Goal: Task Accomplishment & Management: Contribute content

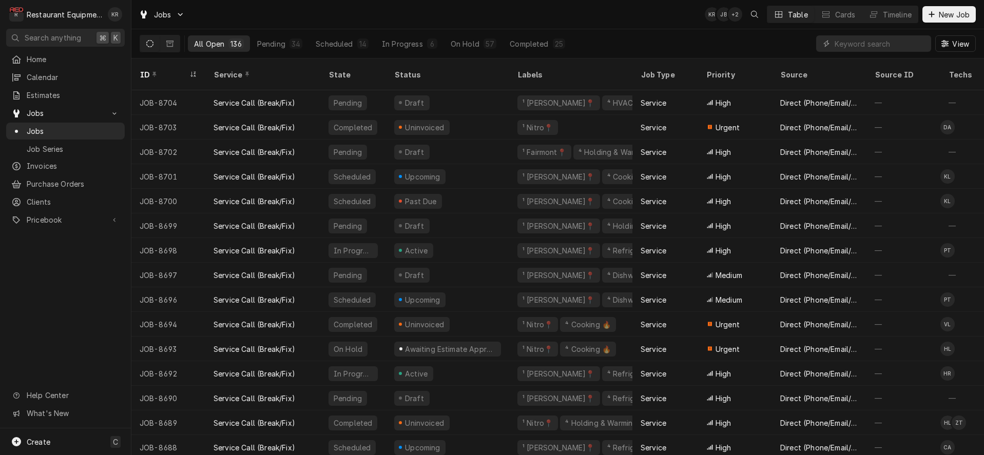
scroll to position [11, 0]
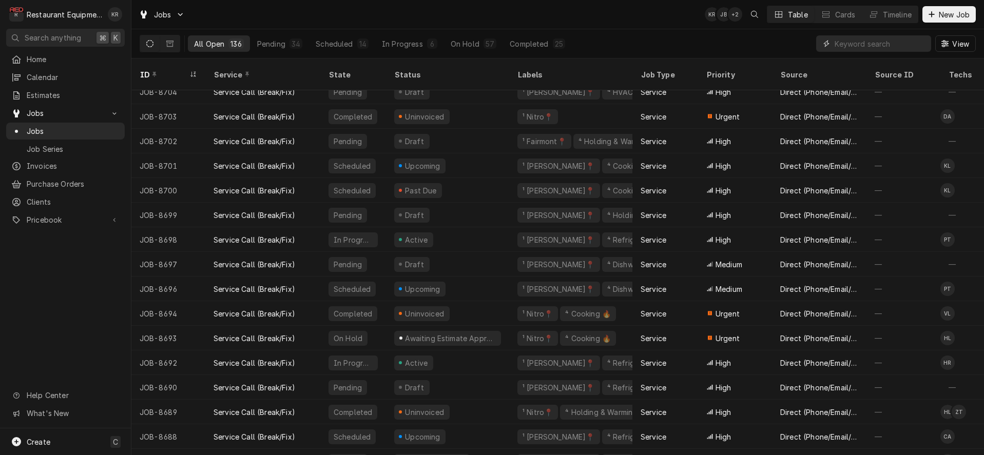
drag, startPoint x: 15, startPoint y: 418, endPoint x: 864, endPoint y: 43, distance: 928.2
click at [864, 43] on input "Dynamic Content Wrapper" at bounding box center [880, 43] width 91 height 16
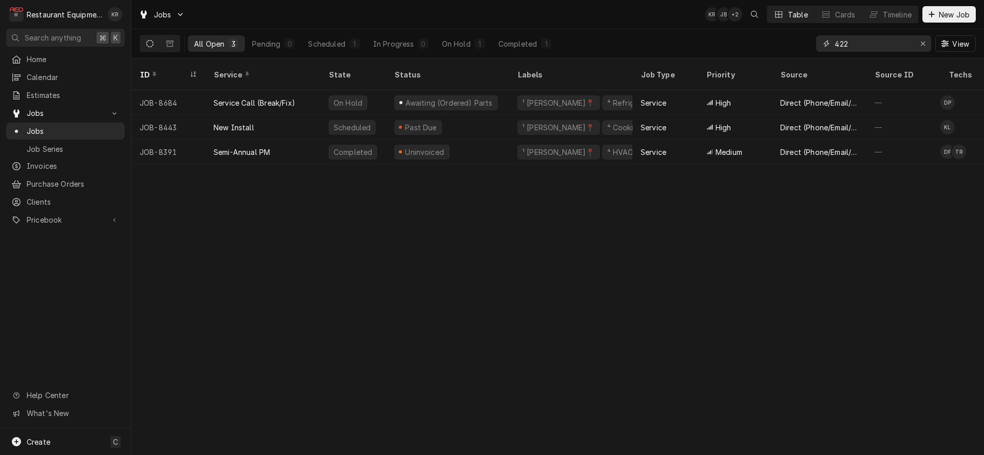
type input "422"
click at [923, 43] on icon "Erase input" at bounding box center [924, 43] width 6 height 7
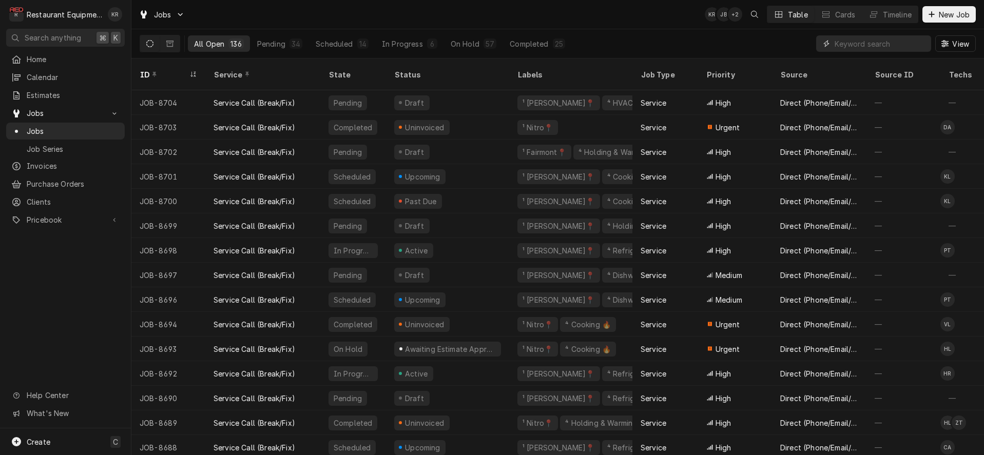
click at [879, 44] on input "Dynamic Content Wrapper" at bounding box center [880, 43] width 91 height 16
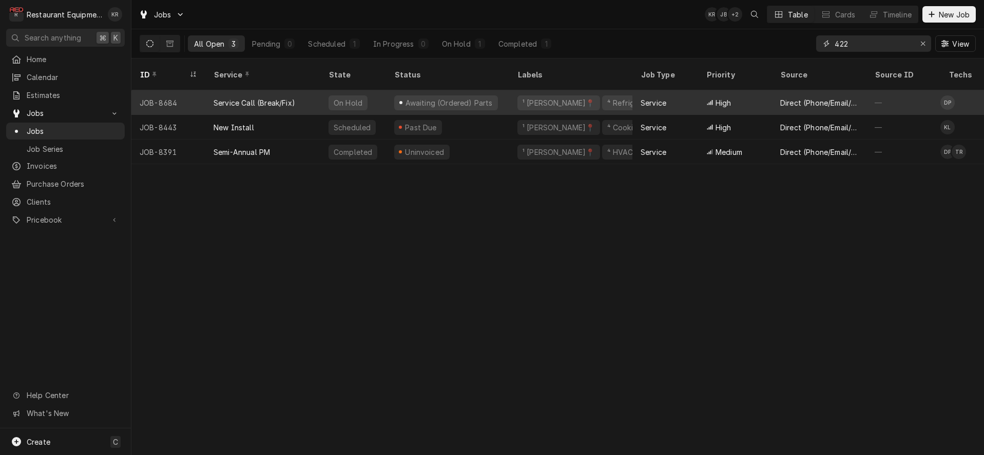
type input "422"
click at [347, 98] on div "On Hold" at bounding box center [348, 103] width 31 height 11
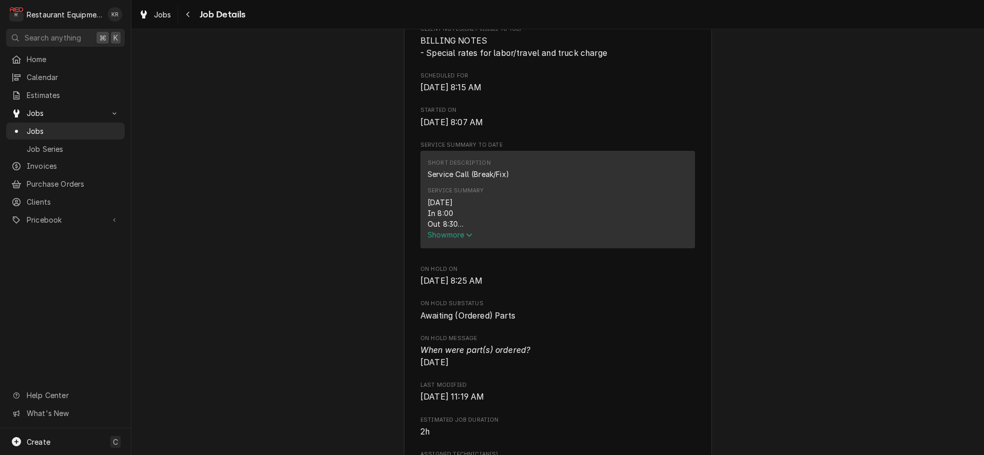
scroll to position [299, 0]
click at [449, 239] on span "Show more" at bounding box center [450, 234] width 45 height 9
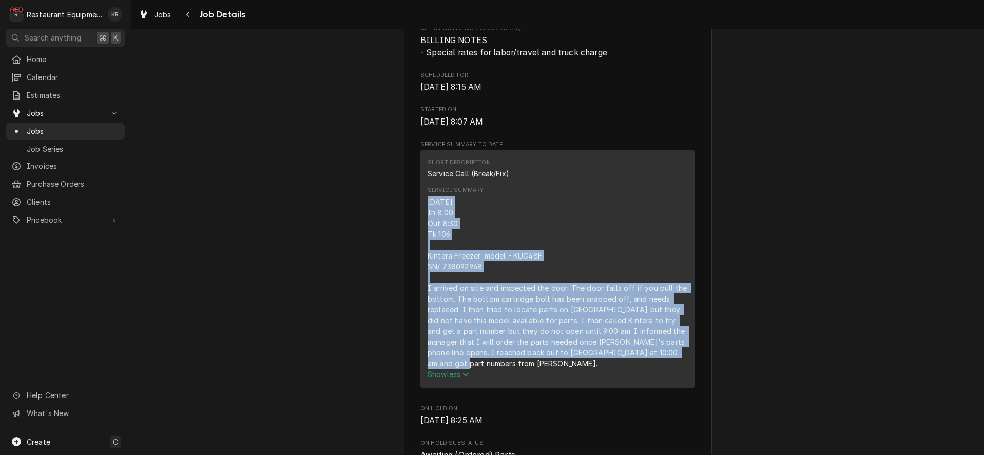
drag, startPoint x: 488, startPoint y: 226, endPoint x: 667, endPoint y: 372, distance: 231.7
click at [667, 372] on div "Short Description Service Call (Break/Fix) Service Summary 8/26/25 In 8:00 Out …" at bounding box center [557, 268] width 275 height 237
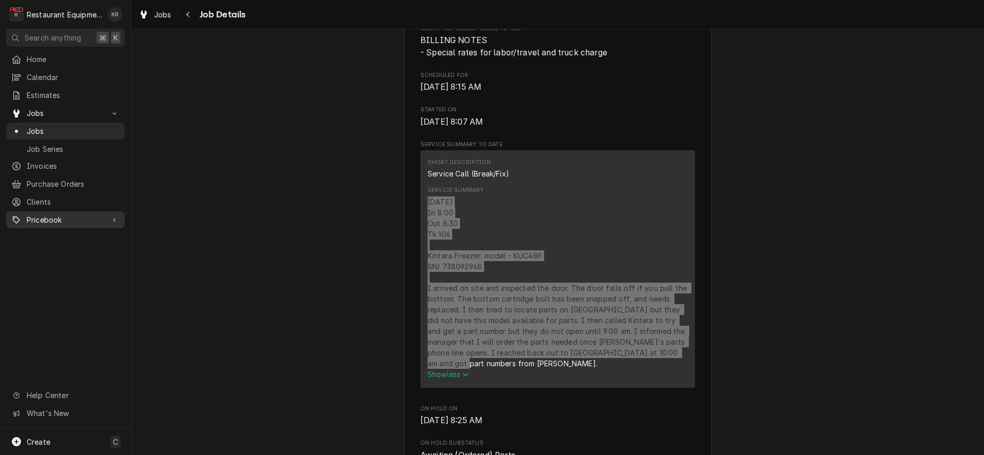
scroll to position [0, 0]
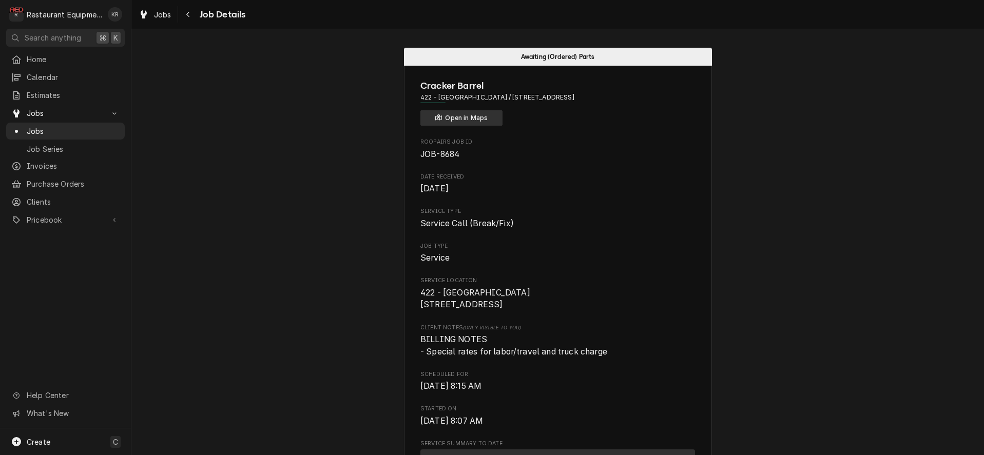
click at [468, 121] on button "Open in Maps" at bounding box center [461, 117] width 82 height 15
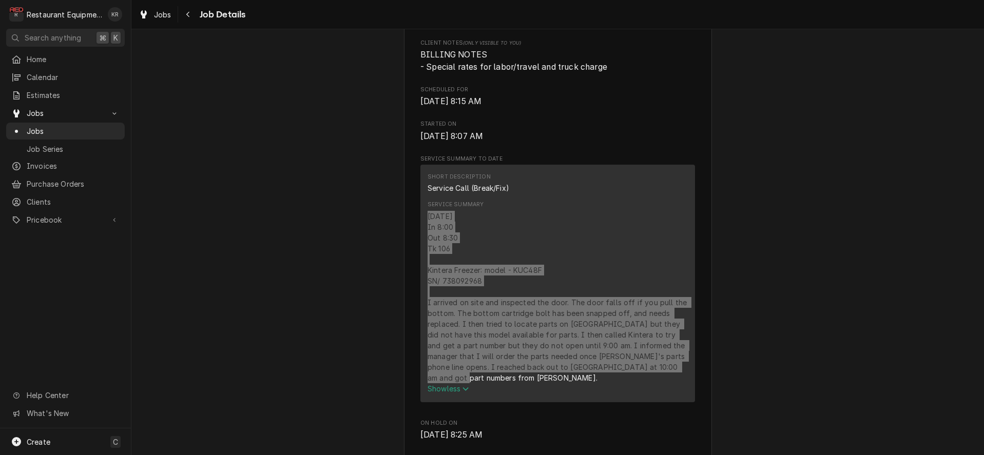
scroll to position [300, 0]
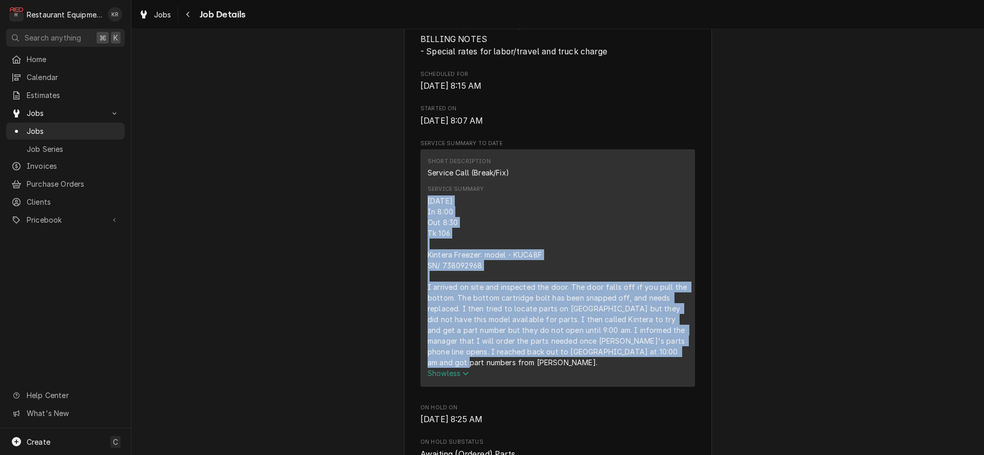
click at [529, 266] on div "8/26/25 In 8:00 Out 8:30 Tk 106 Kintera Freezer: model - KUC48F SN/ 738092968 I…" at bounding box center [558, 282] width 260 height 172
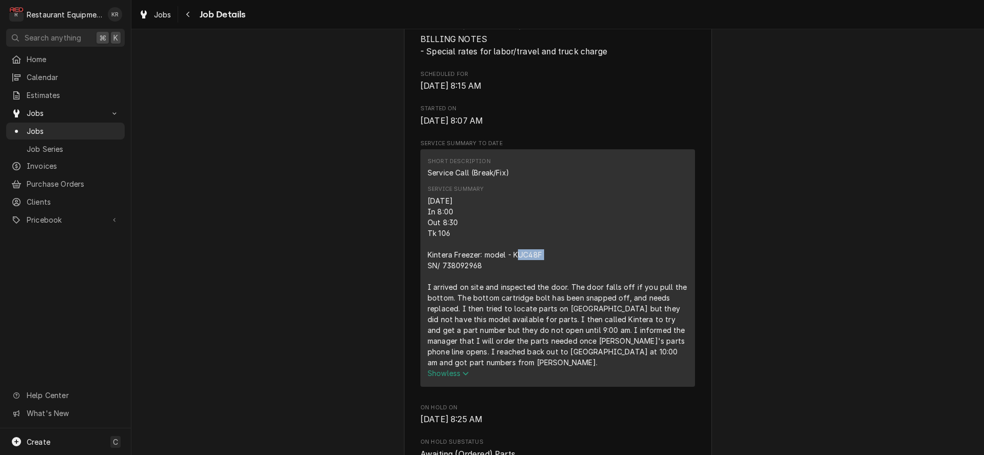
click at [529, 266] on div "8/26/25 In 8:00 Out 8:30 Tk 106 Kintera Freezer: model - KUC48F SN/ 738092968 I…" at bounding box center [558, 282] width 260 height 172
copy div "KUC48F"
click at [458, 278] on div "8/26/25 In 8:00 Out 8:30 Tk 106 Kintera Freezer: model - KUC48F SN/ 738092968 I…" at bounding box center [558, 282] width 260 height 172
copy div "738092968"
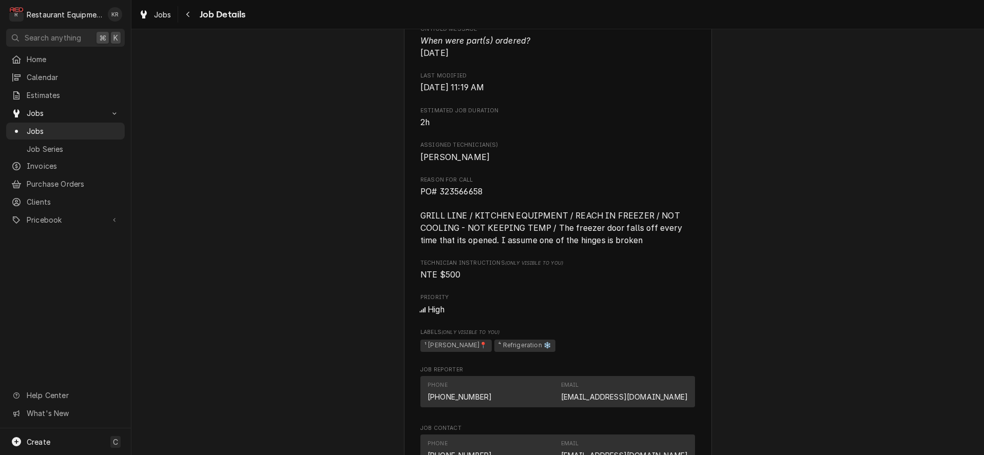
scroll to position [751, 0]
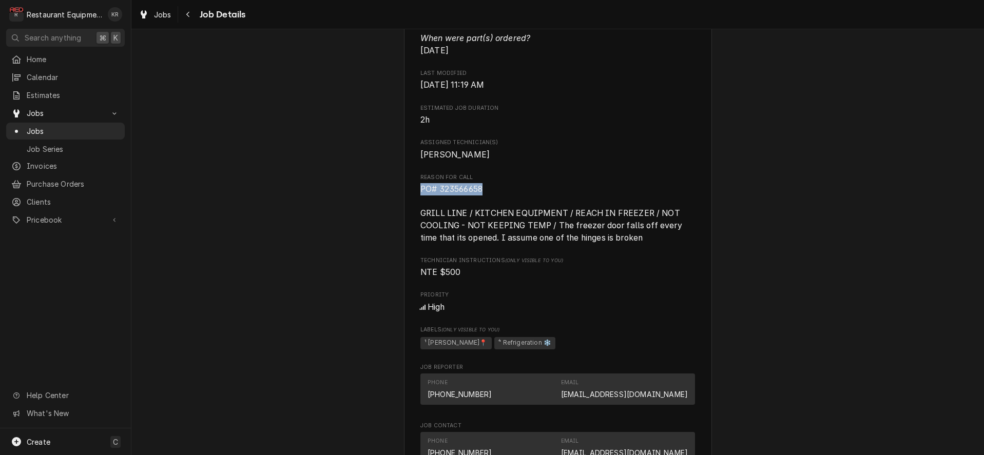
drag, startPoint x: 497, startPoint y: 191, endPoint x: 401, endPoint y: 188, distance: 96.1
click at [401, 188] on div "Awaiting (Ordered) Parts Cracker Barrel 422 - Wytheville / 160 Lithia Rd, Wythe…" at bounding box center [557, 154] width 853 height 1730
copy span "PO# 323566658"
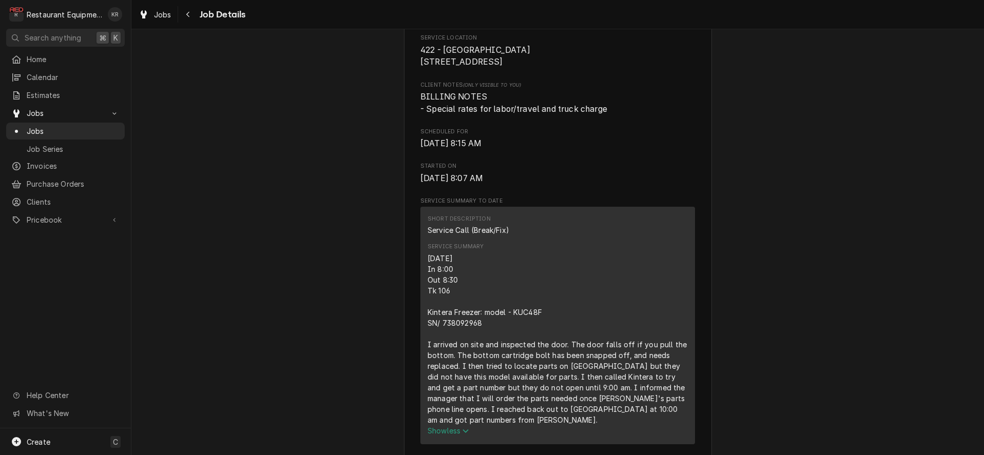
scroll to position [245, 0]
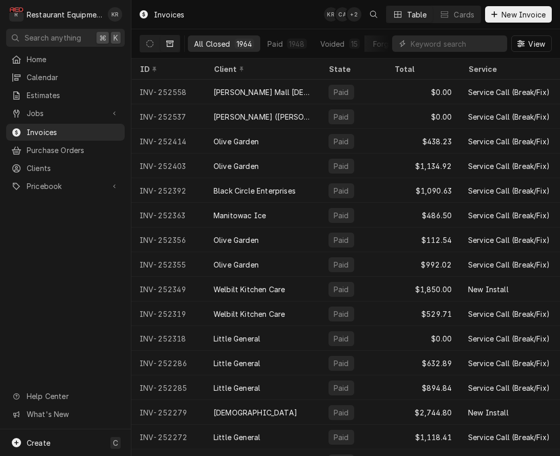
click at [515, 19] on span "New Invoice" at bounding box center [524, 14] width 48 height 11
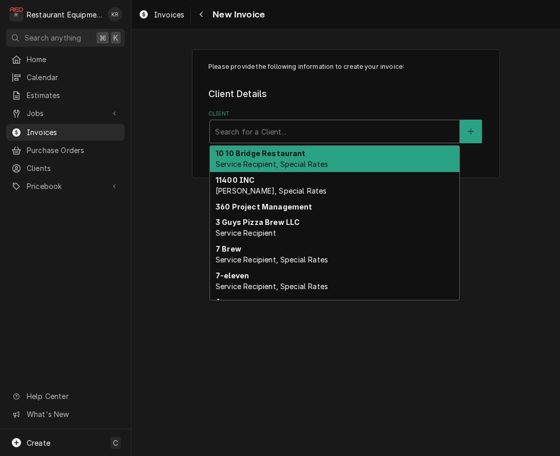
click at [263, 132] on div "Client" at bounding box center [334, 131] width 239 height 18
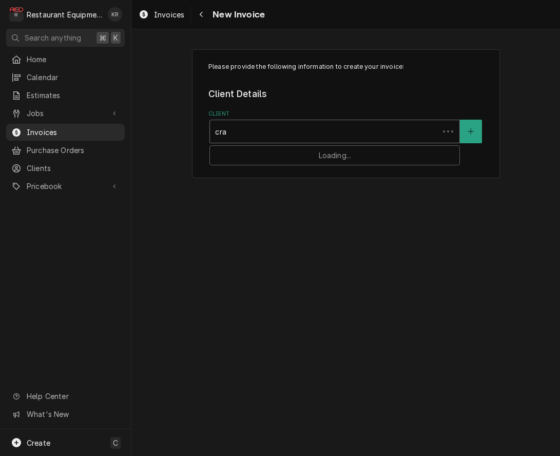
type input "crac"
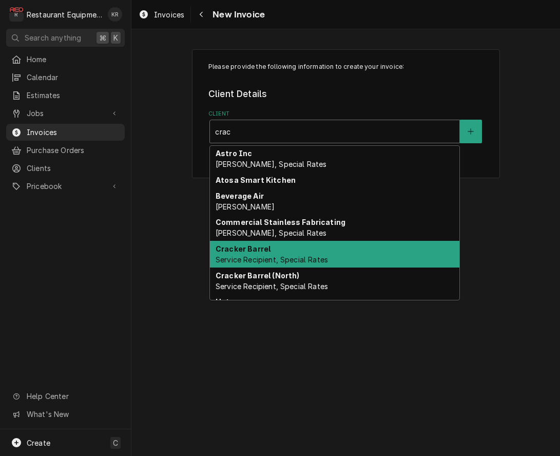
click at [263, 254] on div "Cracker Barrel Service Recipient, Special Rates" at bounding box center [335, 254] width 250 height 27
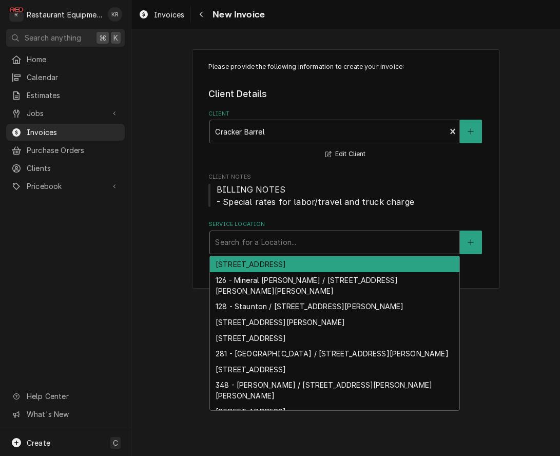
click at [274, 244] on div "Service Location" at bounding box center [334, 242] width 239 height 18
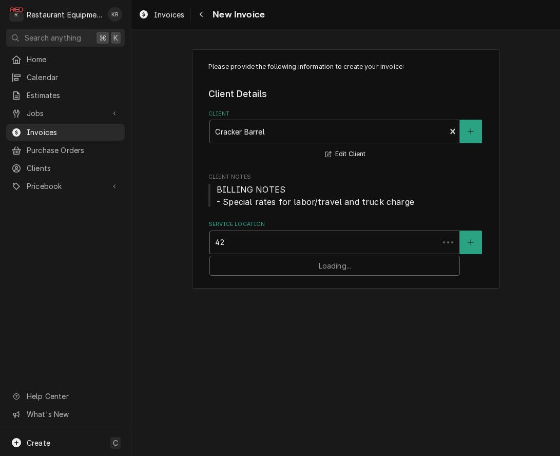
type input "422"
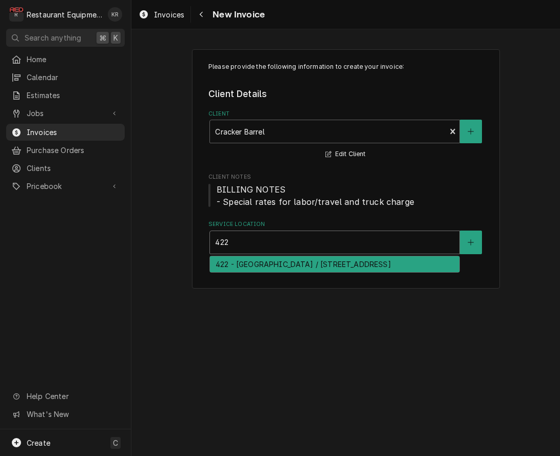
click at [271, 260] on div "422 - Wytheville / 160 Lithia Rd, Wytheville, VA 24382" at bounding box center [335, 264] width 250 height 16
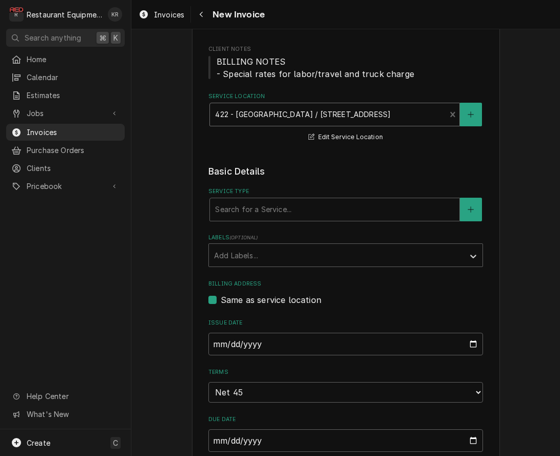
scroll to position [205, 0]
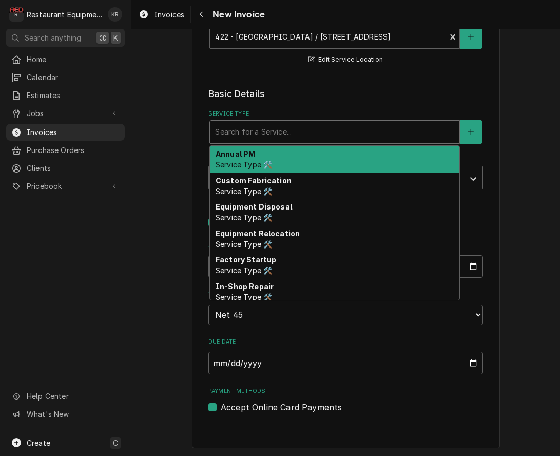
click at [285, 130] on div "Service Type" at bounding box center [334, 132] width 239 height 18
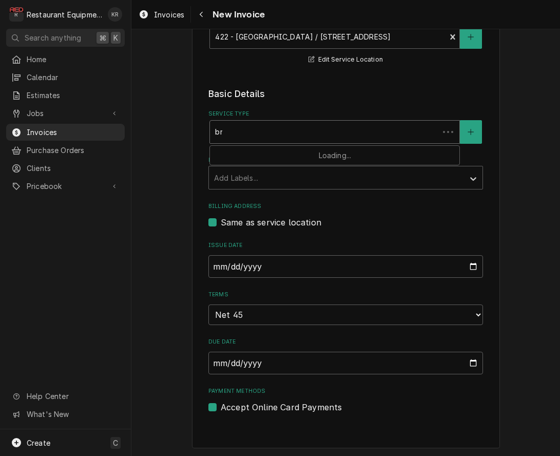
type input "brea"
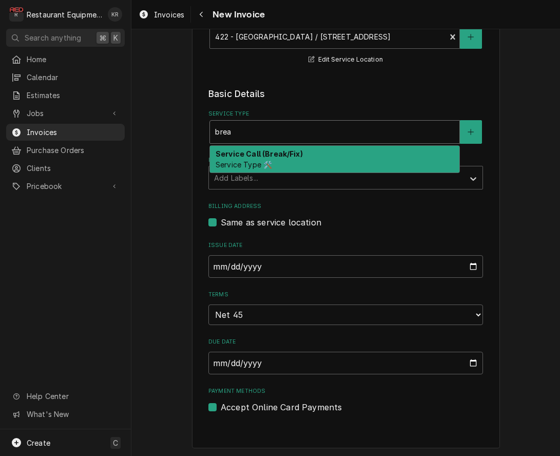
click at [276, 160] on div "Service Call (Break/Fix) Service Type 🛠️" at bounding box center [335, 159] width 250 height 27
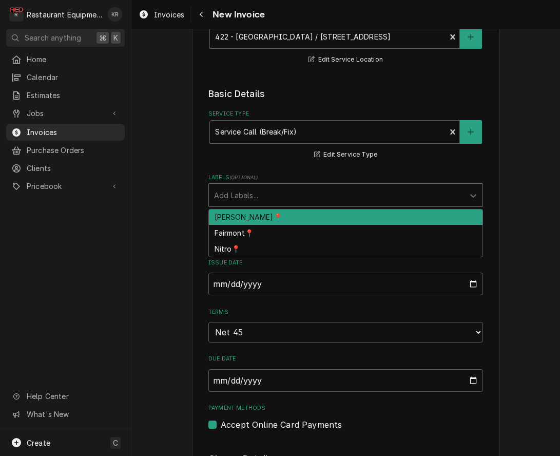
click at [277, 199] on div "Labels" at bounding box center [336, 195] width 245 height 18
click at [286, 221] on div "BECKLEY📍" at bounding box center [346, 217] width 274 height 16
type textarea "x"
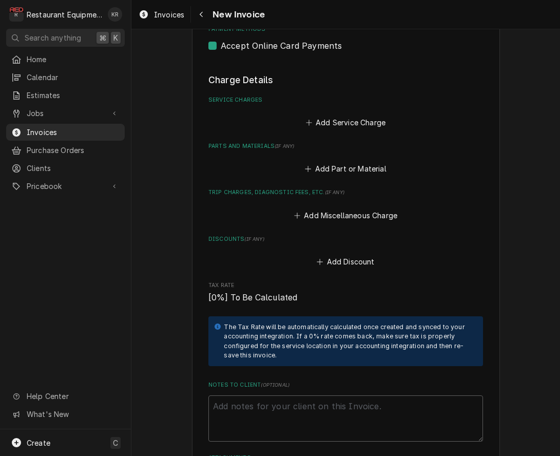
scroll to position [594, 0]
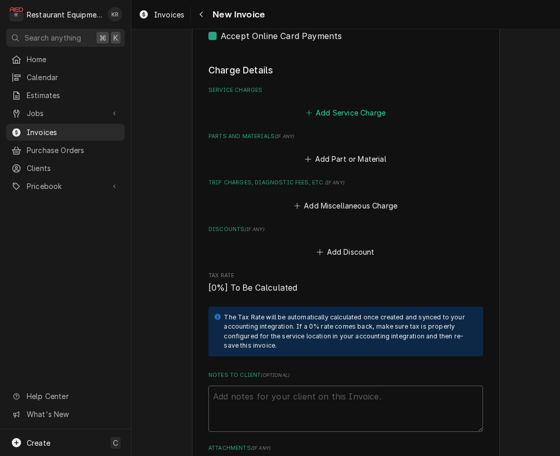
click at [357, 114] on button "Add Service Charge" at bounding box center [345, 112] width 83 height 14
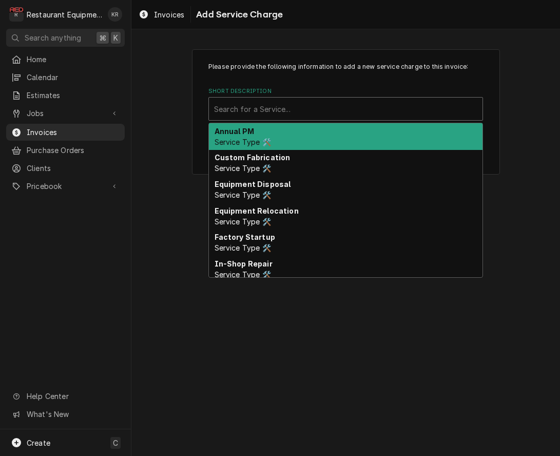
click at [334, 117] on div "Short Description" at bounding box center [345, 109] width 263 height 18
type input "b"
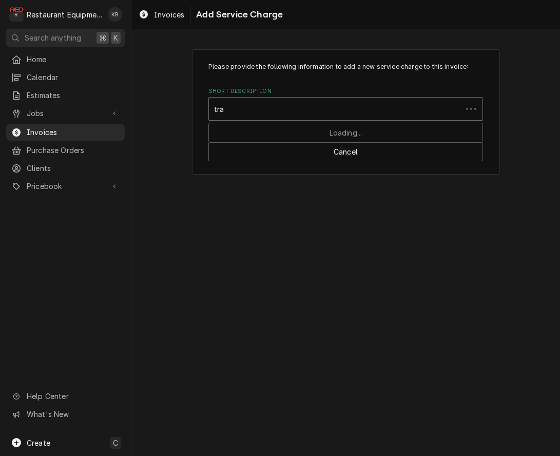
type input "trav"
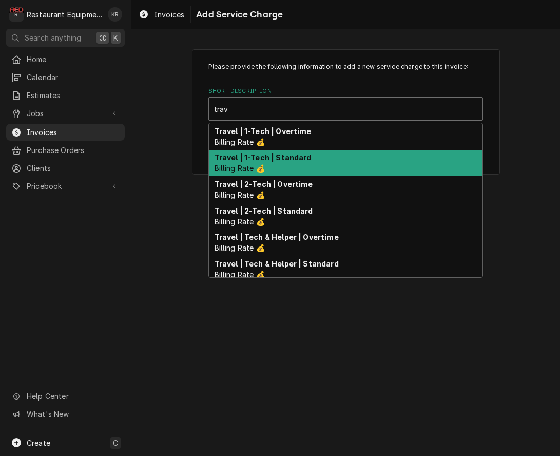
click at [273, 163] on div "Travel | 1-Tech | Standard Billing Rate 💰" at bounding box center [346, 163] width 274 height 27
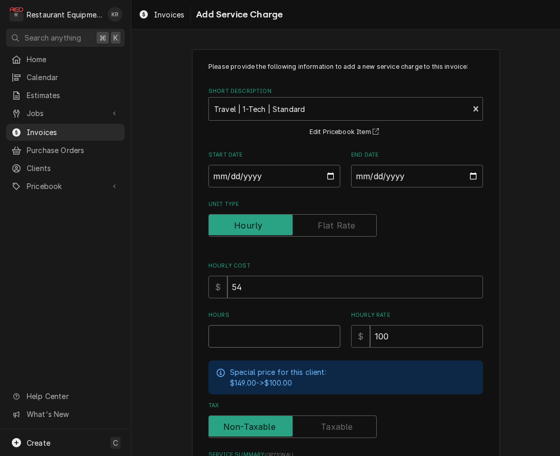
click at [259, 337] on input "Hours" at bounding box center [274, 336] width 132 height 23
type textarea "x"
type input "5"
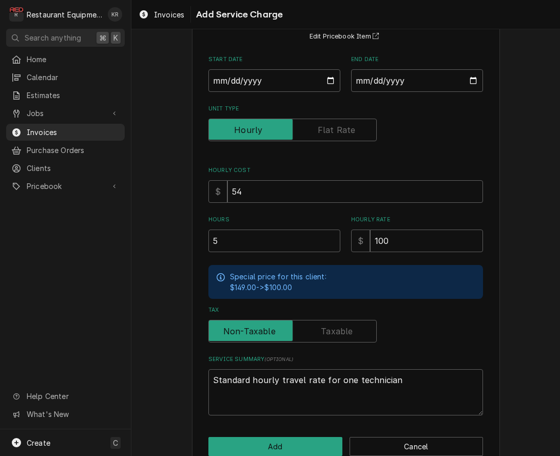
scroll to position [117, 0]
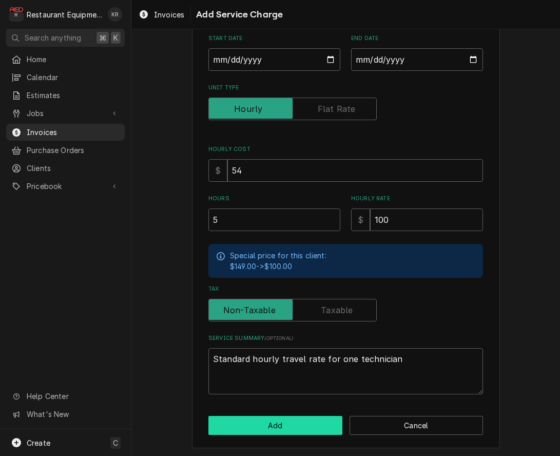
click at [280, 417] on button "Add" at bounding box center [275, 425] width 134 height 19
type textarea "x"
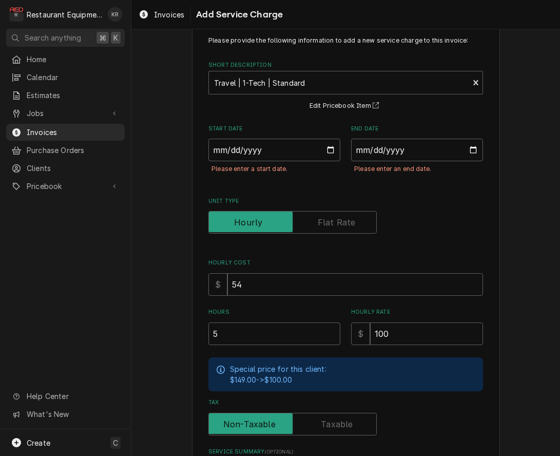
scroll to position [0, 0]
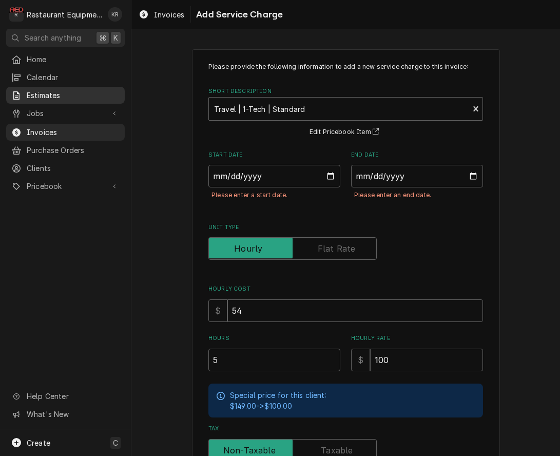
click at [35, 93] on span "Estimates" at bounding box center [73, 95] width 93 height 11
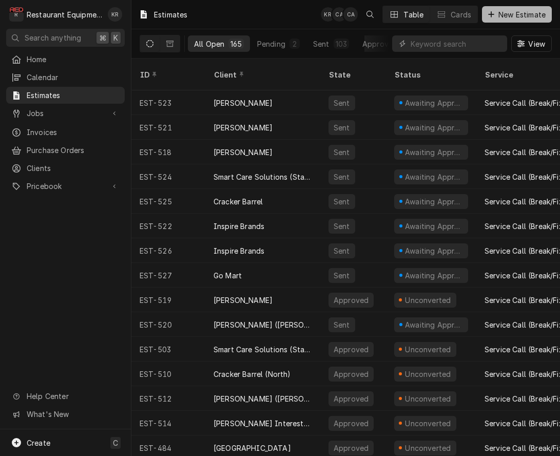
click at [511, 10] on span "New Estimate" at bounding box center [521, 14] width 51 height 11
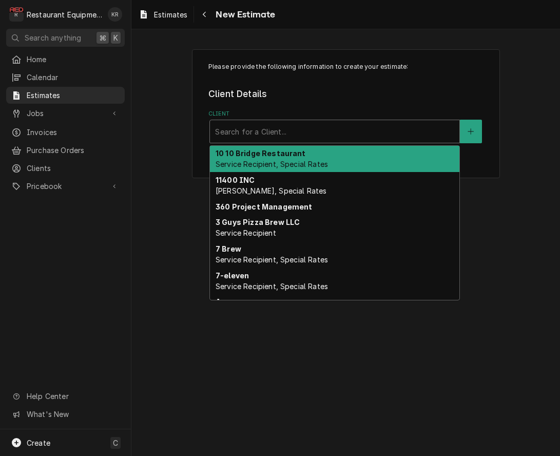
click at [278, 137] on div "Client" at bounding box center [334, 131] width 239 height 18
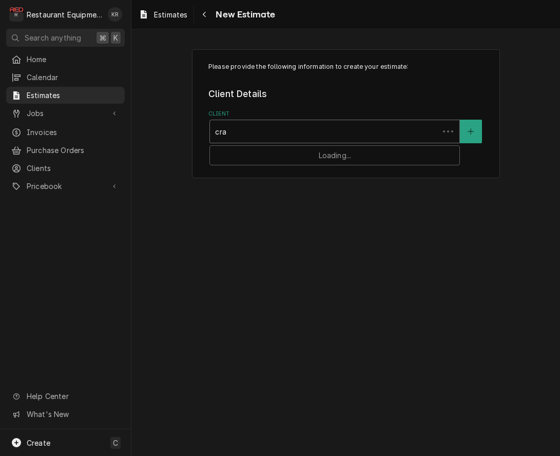
type input "crac"
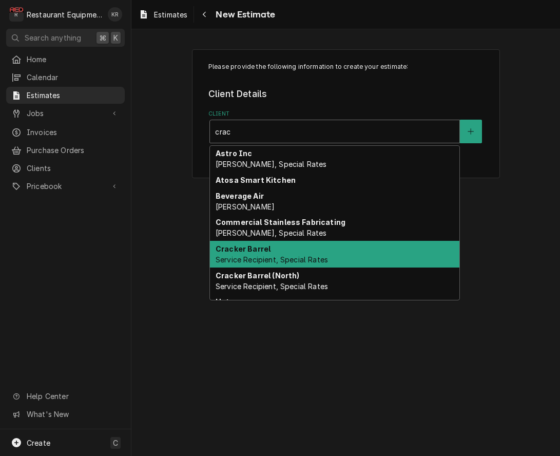
drag, startPoint x: 282, startPoint y: 254, endPoint x: 284, endPoint y: 247, distance: 6.4
click at [283, 253] on div "Cracker Barrel Service Recipient, Special Rates" at bounding box center [335, 254] width 250 height 27
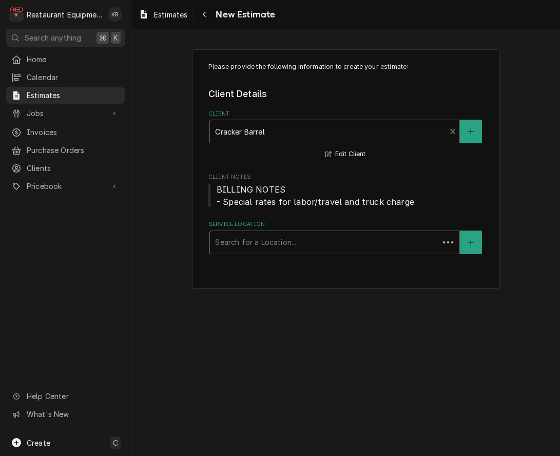
click at [289, 242] on div "Service Location" at bounding box center [324, 242] width 219 height 18
type input "422"
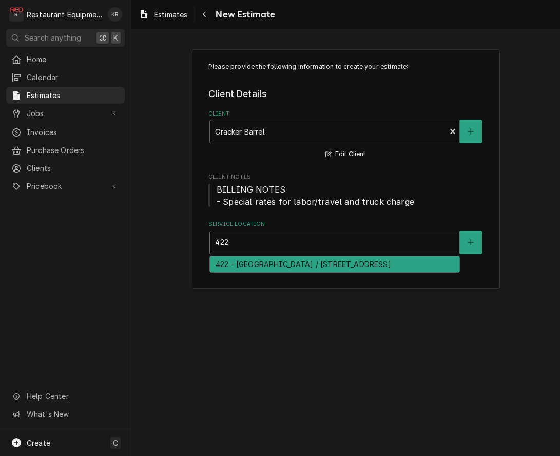
click at [285, 267] on div "422 - Wytheville / 160 Lithia Rd, Wytheville, VA 24382" at bounding box center [335, 264] width 250 height 16
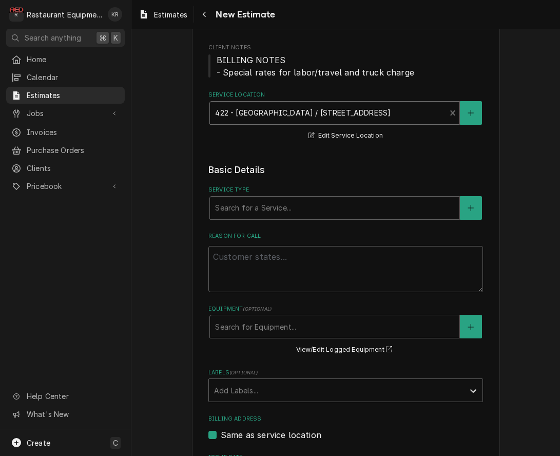
scroll to position [170, 0]
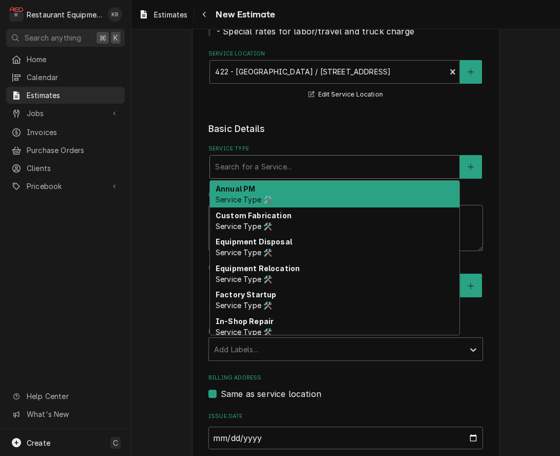
type textarea "x"
type input "b"
click at [287, 168] on div "b" at bounding box center [334, 167] width 239 height 18
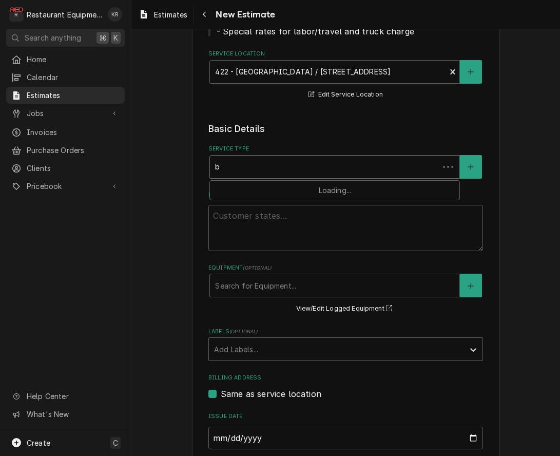
type textarea "x"
type input "br"
type textarea "x"
type input "brea"
type textarea "x"
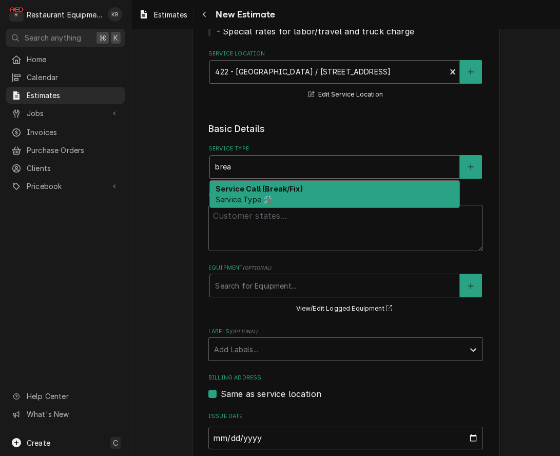
click at [273, 194] on div "Service Call (Break/Fix) Service Type 🛠️" at bounding box center [335, 194] width 250 height 27
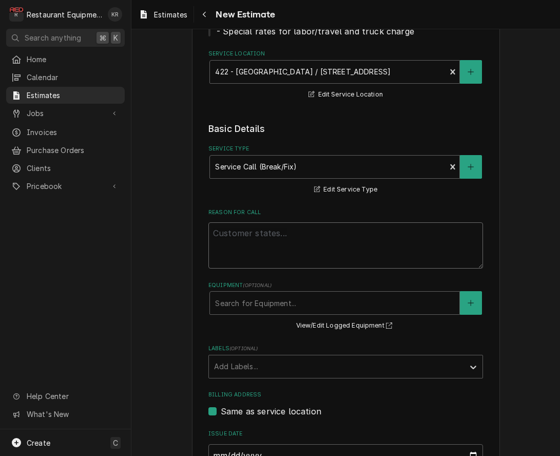
paste textarea "8/26/25 In 8:00 Out 8:30 Tk 106 Kintera Freezer: model - KUC48F SN/ 738092968 I…"
type textarea "x"
type textarea "8/26/25 In 8:00 Out 8:30 Tk 106 Kintera Freezer: model - KUC48F SN/ 738092968 I…"
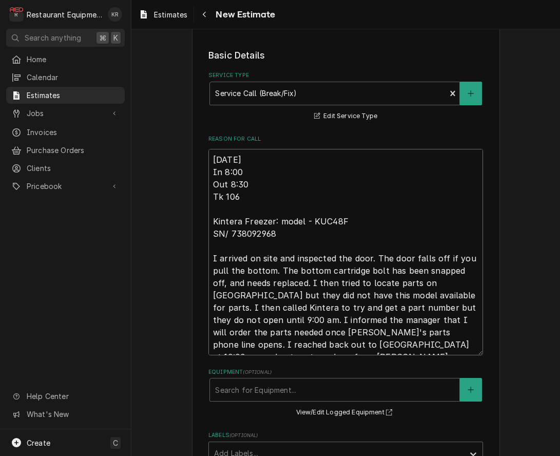
scroll to position [247, 0]
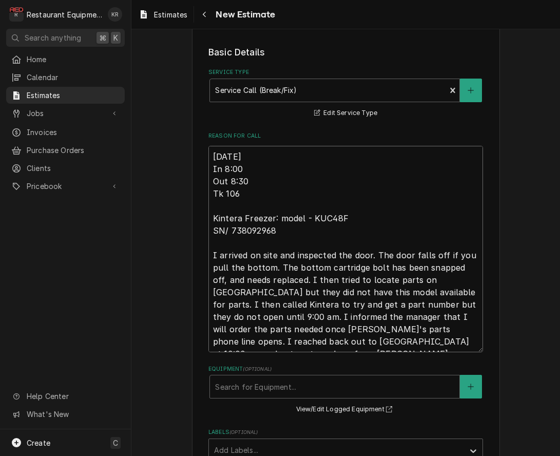
drag, startPoint x: 248, startPoint y: 183, endPoint x: 229, endPoint y: 183, distance: 19.0
click at [229, 183] on textarea "8/26/25 In 8:00 Out 8:30 Tk 106 Kintera Freezer: model - KUC48F SN/ 738092968 I…" at bounding box center [345, 249] width 275 height 206
type textarea "x"
type textarea "8/26/25 In 8:00 Out 9 Tk 106 Kintera Freezer: model - KUC48F SN/ 738092968 I ar…"
type textarea "x"
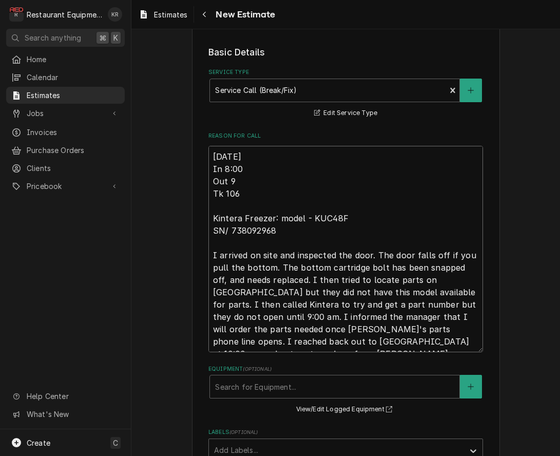
type textarea "8/26/25 In 8:00 Out 9: Tk 106 Kintera Freezer: model - KUC48F SN/ 738092968 I a…"
type textarea "x"
type textarea "8/26/25 In 8:00 Out 9:0 Tk 106 Kintera Freezer: model - KUC48F SN/ 738092968 I …"
type textarea "x"
type textarea "8/26/25 In 8:00 Out 9:00 Tk 106 Kintera Freezer: model - KUC48F SN/ 738092968 I…"
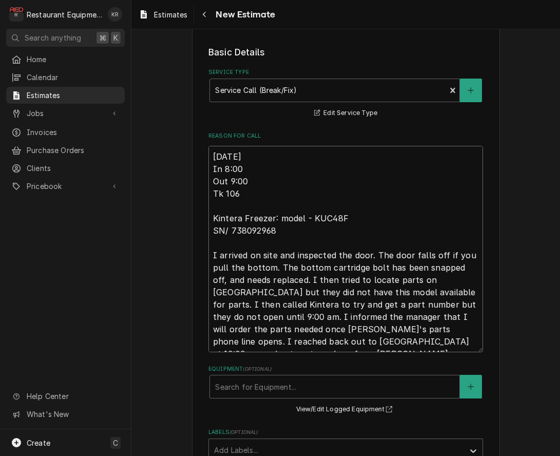
type textarea "x"
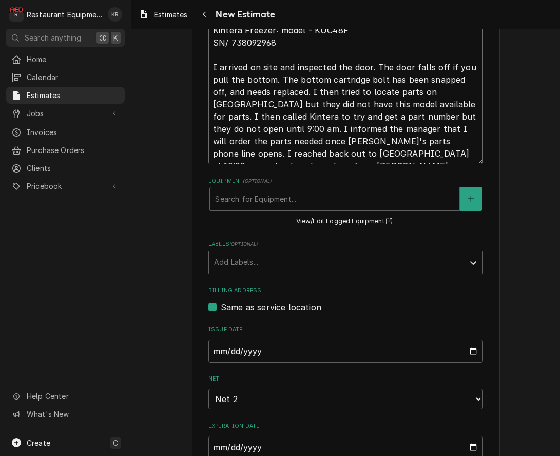
scroll to position [435, 0]
type textarea "8/26/25 In 8:00 Out 9:00 Tk 106 Kintera Freezer: model - KUC48F SN/ 738092968 I…"
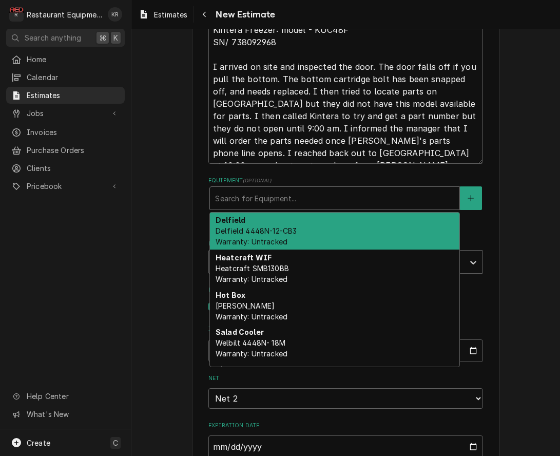
click at [282, 199] on div "Equipment" at bounding box center [334, 198] width 239 height 18
click at [354, 174] on fieldset "Basic Details Service Type Service Call (Break/Fix) Service Type 🛠️ Edit Servic…" at bounding box center [345, 177] width 275 height 640
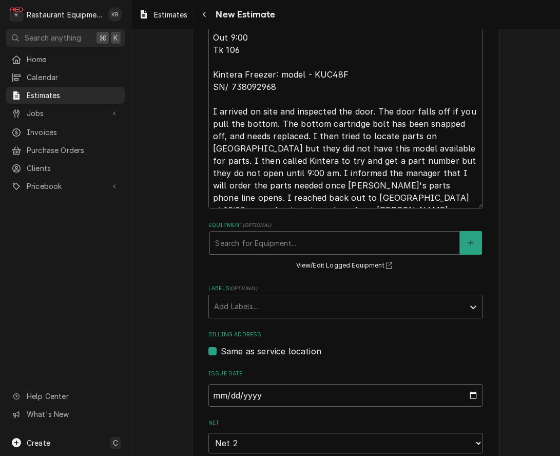
scroll to position [391, 0]
click at [433, 247] on div "Equipment" at bounding box center [334, 242] width 239 height 18
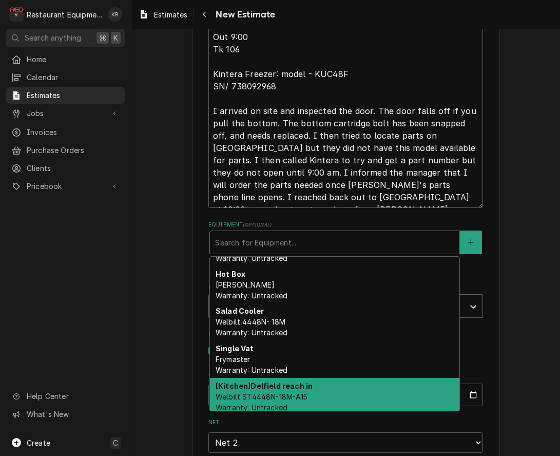
scroll to position [0, 0]
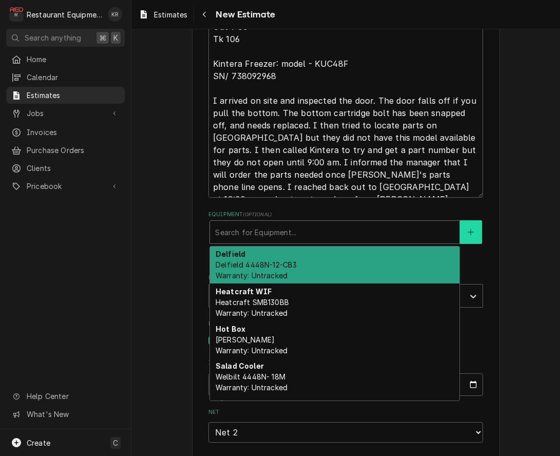
click at [475, 227] on button "Equipment" at bounding box center [471, 232] width 22 height 24
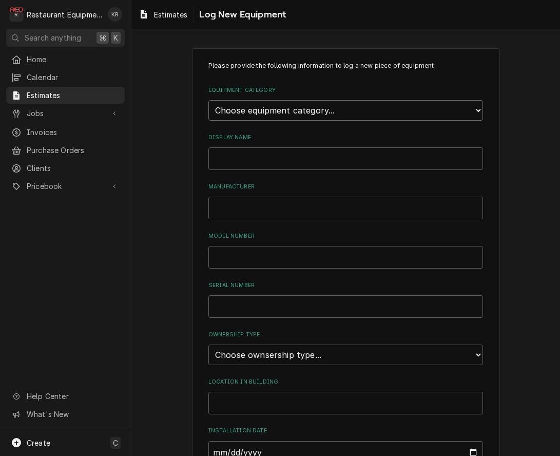
select select "8"
click option "Refrigeration" at bounding box center [0, 0] width 0 height 0
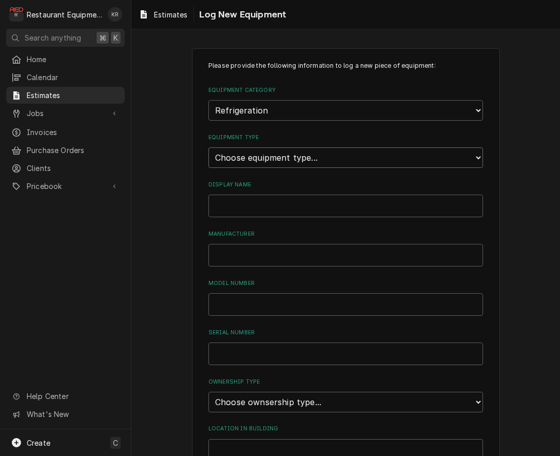
select select "70"
click option "Reach-In Freezer" at bounding box center [0, 0] width 0 height 0
click at [291, 201] on input "Display Name" at bounding box center [345, 206] width 275 height 23
type input "Kintera RIF"
type input "Kintera"
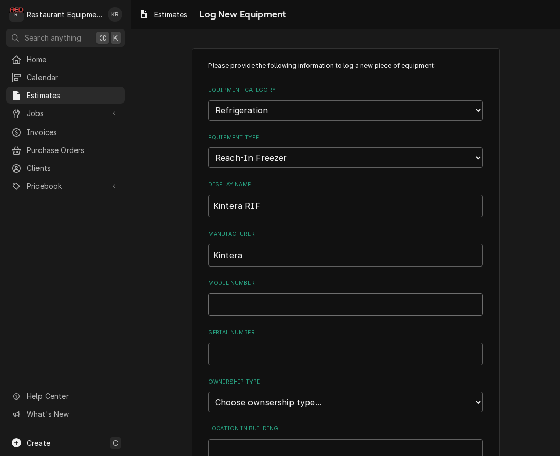
scroll to position [28, 0]
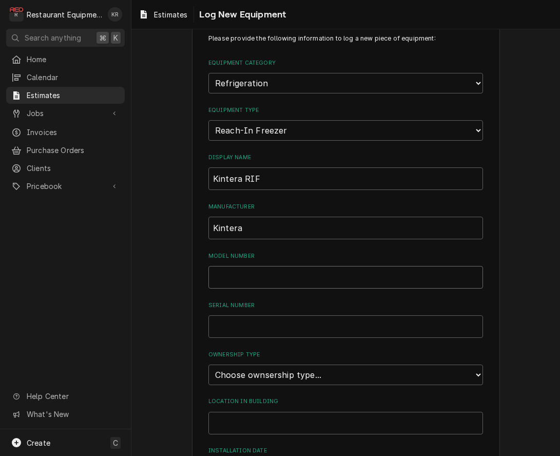
paste input "KUC48F"
type input "KUC48F"
click at [246, 326] on input "Serial Number" at bounding box center [345, 326] width 275 height 23
click at [247, 326] on input "Serial Number" at bounding box center [345, 326] width 275 height 23
paste input "738092968"
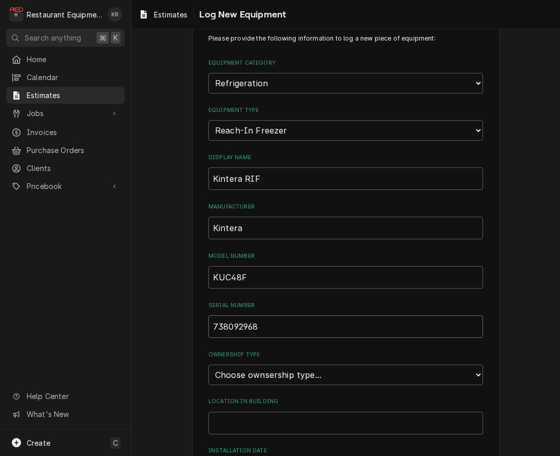
click at [251, 334] on input "738092968" at bounding box center [345, 326] width 275 height 23
type input "738092968"
select select "1"
click option "Owned" at bounding box center [0, 0] width 0 height 0
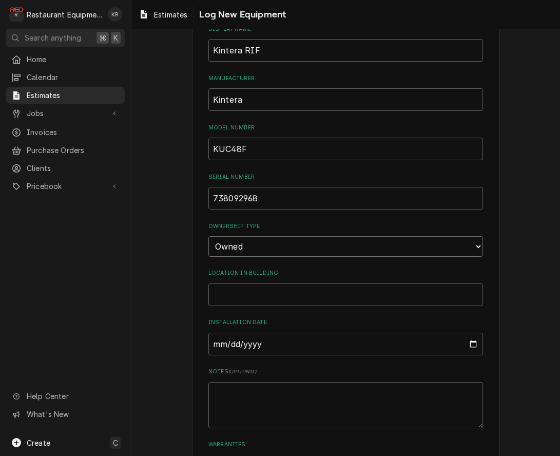
scroll to position [235, 0]
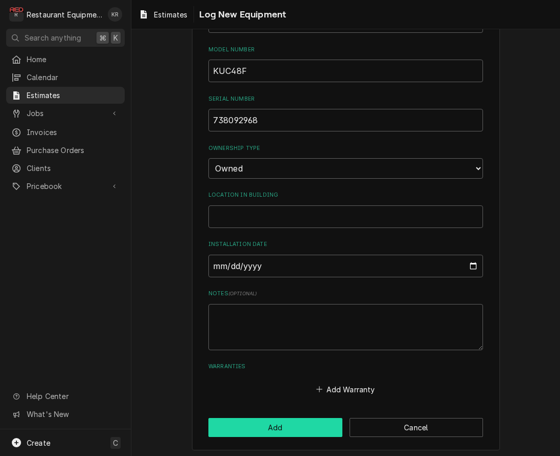
click at [282, 419] on button "Add" at bounding box center [275, 427] width 134 height 19
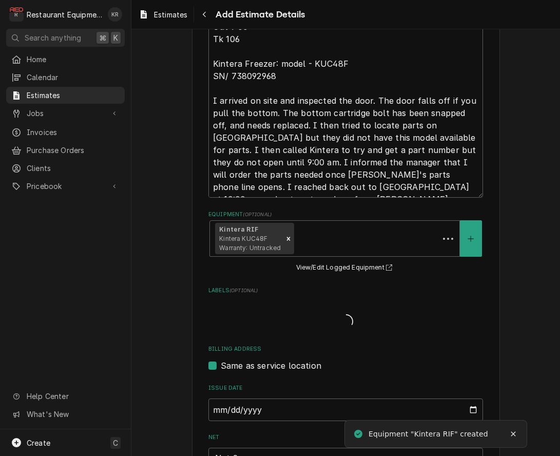
type textarea "x"
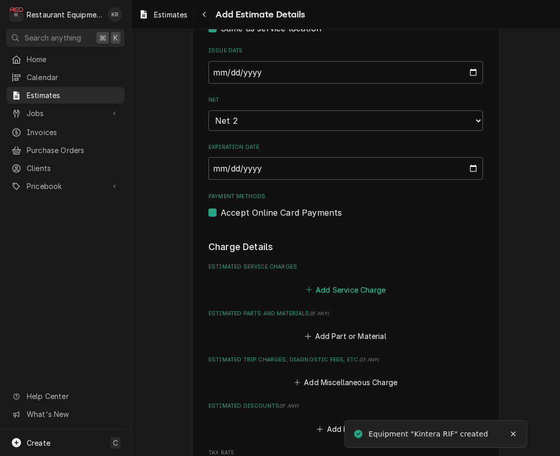
scroll to position [732, 0]
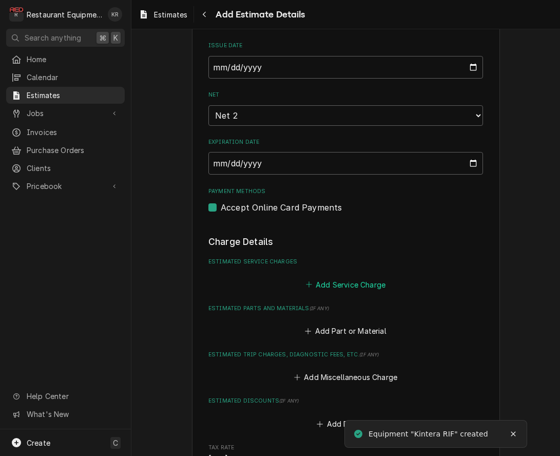
drag, startPoint x: 340, startPoint y: 285, endPoint x: 313, endPoint y: 205, distance: 84.6
click at [340, 285] on button "Add Service Charge" at bounding box center [345, 284] width 83 height 14
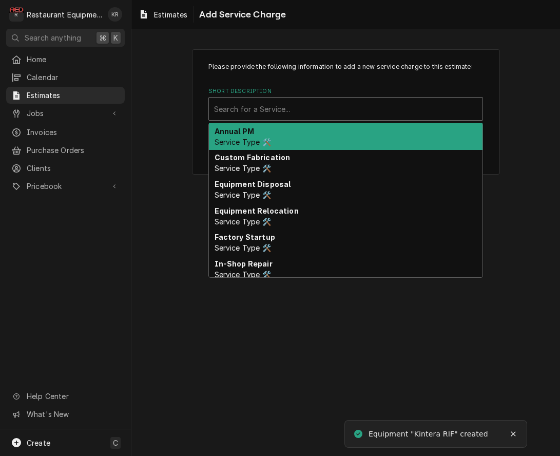
click at [280, 110] on div "Short Description" at bounding box center [345, 109] width 263 height 18
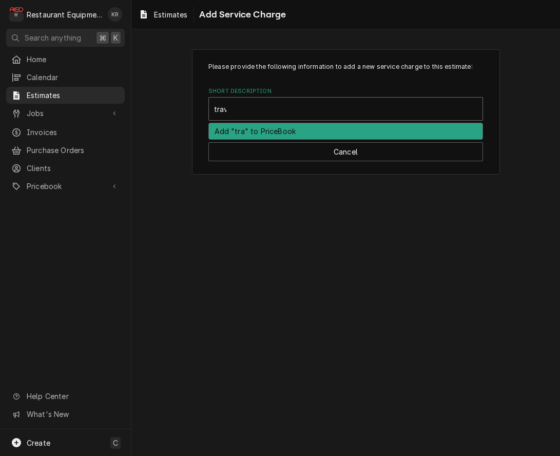
type input "trave"
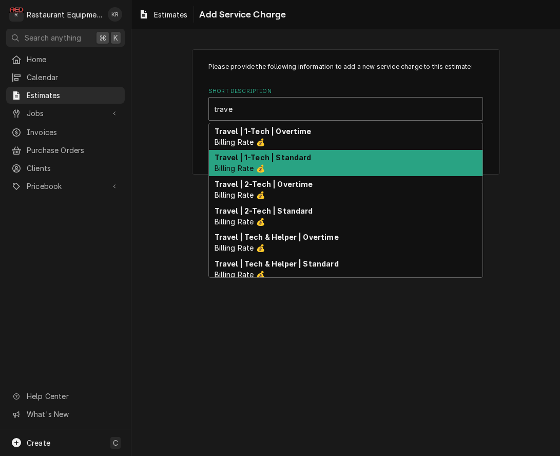
click at [265, 166] on span "Billing Rate 💰" at bounding box center [240, 168] width 50 height 9
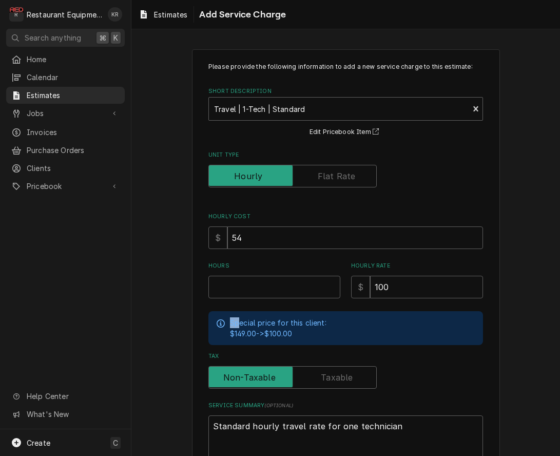
drag, startPoint x: 241, startPoint y: 318, endPoint x: 242, endPoint y: 309, distance: 9.3
click at [241, 316] on div "Special price for this client: $149.00 -> $100.00" at bounding box center [345, 328] width 275 height 34
click at [244, 297] on input "Hours" at bounding box center [274, 287] width 132 height 23
type textarea "x"
type input "5"
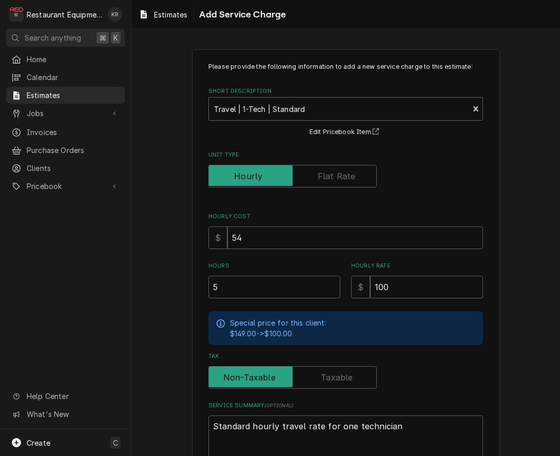
scroll to position [67, 0]
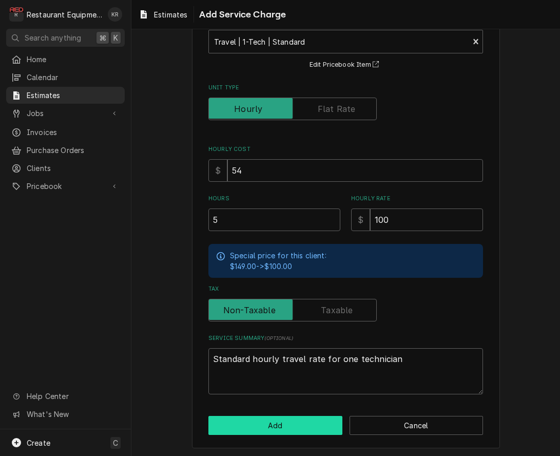
click at [267, 425] on button "Add" at bounding box center [275, 425] width 134 height 19
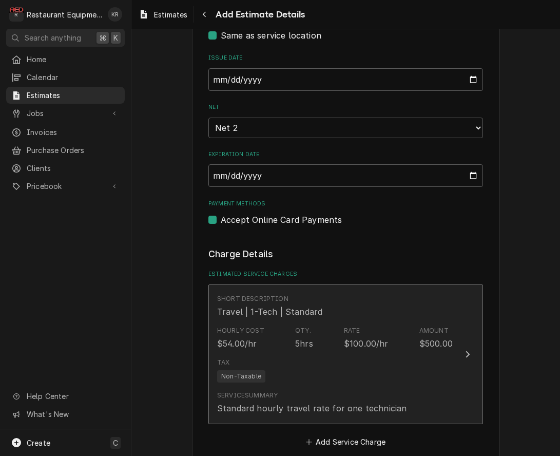
type textarea "x"
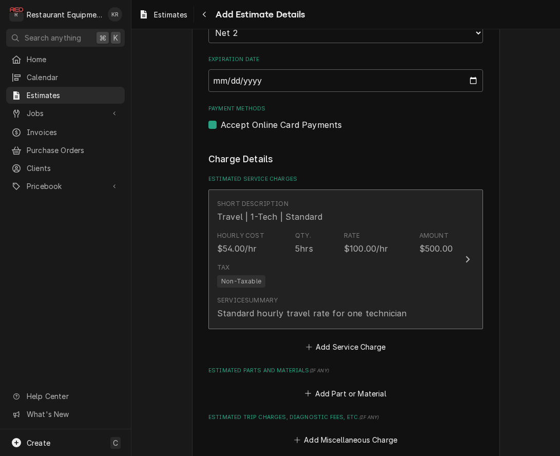
scroll to position [830, 0]
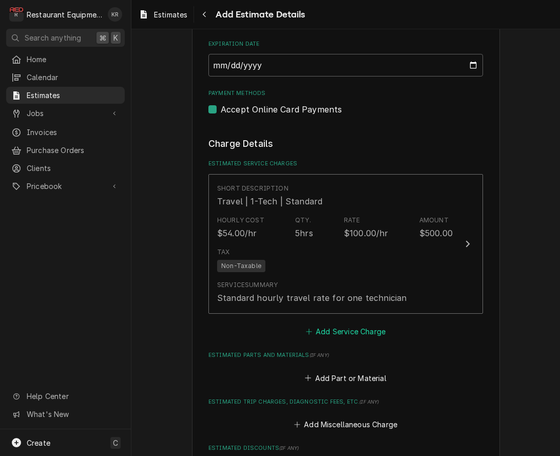
click at [338, 334] on button "Add Service Charge" at bounding box center [345, 331] width 83 height 14
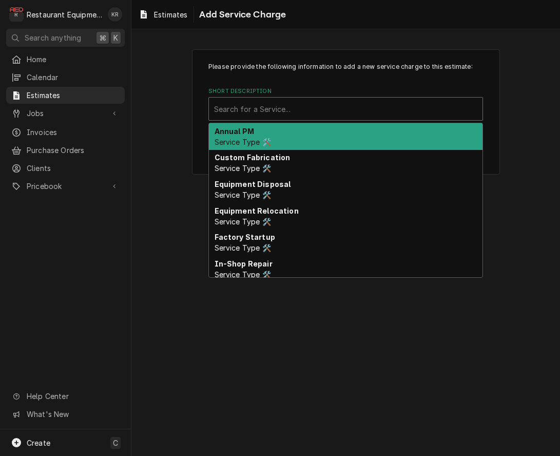
click at [278, 115] on div "Short Description" at bounding box center [345, 109] width 263 height 18
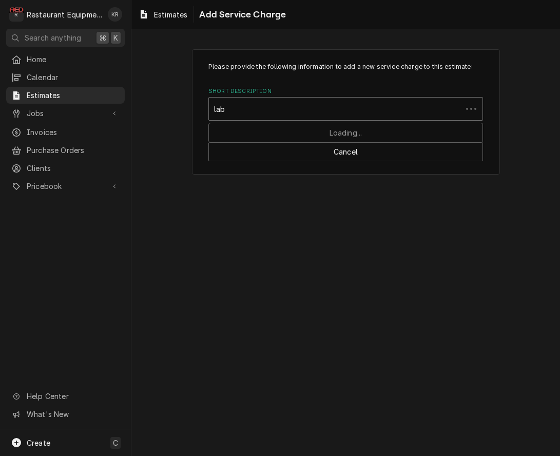
type input "labo"
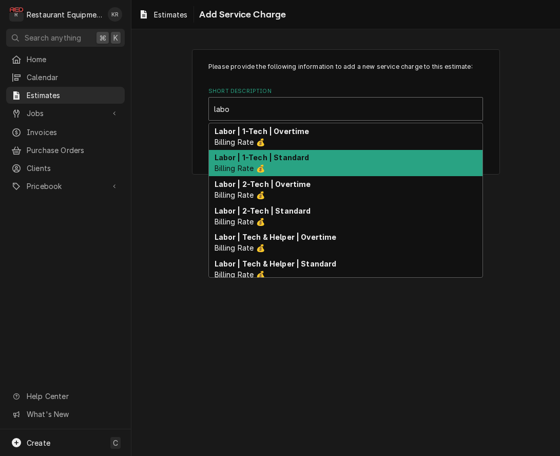
click at [270, 157] on strong "Labor | 1-Tech | Standard" at bounding box center [262, 157] width 95 height 9
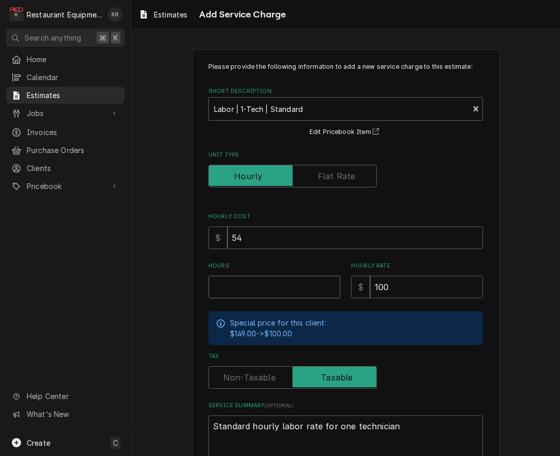
click at [254, 296] on input "Hours" at bounding box center [274, 287] width 132 height 23
type textarea "x"
type input "2"
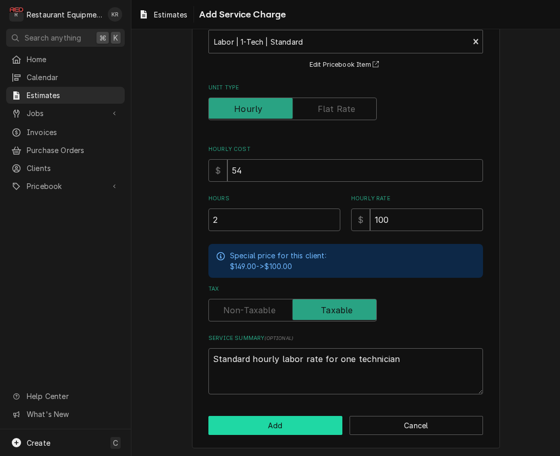
click at [273, 431] on button "Add" at bounding box center [275, 425] width 134 height 19
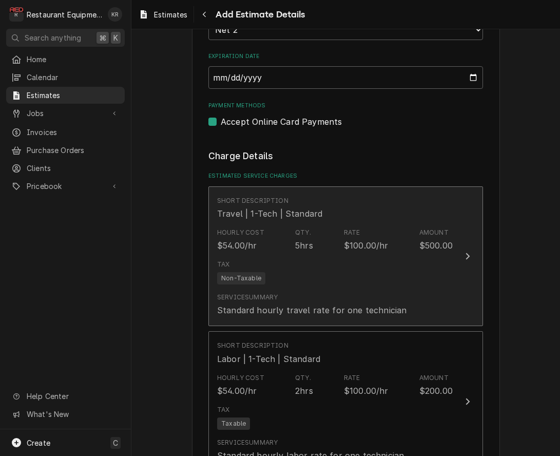
scroll to position [817, 0]
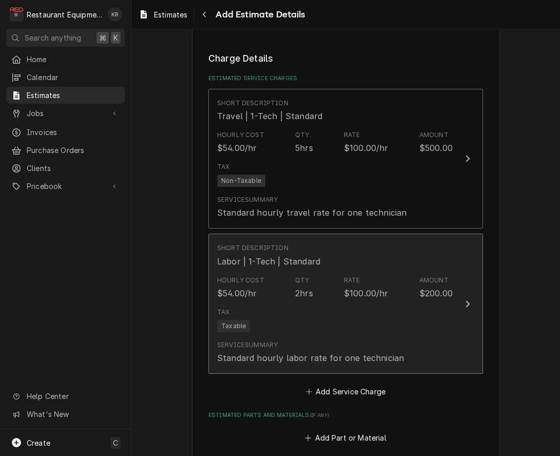
click at [255, 285] on div "Hourly Cost $54.00/hr" at bounding box center [240, 288] width 47 height 24
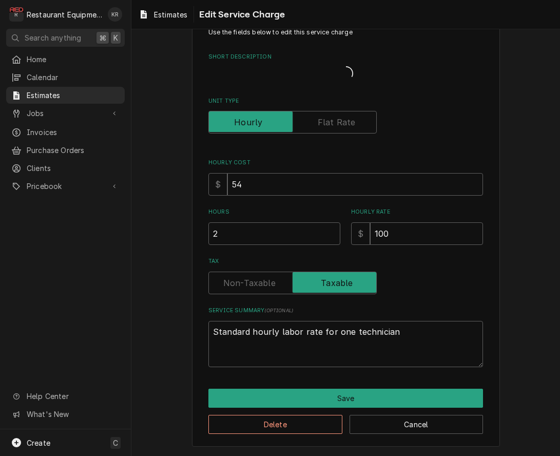
scroll to position [22, 0]
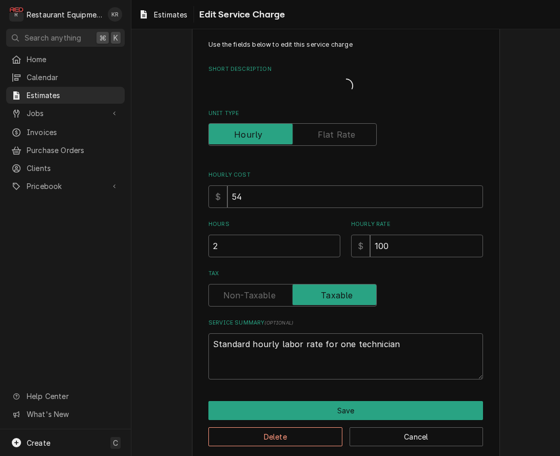
type textarea "x"
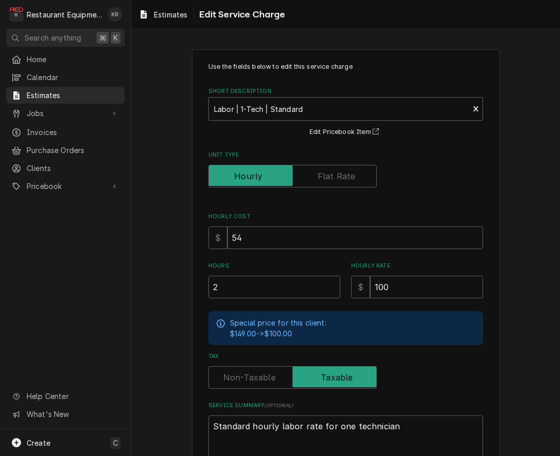
click at [247, 373] on label "Tax" at bounding box center [292, 377] width 168 height 23
click at [247, 373] on input "Tax" at bounding box center [292, 377] width 159 height 23
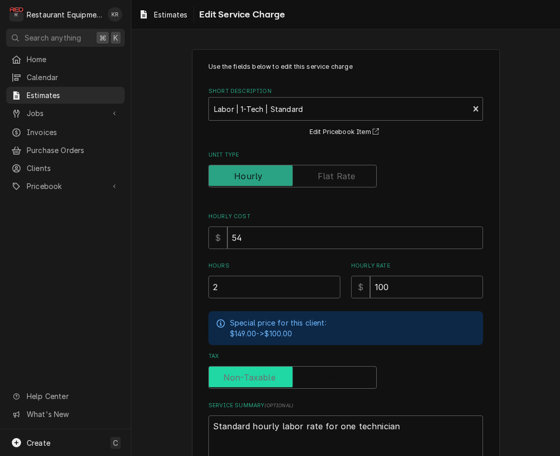
checkbox input "false"
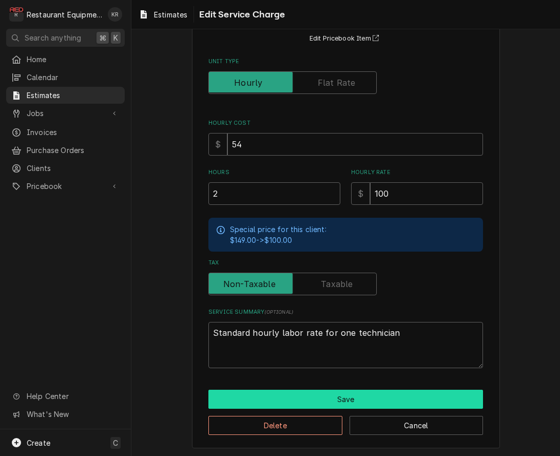
click at [301, 405] on button "Save" at bounding box center [345, 399] width 275 height 19
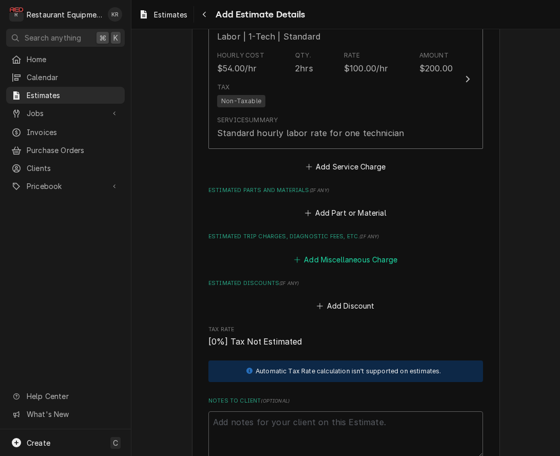
scroll to position [1137, 0]
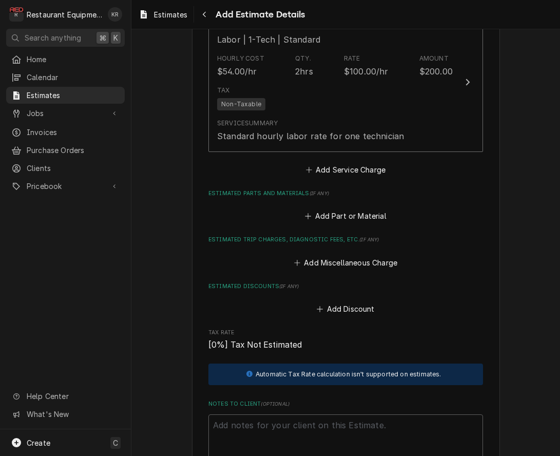
type textarea "x"
click at [337, 215] on button "Add Part or Material" at bounding box center [345, 216] width 85 height 14
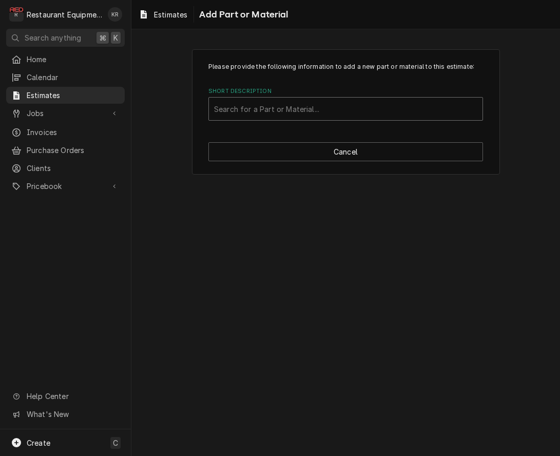
click at [281, 108] on div "Short Description" at bounding box center [345, 109] width 263 height 18
type input "xx"
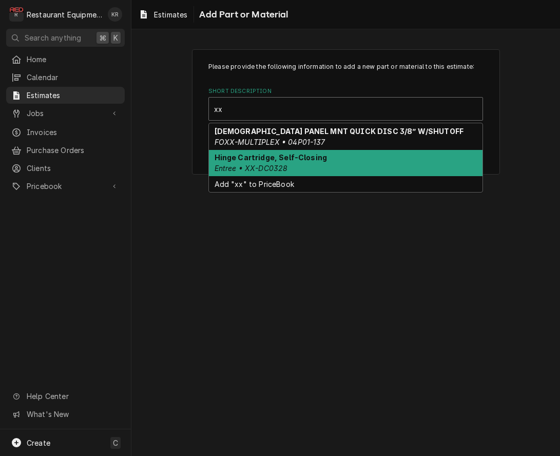
click at [276, 162] on div "Hinge Cartridge, Self-Closing Entree • XX-DC0328" at bounding box center [346, 163] width 274 height 27
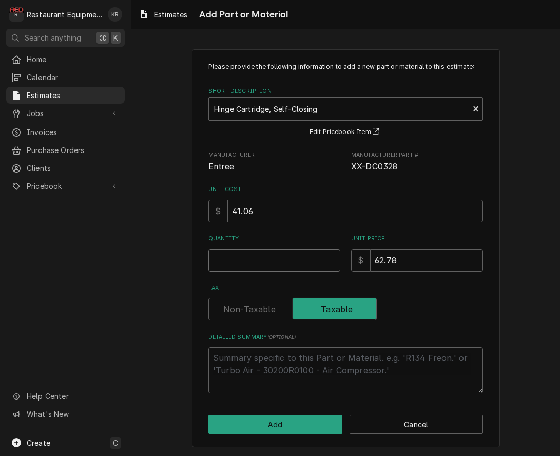
click at [239, 257] on input "Quantity" at bounding box center [274, 260] width 132 height 23
type textarea "x"
type input "1"
type textarea "x"
type input "1"
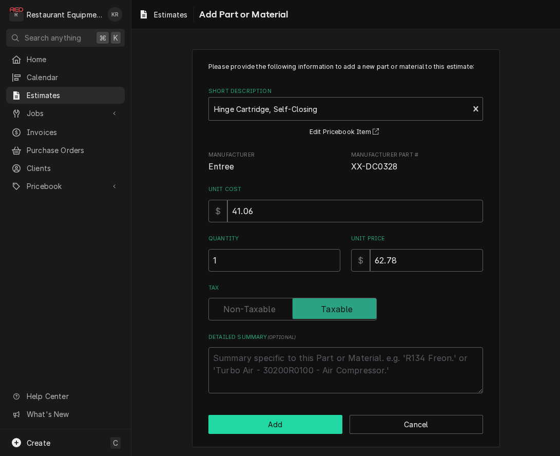
click at [294, 426] on button "Add" at bounding box center [275, 424] width 134 height 19
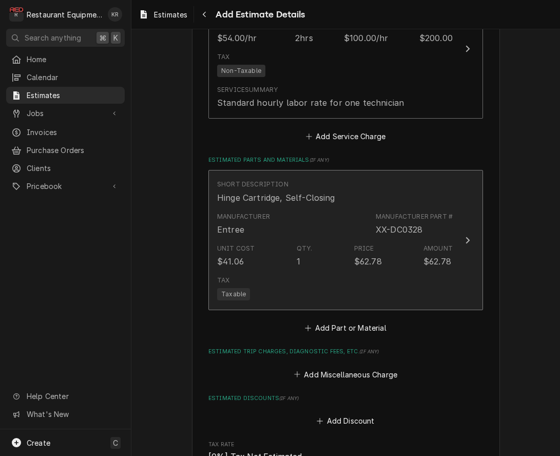
type textarea "x"
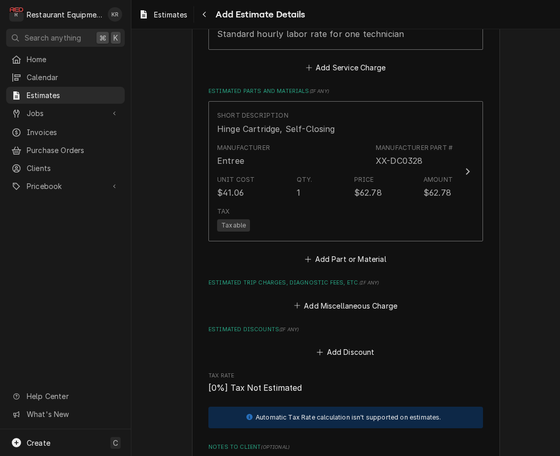
scroll to position [1281, 0]
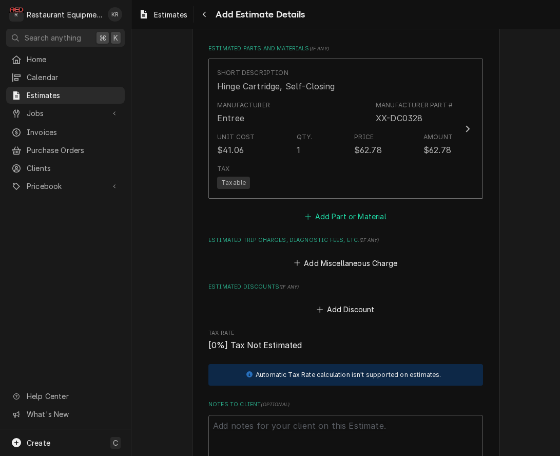
click at [339, 217] on button "Add Part or Material" at bounding box center [345, 216] width 85 height 14
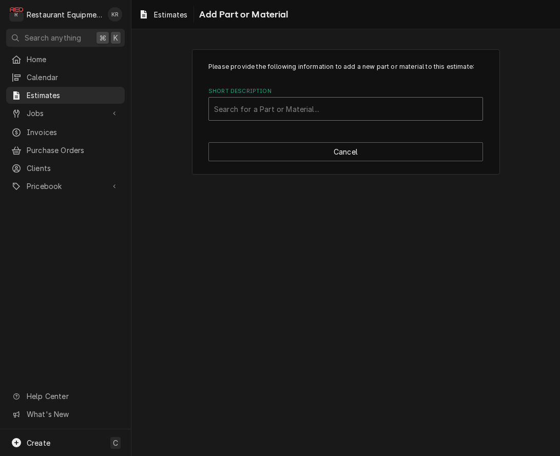
click at [247, 111] on div "Short Description" at bounding box center [345, 109] width 263 height 18
type input "x125"
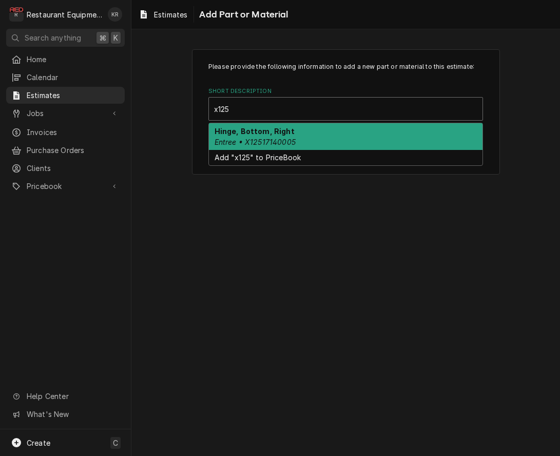
click at [257, 133] on strong "Hinge, Bottom, Right" at bounding box center [255, 131] width 80 height 9
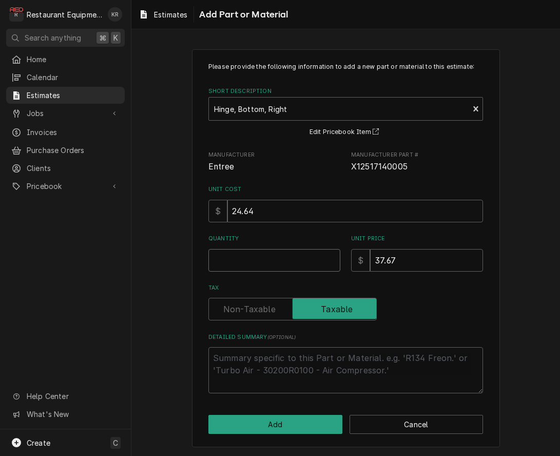
click at [255, 253] on input "Quantity" at bounding box center [274, 260] width 132 height 23
type textarea "x"
type input "1"
type textarea "x"
type input "1"
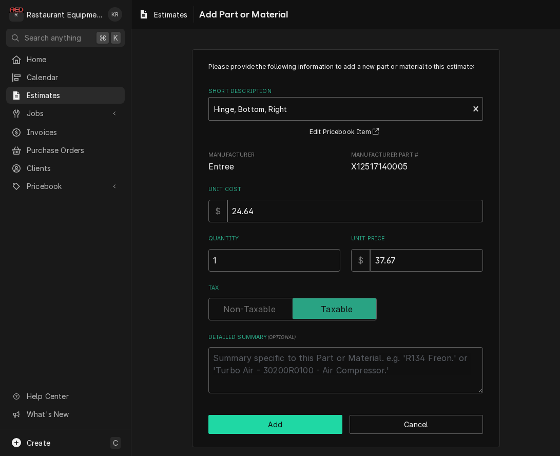
click at [267, 420] on button "Add" at bounding box center [275, 424] width 134 height 19
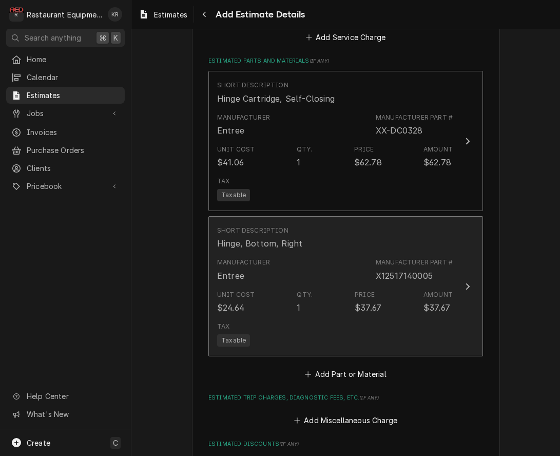
type textarea "x"
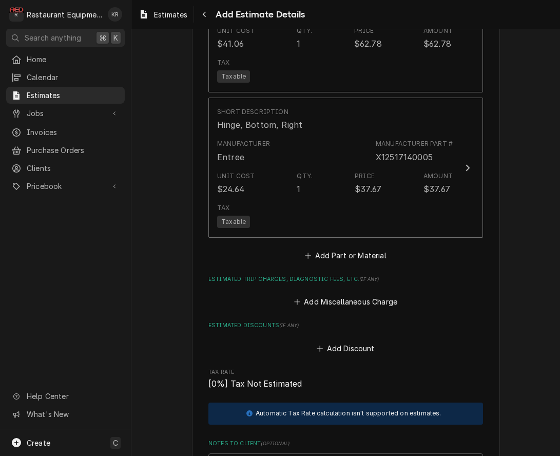
scroll to position [1417, 0]
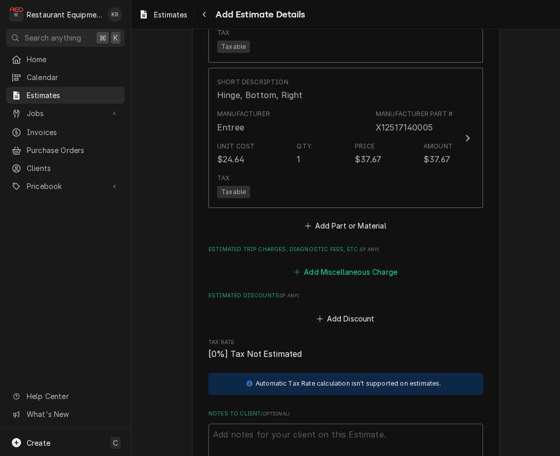
click at [354, 275] on button "Add Miscellaneous Charge" at bounding box center [345, 272] width 107 height 14
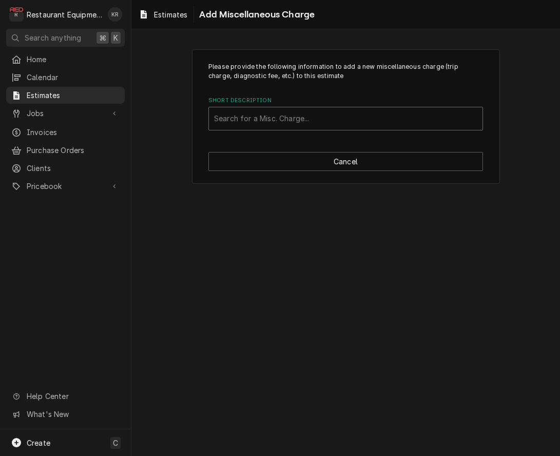
click at [256, 114] on div "Short Description" at bounding box center [345, 118] width 263 height 18
type input "tr"
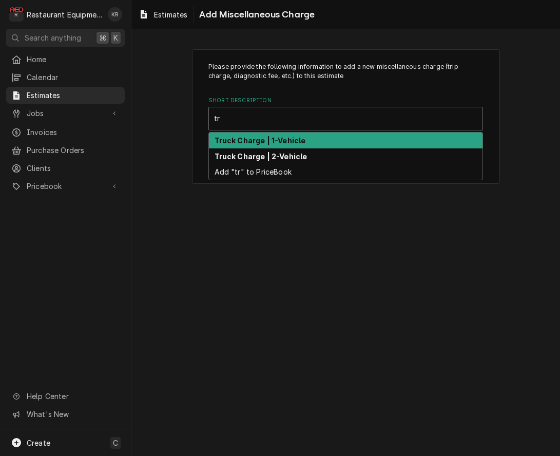
click at [253, 140] on strong "Truck Charge | 1-Vehicle" at bounding box center [260, 140] width 91 height 9
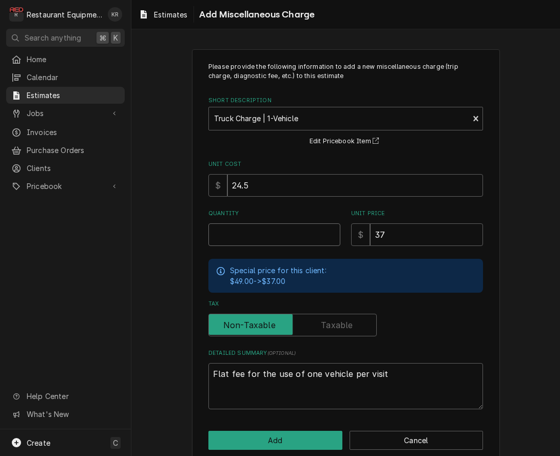
click at [240, 243] on input "Quantity" at bounding box center [274, 234] width 132 height 23
click at [235, 236] on input "Quantity" at bounding box center [274, 234] width 132 height 23
type textarea "x"
type input "2"
type textarea "x"
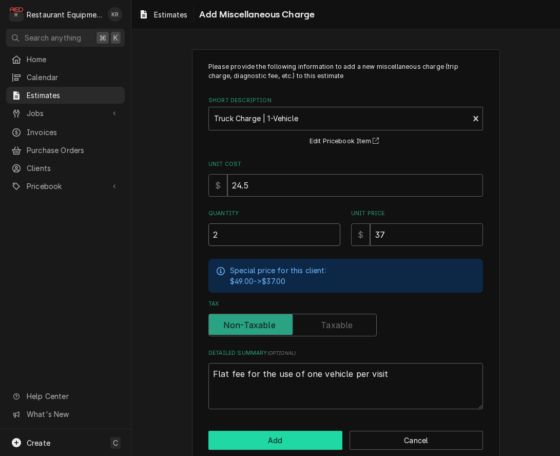
type input "2"
click at [246, 436] on button "Add" at bounding box center [275, 440] width 134 height 19
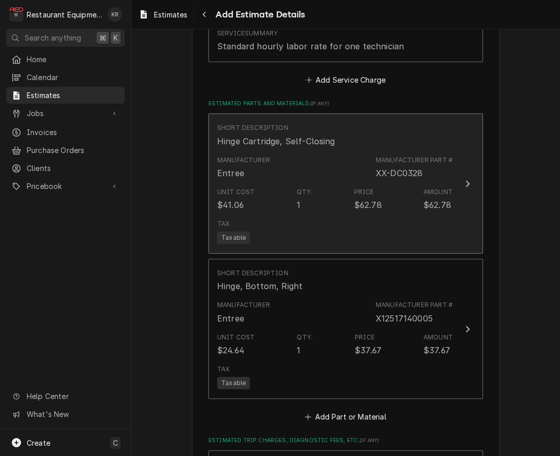
scroll to position [1232, 0]
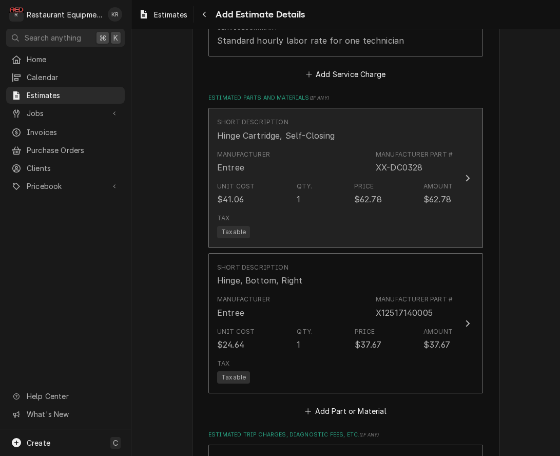
click at [271, 202] on div "Unit Cost $41.06 Qty. 1 Price $62.78 Amount $62.78" at bounding box center [335, 194] width 236 height 32
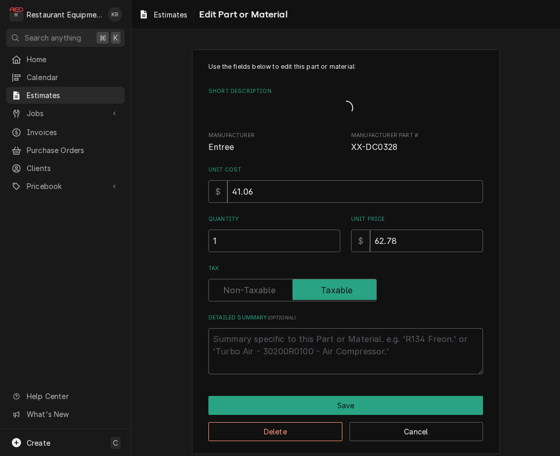
type textarea "x"
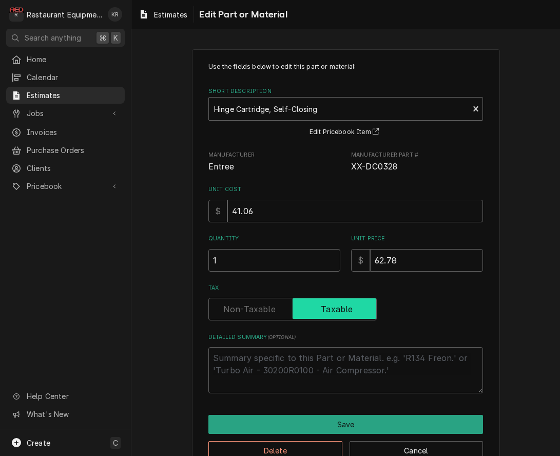
click at [254, 301] on input "Tax" at bounding box center [292, 309] width 159 height 23
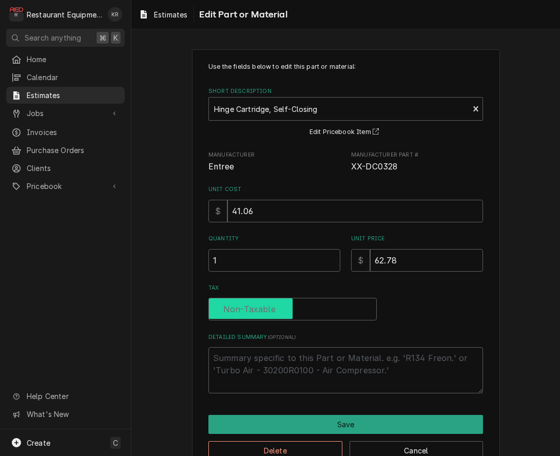
checkbox input "false"
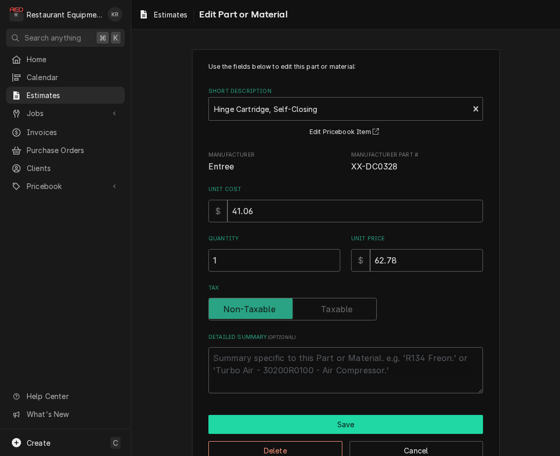
click at [345, 428] on button "Save" at bounding box center [345, 424] width 275 height 19
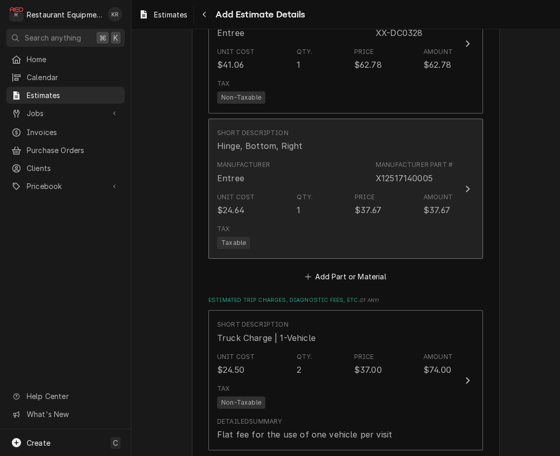
scroll to position [1370, 0]
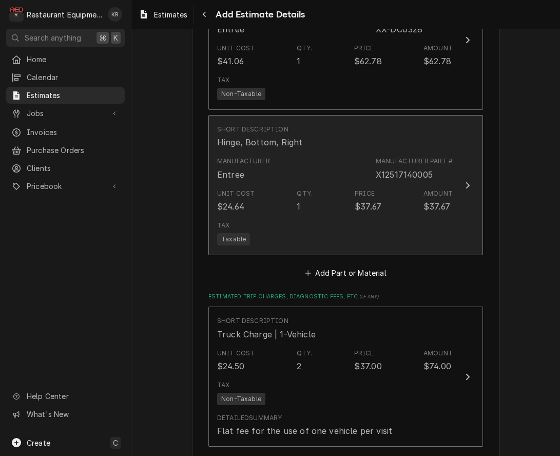
click at [250, 204] on div "Unit Cost $24.64" at bounding box center [235, 201] width 37 height 24
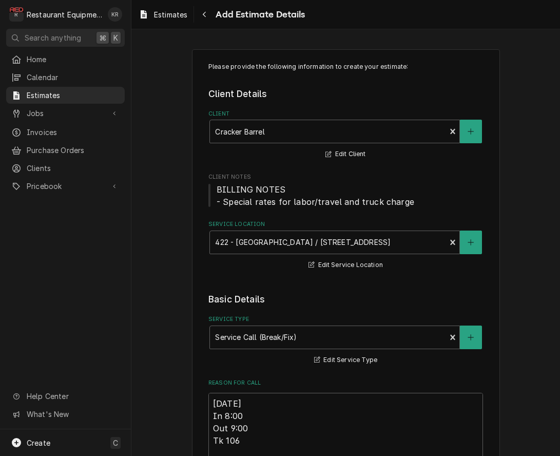
type textarea "x"
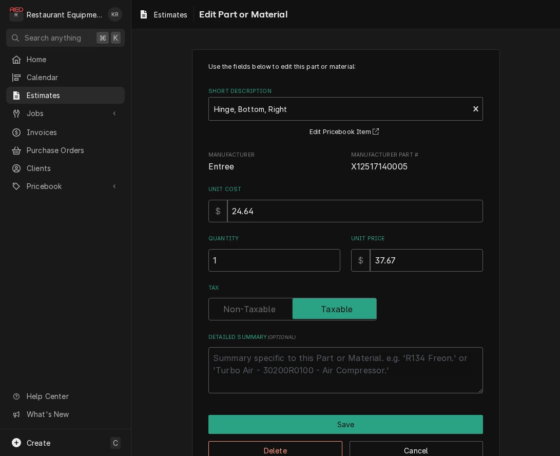
click at [259, 310] on label "Tax" at bounding box center [292, 309] width 168 height 23
click at [259, 310] on input "Tax" at bounding box center [292, 309] width 159 height 23
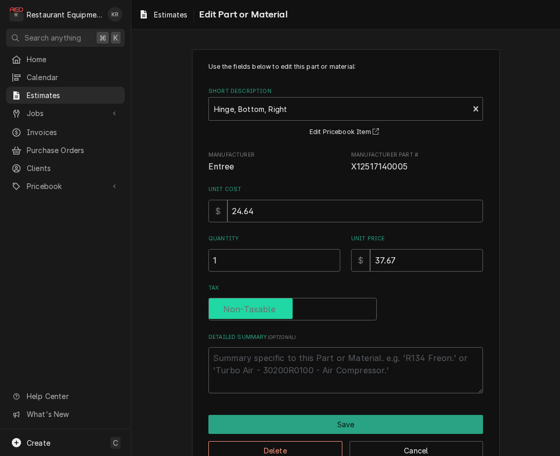
checkbox input "false"
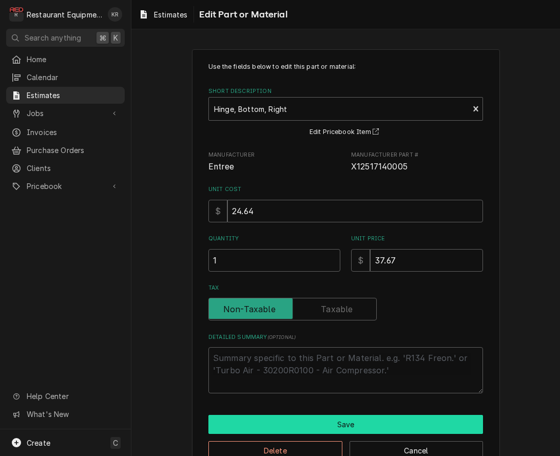
click at [345, 425] on button "Save" at bounding box center [345, 424] width 275 height 19
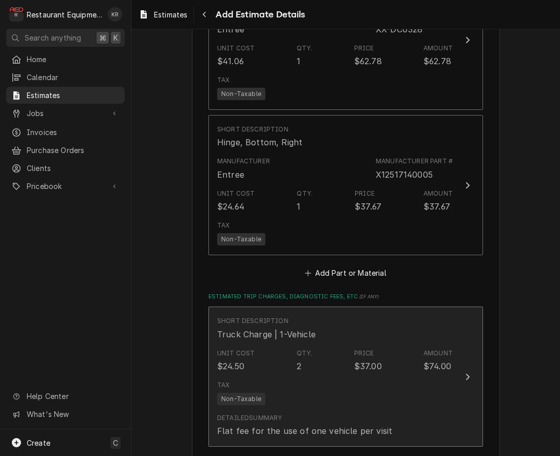
scroll to position [1358, 0]
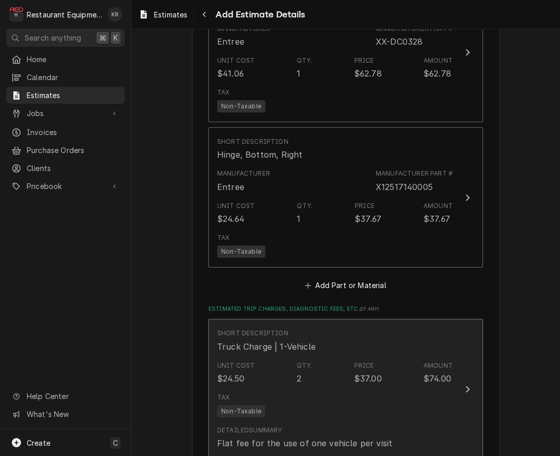
type textarea "x"
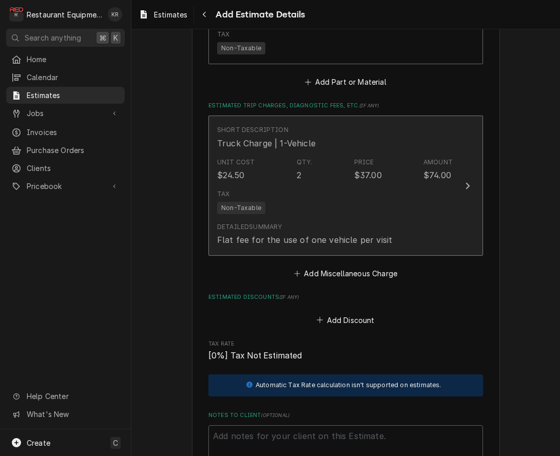
scroll to position [1565, 0]
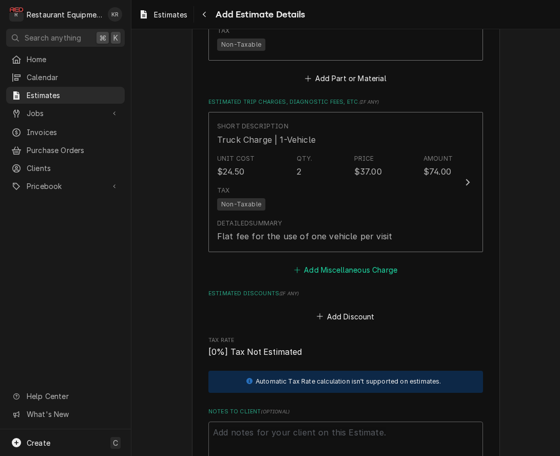
click at [339, 273] on button "Add Miscellaneous Charge" at bounding box center [345, 270] width 107 height 14
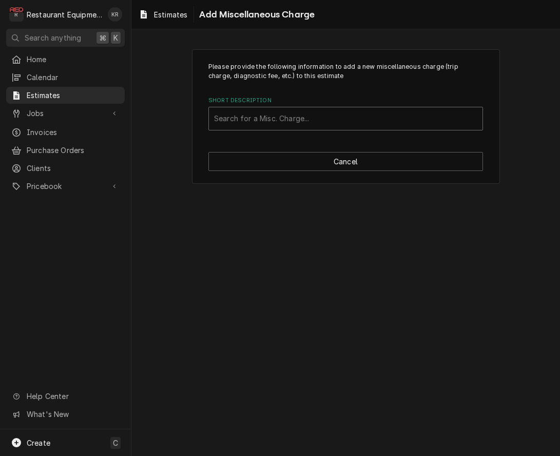
click at [293, 117] on div "Short Description" at bounding box center [345, 118] width 263 height 18
type input "Ship"
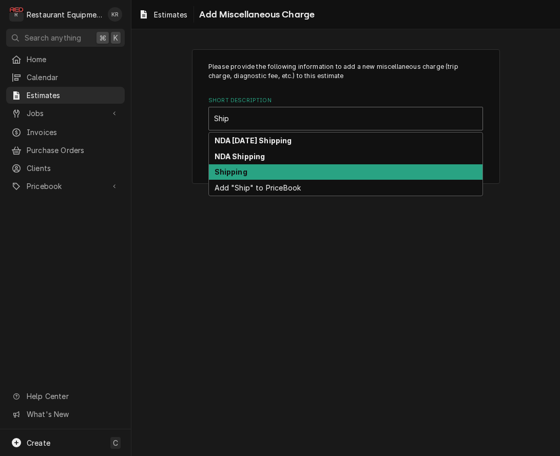
click at [274, 177] on div "Shipping" at bounding box center [346, 172] width 274 height 16
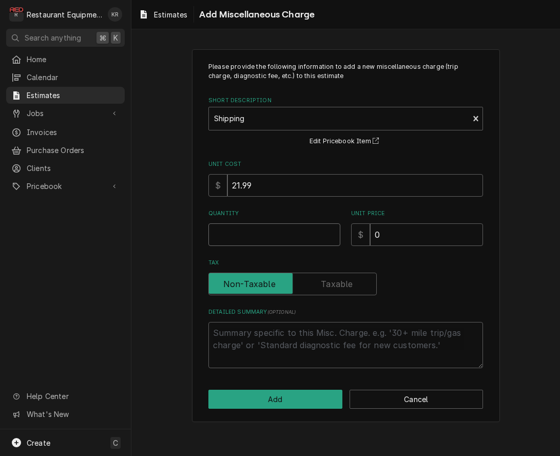
click at [233, 224] on input "Quantity" at bounding box center [274, 234] width 132 height 23
type textarea "x"
type input "1"
type textarea "x"
type input "7"
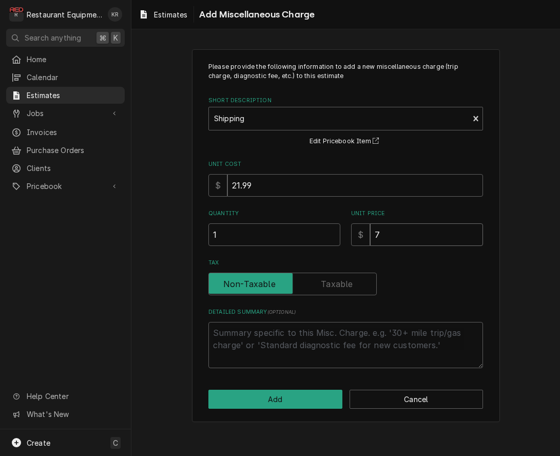
type textarea "x"
type input "78"
type textarea "x"
type input "78.3"
type textarea "x"
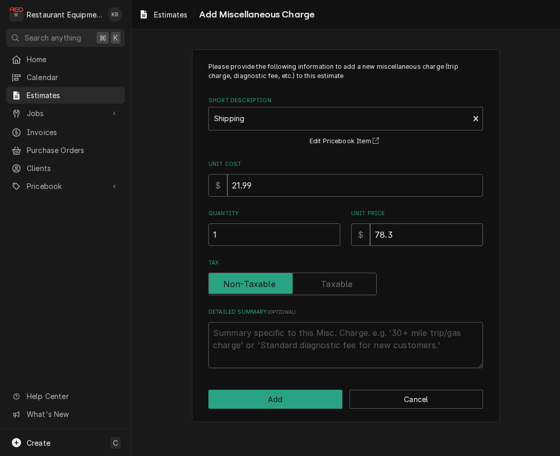
type input "78.33"
type textarea "x"
type input "78.33"
click at [282, 399] on button "Add" at bounding box center [275, 399] width 134 height 19
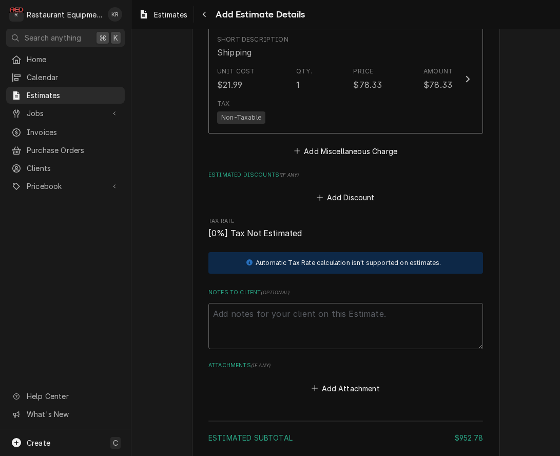
scroll to position [1808, 0]
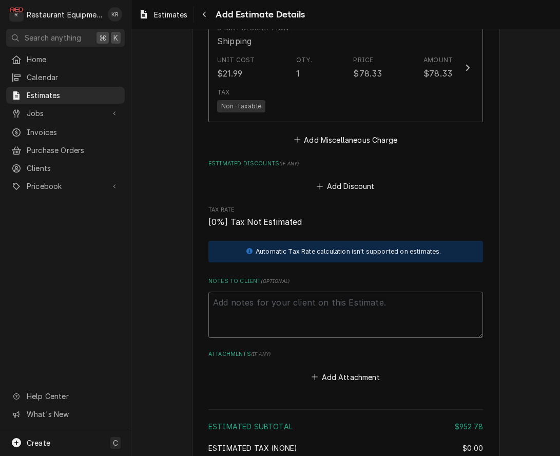
click at [255, 297] on textarea "Notes to Client ( optional )" at bounding box center [345, 315] width 275 height 46
type textarea "x"
type textarea "T"
type textarea "x"
type textarea "Tr"
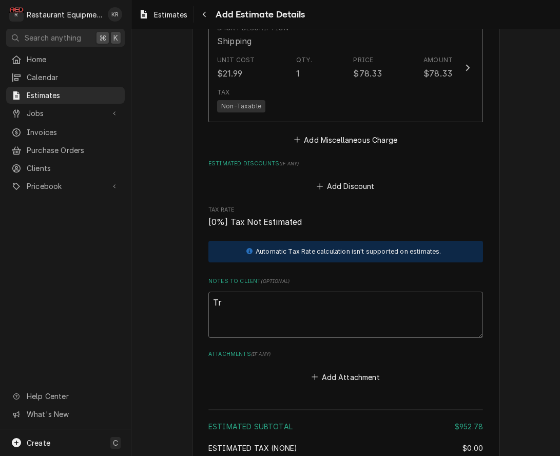
type textarea "x"
type textarea "Tra"
type textarea "x"
type textarea "Trac"
type textarea "x"
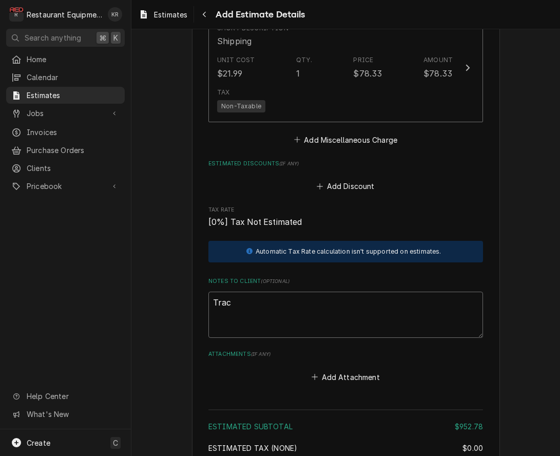
type textarea "Track"
type textarea "x"
type textarea "Tracki"
type textarea "x"
type textarea "Trackin"
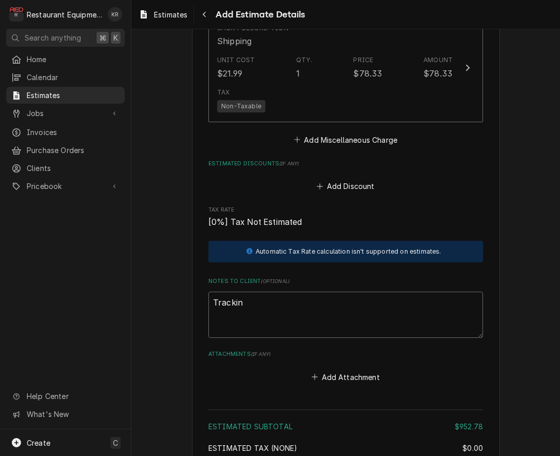
type textarea "x"
type textarea "Tracking"
type textarea "x"
type textarea "Tracking"
type textarea "x"
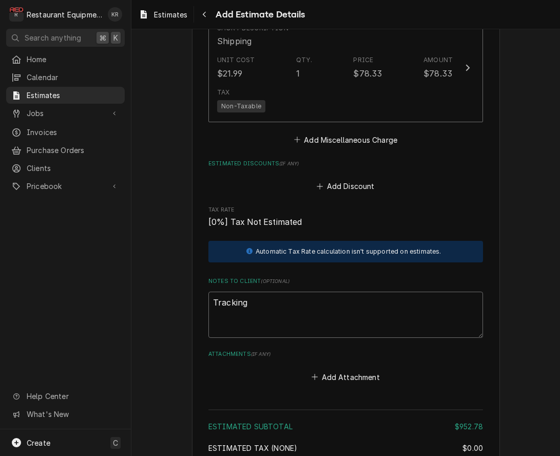
type textarea "Tracking @"
type textarea "x"
type textarea "Tracking @"
type textarea "x"
type textarea "Tracking @"
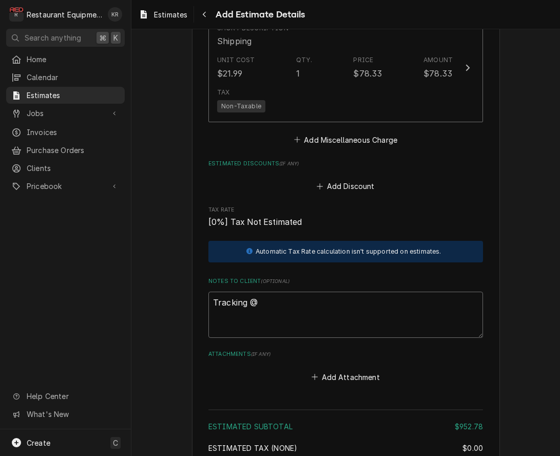
type textarea "x"
type textarea "Tracking"
type textarea "x"
type textarea "Tracking #"
type textarea "x"
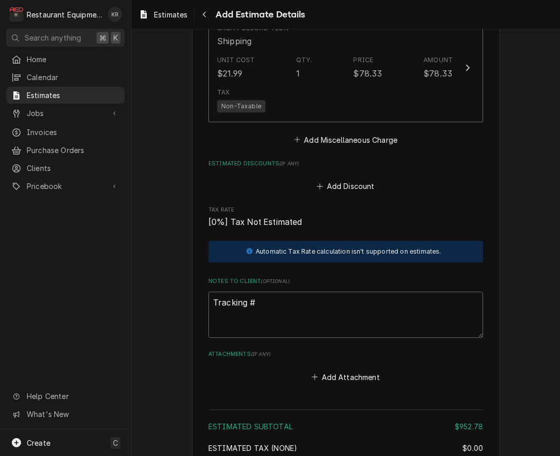
type textarea "Tracking #"
paste textarea "PO# 323566658"
type textarea "x"
type textarea "Tracking # PO# 323566658"
type textarea "x"
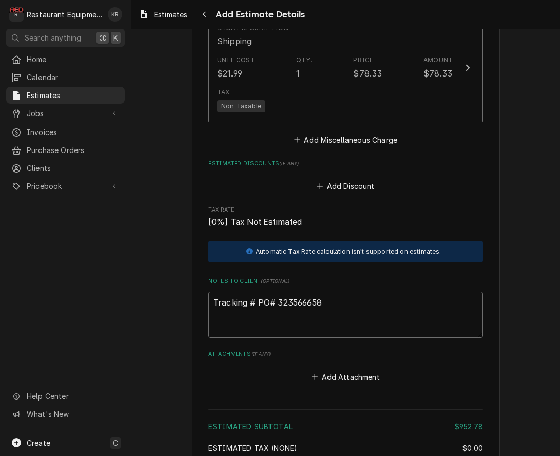
type textarea "Tracking # PO# 323566658R"
type textarea "x"
type textarea "Tracking # PO# 323566658"
type textarea "x"
type textarea "Tracking # PO# 323566658"
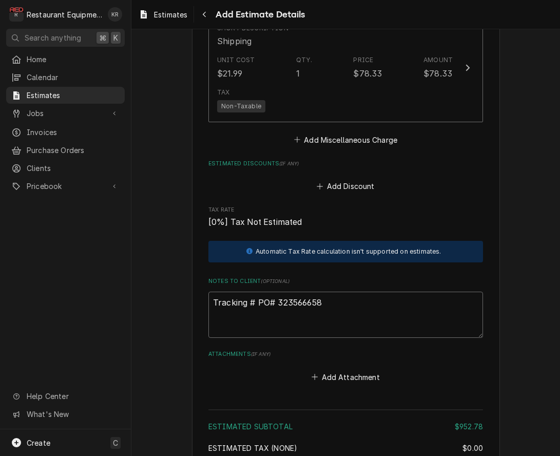
type textarea "x"
type textarea "Tracking # PO# 323566658 R"
type textarea "x"
type textarea "Tracking # PO# 323566658 Ro"
type textarea "x"
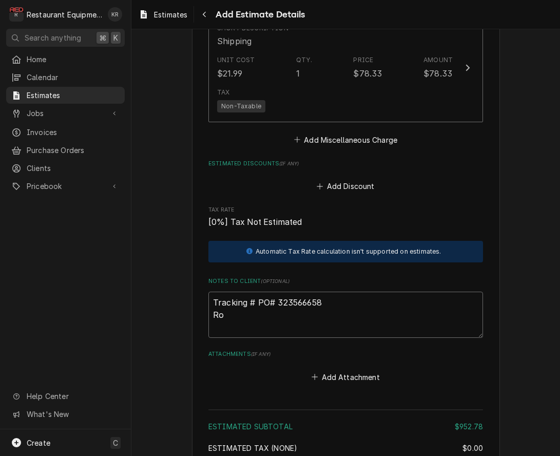
type textarea "Tracking # PO# 323566658 Roo"
type textarea "x"
type textarea "Tracking # PO# 323566658 Roo"
type textarea "x"
type textarea "Tracking # PO# 323566658 Roo 8"
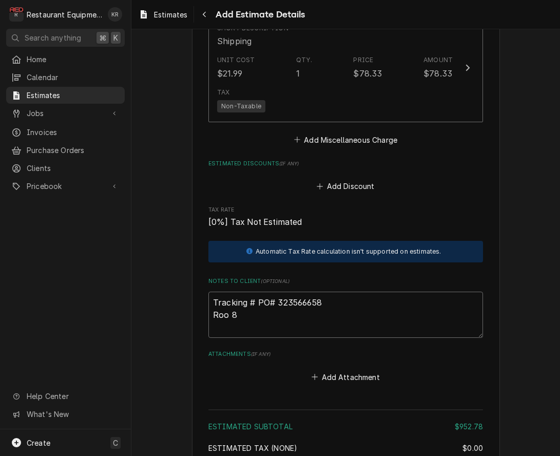
type textarea "x"
type textarea "Tracking # PO# 323566658 Roo 84"
type textarea "x"
type textarea "Tracking # PO# 323566658 Roo 846"
type textarea "x"
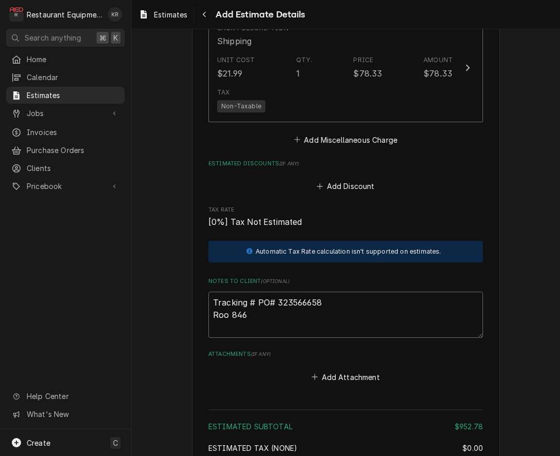
type textarea "Tracking # PO# 323566658 Roo 8464"
type textarea "x"
type textarea "Tracking # PO# 323566658 Roo 846"
type textarea "x"
type textarea "Tracking # PO# 323566658 Roo 84"
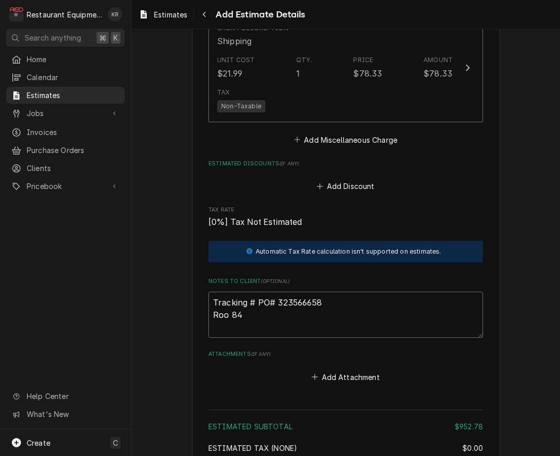
type textarea "x"
type textarea "Tracking # PO# 323566658 Roo 8"
type textarea "x"
type textarea "Tracking # PO# 323566658 Roo 86"
type textarea "x"
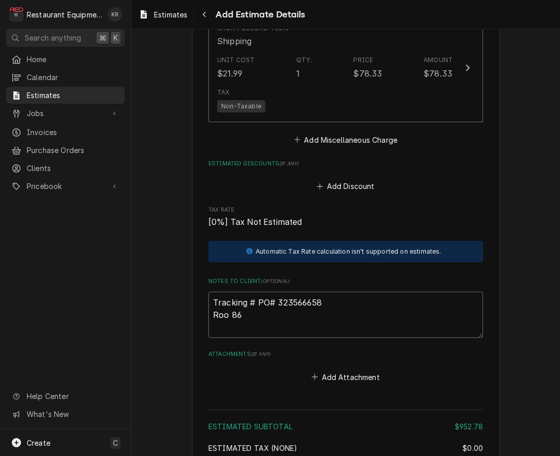
type textarea "Tracking # PO# 323566658 Roo 868"
type textarea "x"
type textarea "Tracking # PO# 323566658 Roo 8684"
type textarea "x"
type textarea "Tracking # PO# 323566658 Roo 8684"
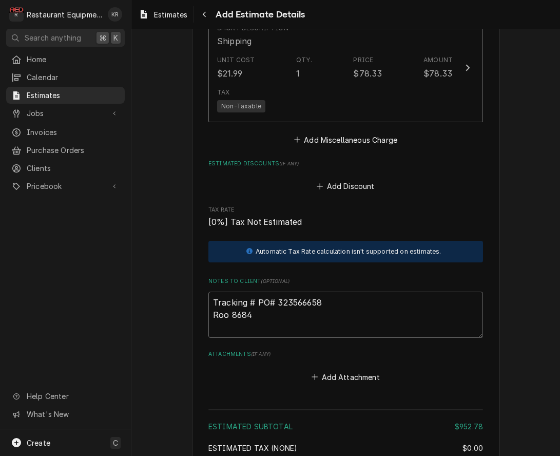
type textarea "x"
type textarea "Tracking # PO# 323566658 Roo 8684h"
type textarea "x"
type textarea "Tracking # PO# 323566658 Roo 8684hw"
type textarea "x"
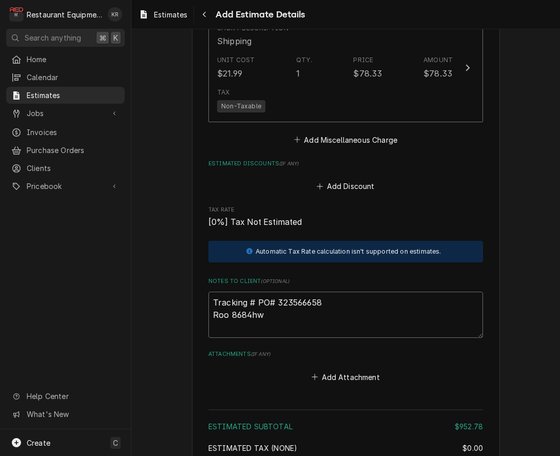
type textarea "Tracking # PO# 323566658 Roo 8684hwa"
type textarea "x"
type textarea "Tracking # PO# 323566658 Roo 8684hwat"
type textarea "x"
type textarea "Tracking # PO# 323566658 Roo 8684hwat"
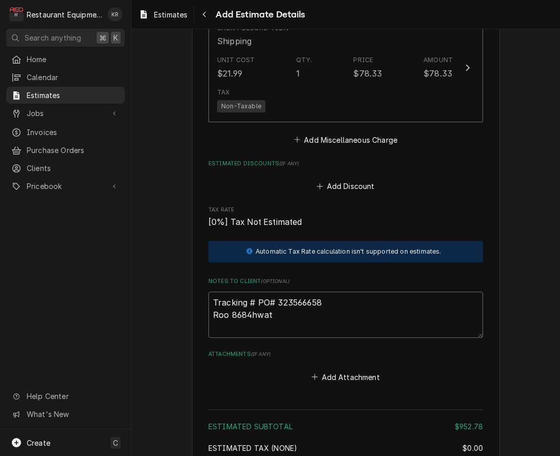
type textarea "x"
type textarea "Tracking # PO# 323566658 Roo 8684hwat"
type textarea "x"
type textarea "Tracking # PO# 323566658 Roo 8684hwa"
type textarea "x"
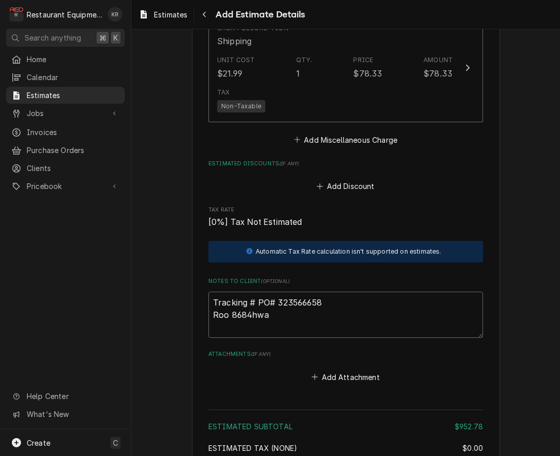
type textarea "Tracking # PO# 323566658 Roo 8684hw"
type textarea "x"
type textarea "Tracking # PO# 323566658 Roo 8684h"
type textarea "x"
type textarea "Tracking # PO# 323566658 Roo 8684"
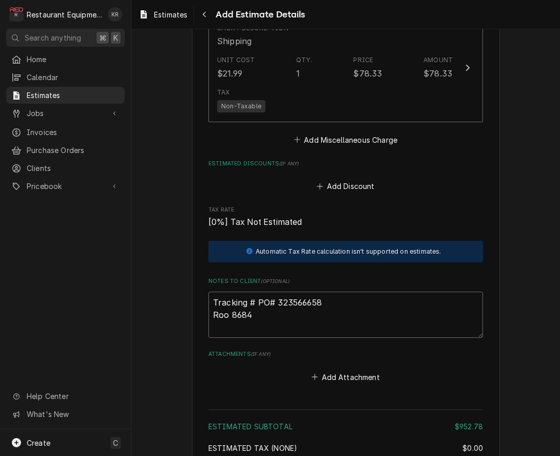
type textarea "x"
type textarea "Tracking # PO# 323566658 Roo 868"
type textarea "x"
type textarea "Tracking # PO# 323566658 Roo 8684"
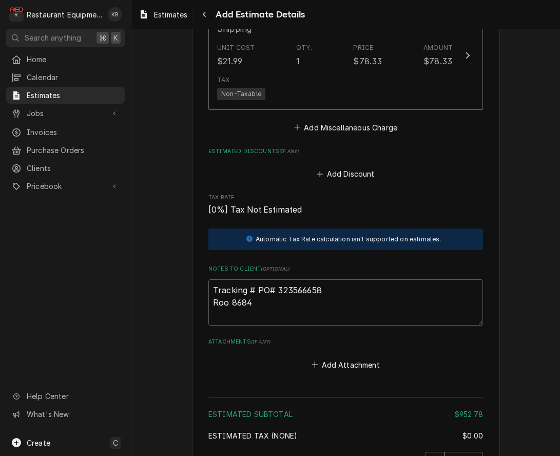
scroll to position [1984, 0]
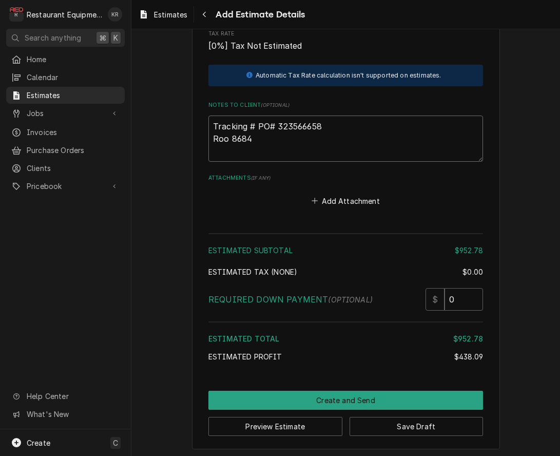
type textarea "x"
type textarea "Tracking # PO# 323566658 Roo 8684"
type textarea "x"
type textarea "Tracking # PO# 323566658 Roo 8684"
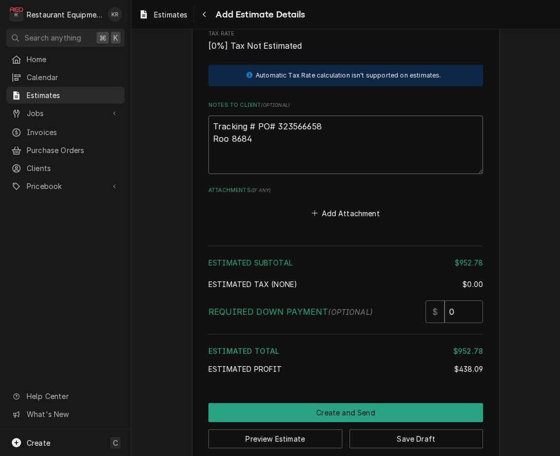
type textarea "x"
type textarea "Tracking # PO# 323566658 Roo 8684 T"
type textarea "x"
type textarea "Tracking # PO# 323566658 Roo 8684 Th"
type textarea "x"
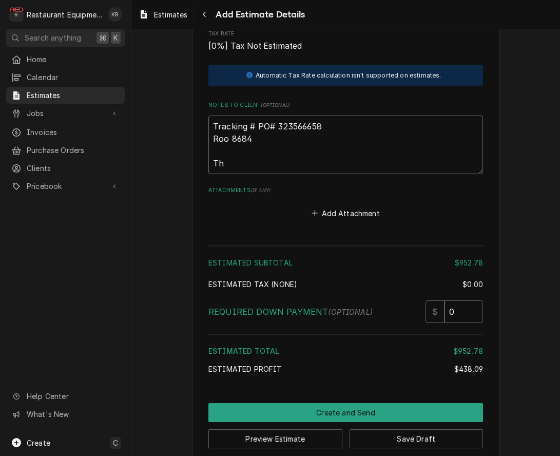
type textarea "Tracking # PO# 323566658 Roo 8684 The"
type textarea "x"
type textarea "Tracking # PO# 323566658 Roo 8684 The"
type textarea "x"
type textarea "Tracking # PO# 323566658 Roo 8684 The d"
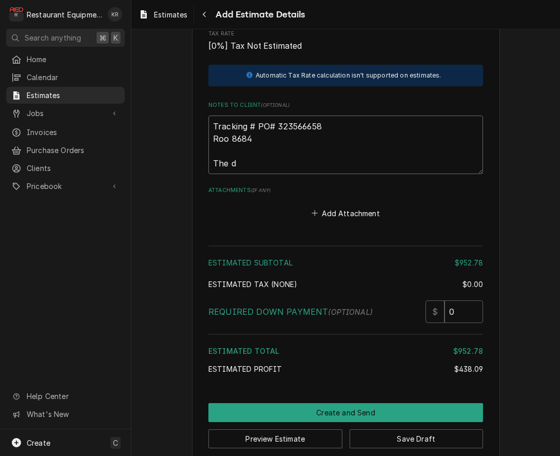
type textarea "x"
type textarea "Tracking # PO# 323566658 Roo 8684 The do"
type textarea "x"
type textarea "Tracking # PO# 323566658 Roo 8684 The door"
type textarea "x"
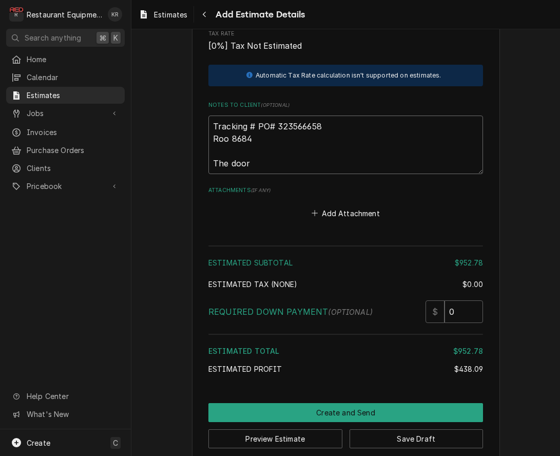
type textarea "Tracking # PO# 323566658 Roo 8684 The door"
type textarea "x"
type textarea "Tracking # PO# 323566658 Roo 8684 The door c"
type textarea "x"
type textarea "Tracking # PO# 323566658 Roo 8684 The door ca"
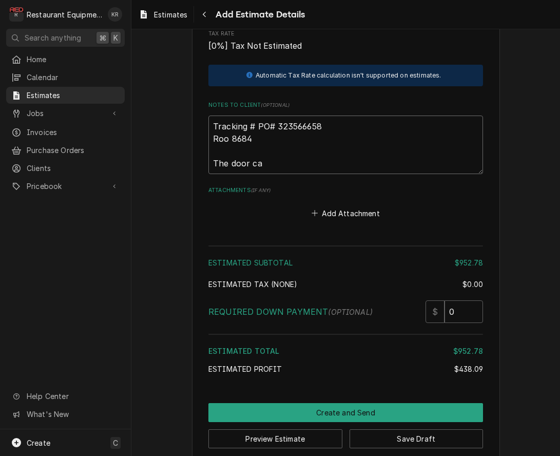
type textarea "x"
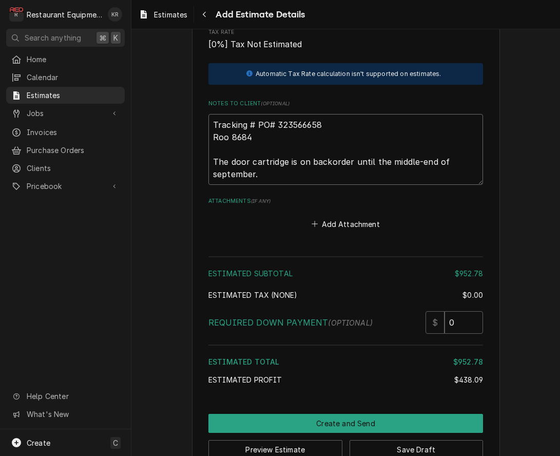
scroll to position [2009, 0]
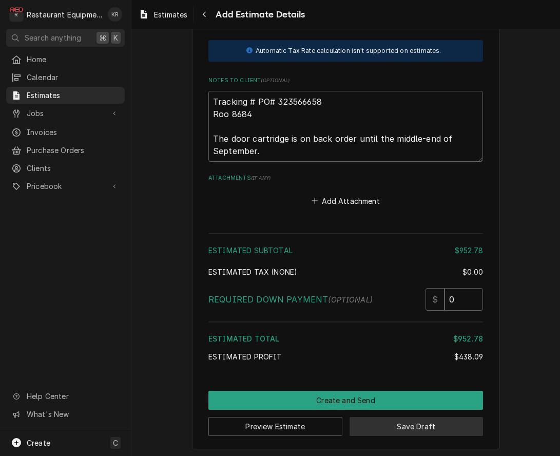
click at [421, 423] on button "Save Draft" at bounding box center [417, 426] width 134 height 19
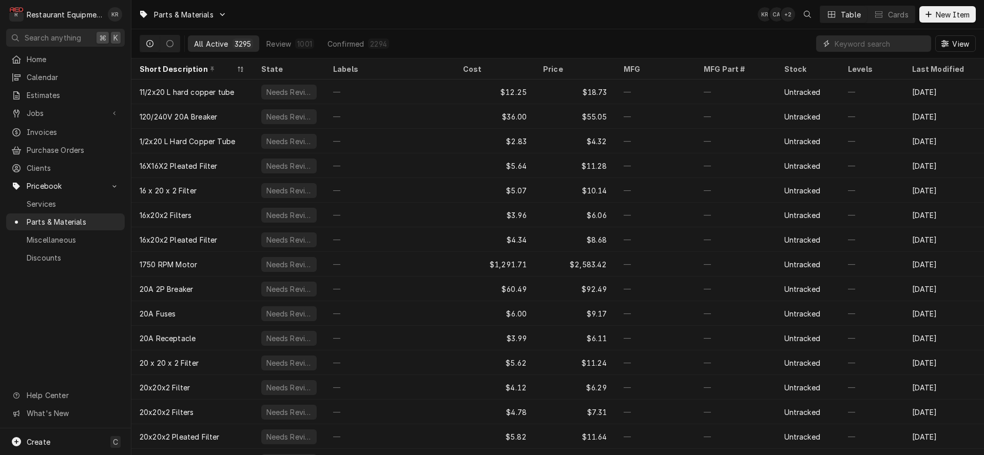
click at [874, 47] on input "Dynamic Content Wrapper" at bounding box center [880, 43] width 91 height 16
drag, startPoint x: 921, startPoint y: 21, endPoint x: 929, endPoint y: 17, distance: 9.0
click at [922, 20] on button "New Item" at bounding box center [947, 14] width 56 height 16
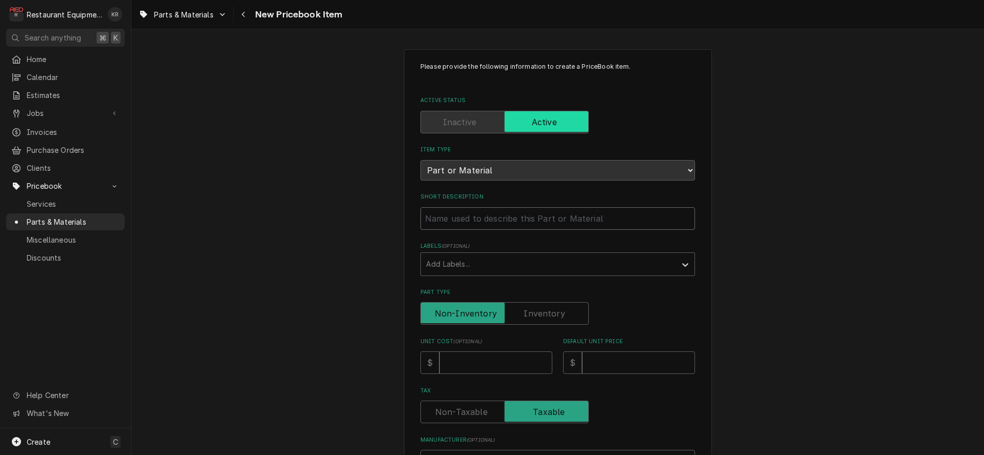
click at [438, 214] on input "Short Description" at bounding box center [557, 218] width 275 height 23
paste input "Entree EX12517140005 Hinge, Bottom, Right"
type input "Entree EX12517140005 Hinge, Bottom, Right"
type textarea "x"
drag, startPoint x: 516, startPoint y: 218, endPoint x: 356, endPoint y: 213, distance: 159.7
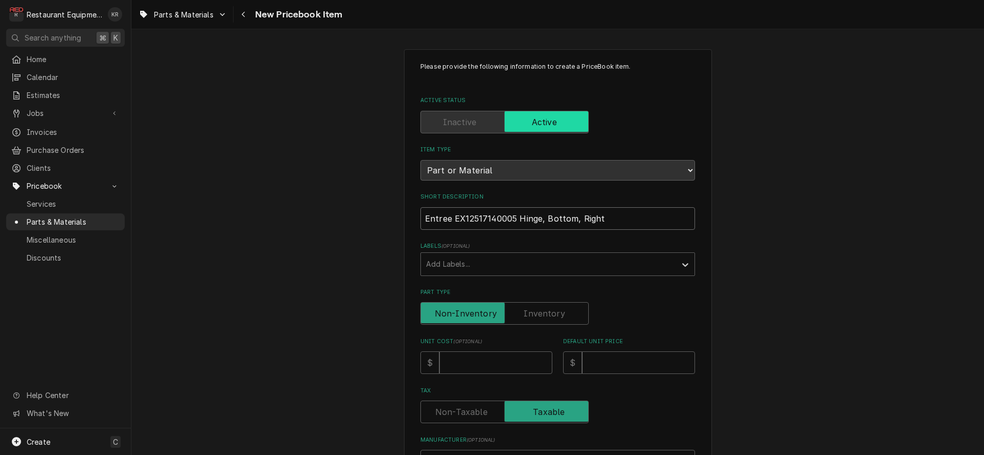
click at [420, 213] on input "Entree EX12517140005 Hinge, Bottom, Right" at bounding box center [557, 218] width 275 height 23
click at [455, 219] on input "Entree EX12517140005 Hinge, Bottom, Right" at bounding box center [557, 218] width 275 height 23
click at [512, 217] on input "Entree EX12517140005 Hinge, Bottom, Right" at bounding box center [557, 218] width 275 height 23
click at [519, 216] on input "Entree EX12517140005 Hinge, Bottom, Right" at bounding box center [557, 218] width 275 height 23
drag, startPoint x: 516, startPoint y: 216, endPoint x: 356, endPoint y: 207, distance: 160.9
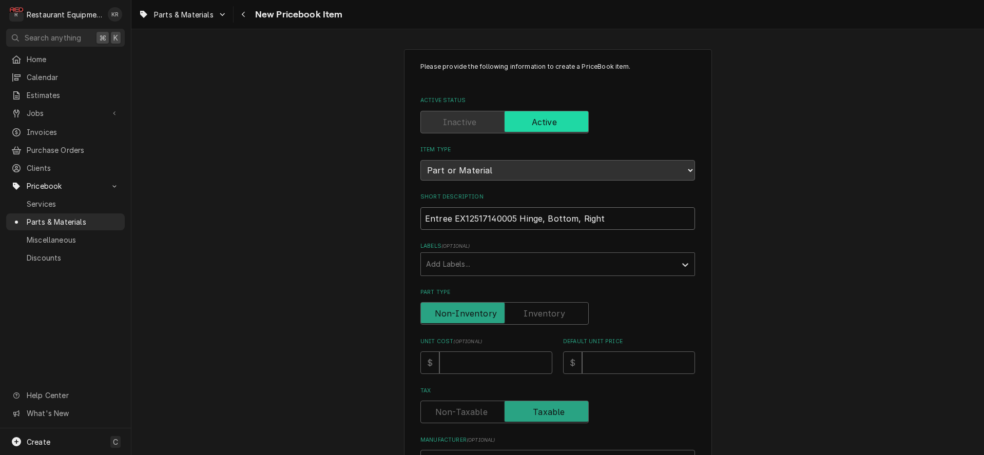
click at [420, 209] on input "Entree EX12517140005 Hinge, Bottom, Right" at bounding box center [557, 218] width 275 height 23
type input "Hinge, Bottom, Right"
type textarea "x"
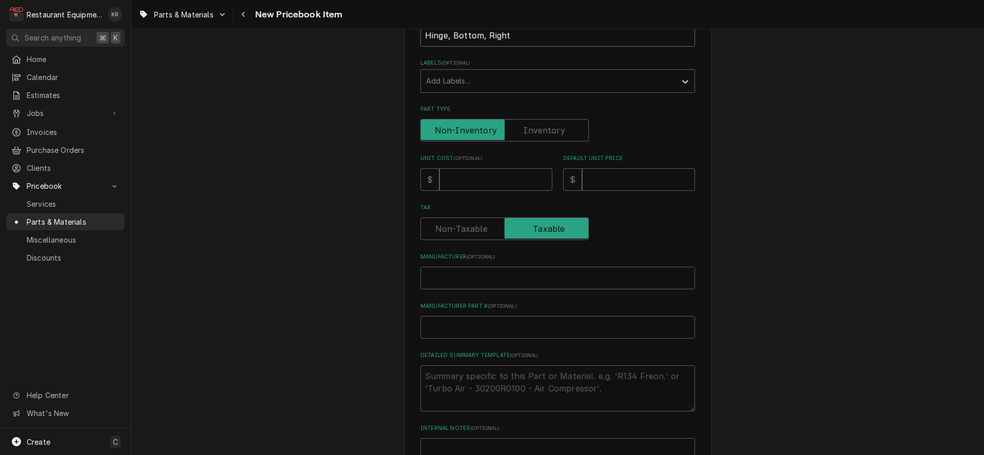
scroll to position [196, 0]
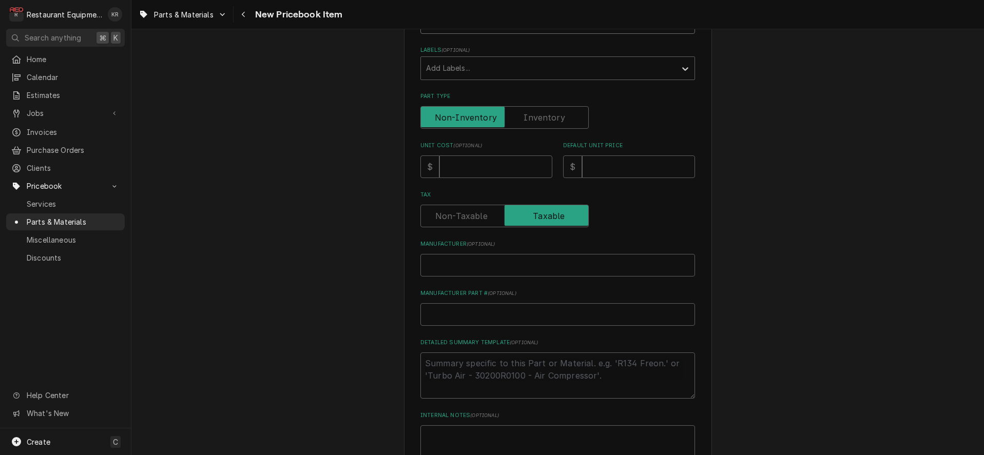
type input "Hinge, Bottom, Right"
click at [473, 166] on input "Unit Cost ( optional )" at bounding box center [495, 167] width 113 height 23
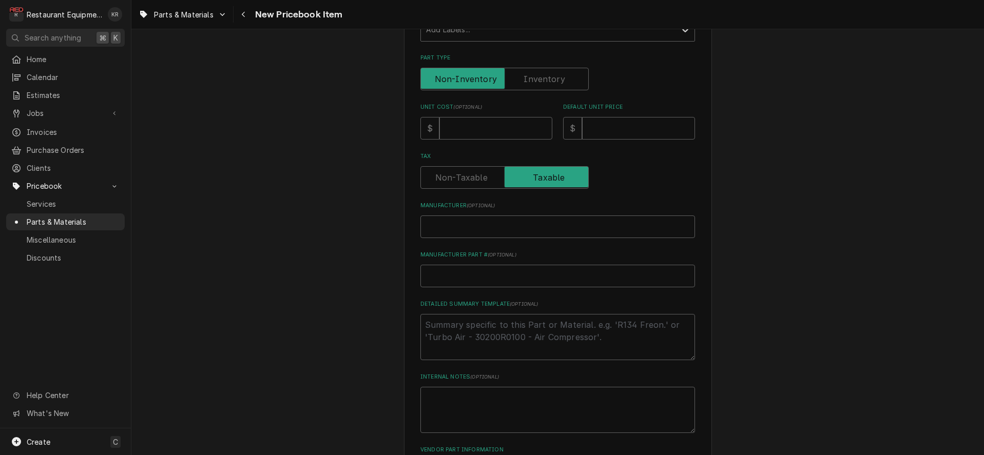
scroll to position [260, 0]
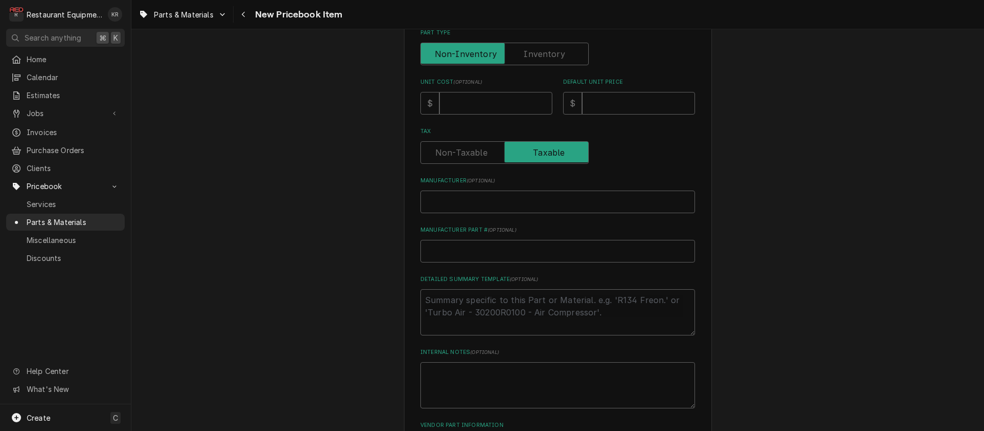
type textarea "x"
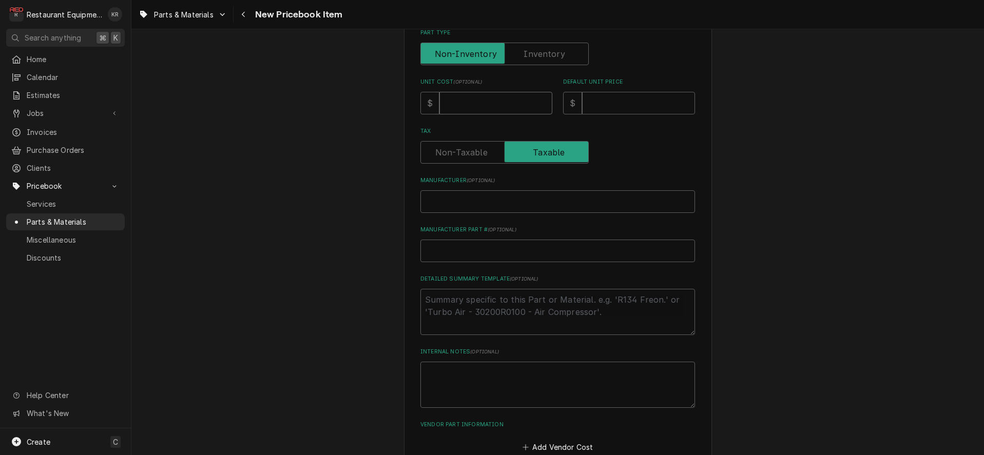
click at [488, 109] on input "Unit Cost ( optional )" at bounding box center [495, 103] width 113 height 23
type input "2"
type textarea "x"
type input "24"
type textarea "x"
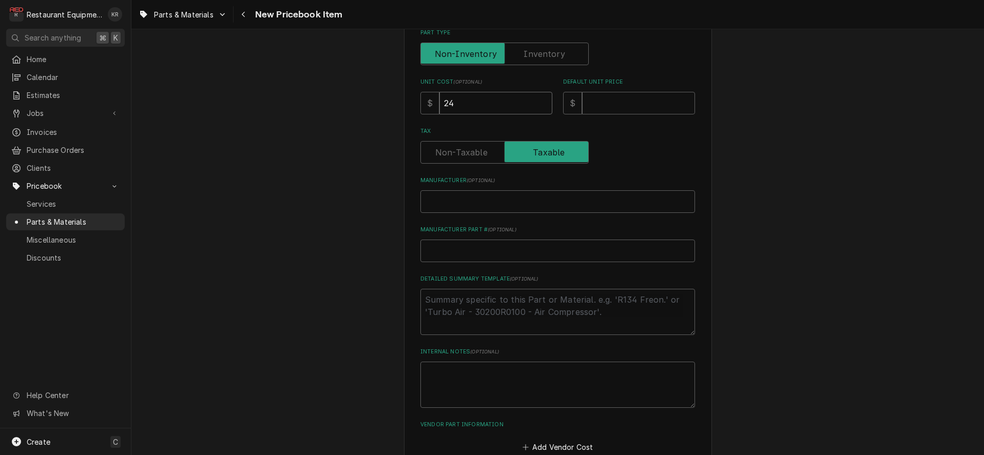
type input "24.6"
type textarea "x"
type input "24.64"
type textarea "x"
type input "24.64"
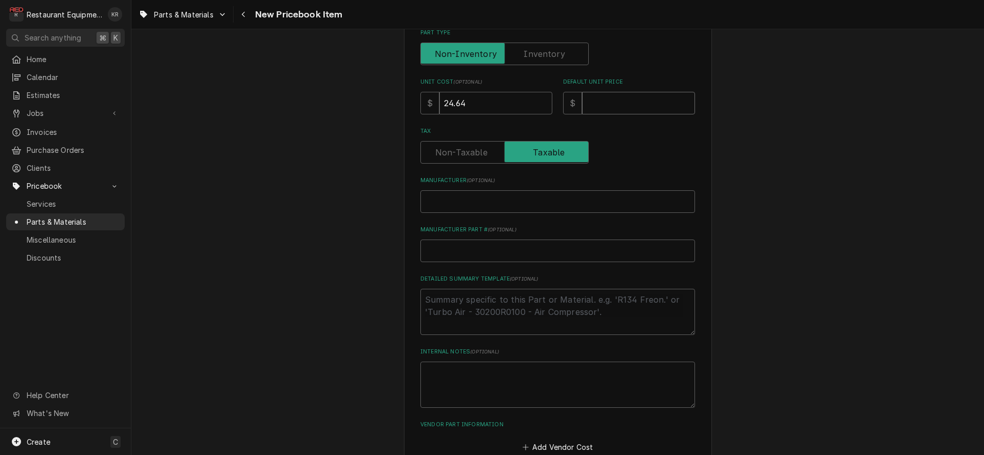
click at [606, 104] on input "Default Unit Price" at bounding box center [638, 103] width 113 height 23
type input "3"
type textarea "x"
type input "37"
type textarea "x"
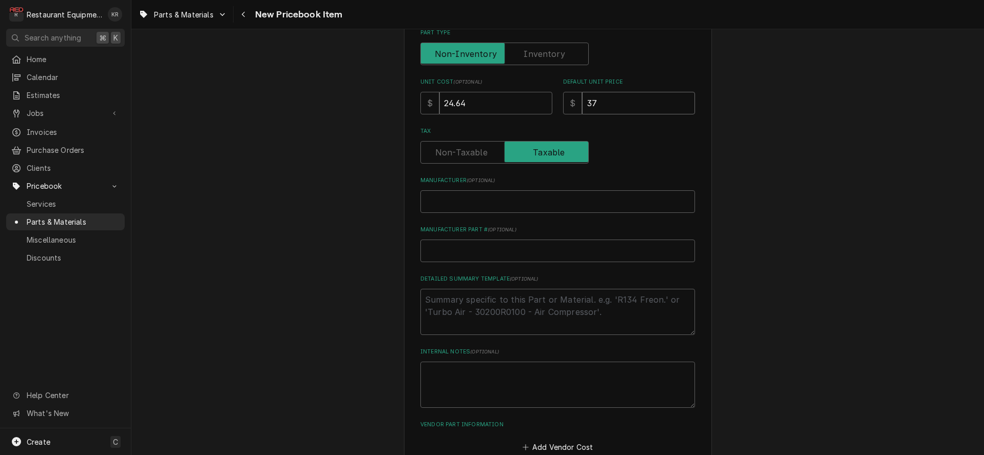
type input "37.6"
type textarea "x"
type input "37.68"
type textarea "x"
type input "37.68"
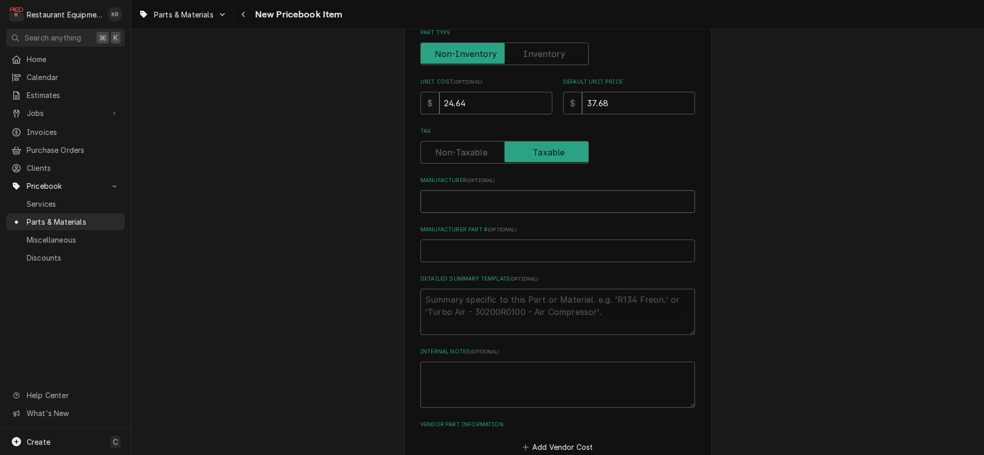
scroll to position [262, 0]
paste input "Entree EX12517140005"
type input "Entree EX12517140005"
type textarea "x"
click at [474, 198] on input "Entree EX12517140005" at bounding box center [557, 199] width 275 height 23
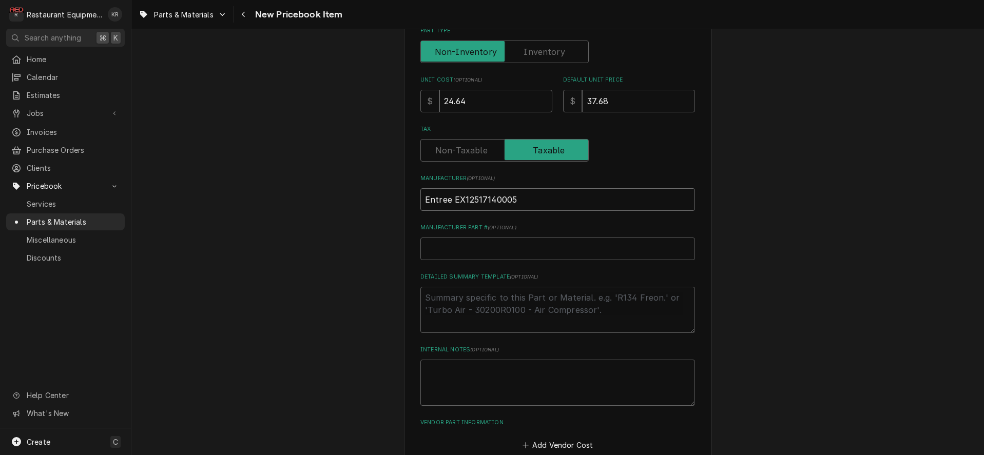
click at [474, 198] on input "Entree EX12517140005" at bounding box center [557, 199] width 275 height 23
type input "Entree"
type textarea "x"
type input "Entree"
click at [448, 242] on input "Manufacturer Part # ( optional )" at bounding box center [557, 249] width 275 height 23
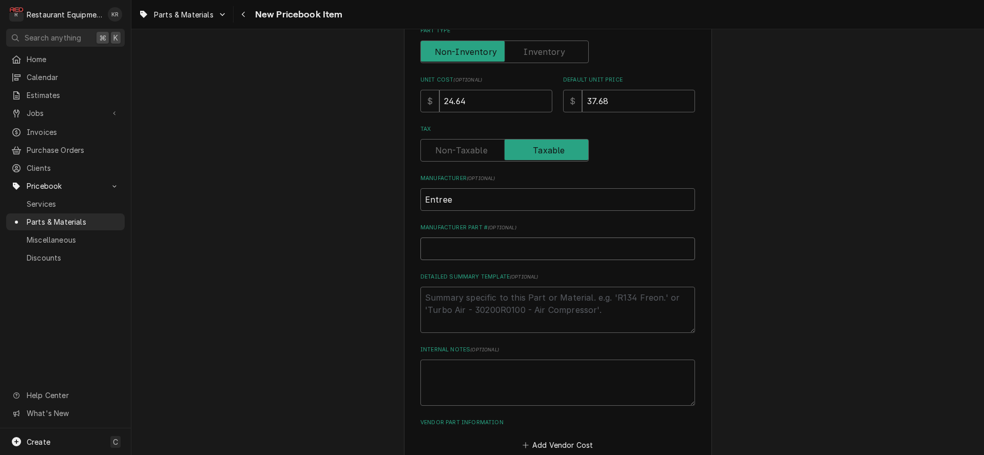
paste input "EX12517140005"
type input "EX12517140005"
type textarea "x"
drag, startPoint x: 429, startPoint y: 249, endPoint x: 413, endPoint y: 247, distance: 15.5
click at [420, 247] on input "EX12517140005" at bounding box center [557, 249] width 275 height 23
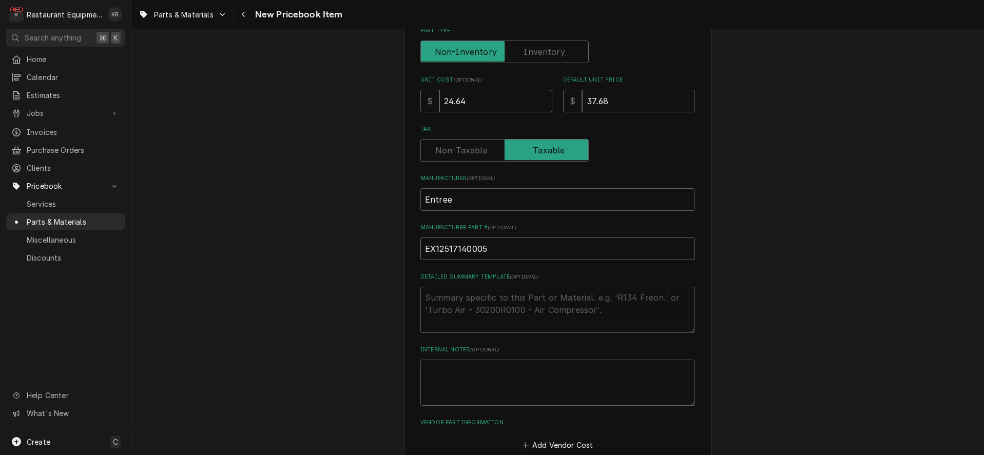
type input "X12517140005"
type textarea "x"
type input "X12517140005"
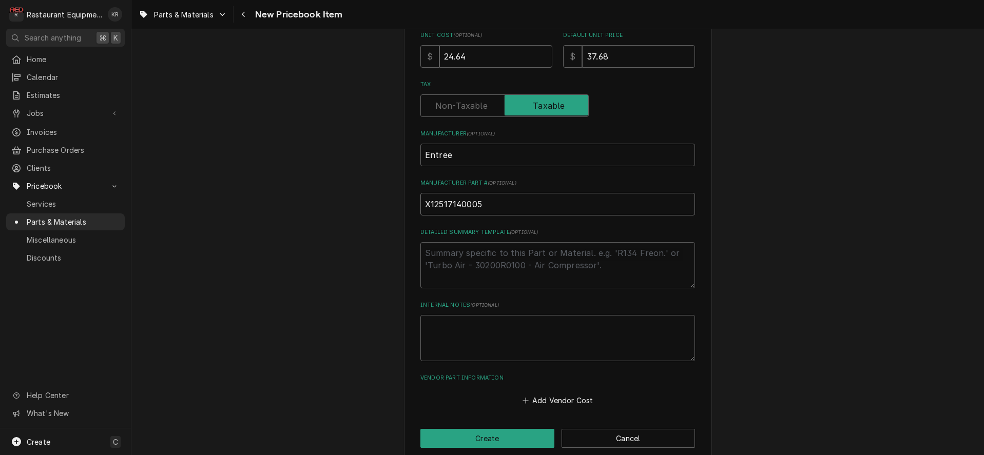
scroll to position [321, 0]
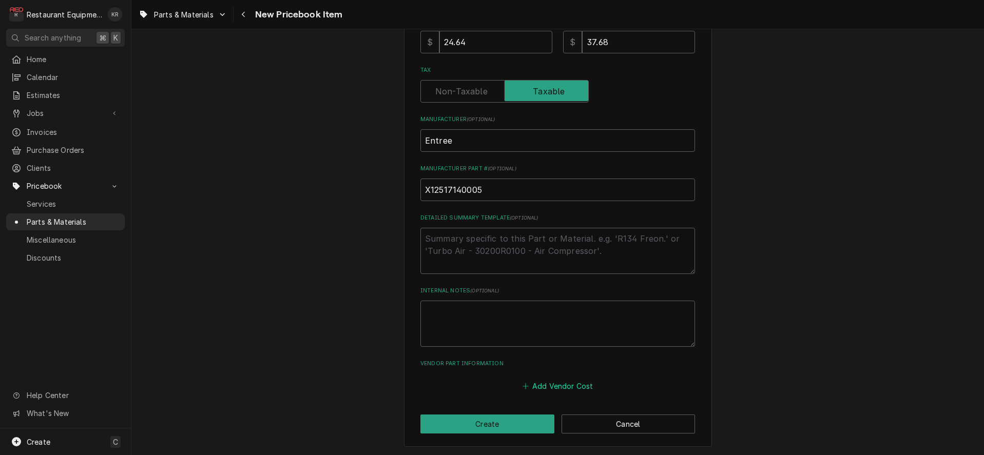
click at [571, 379] on button "Add Vendor Cost" at bounding box center [558, 386] width 74 height 14
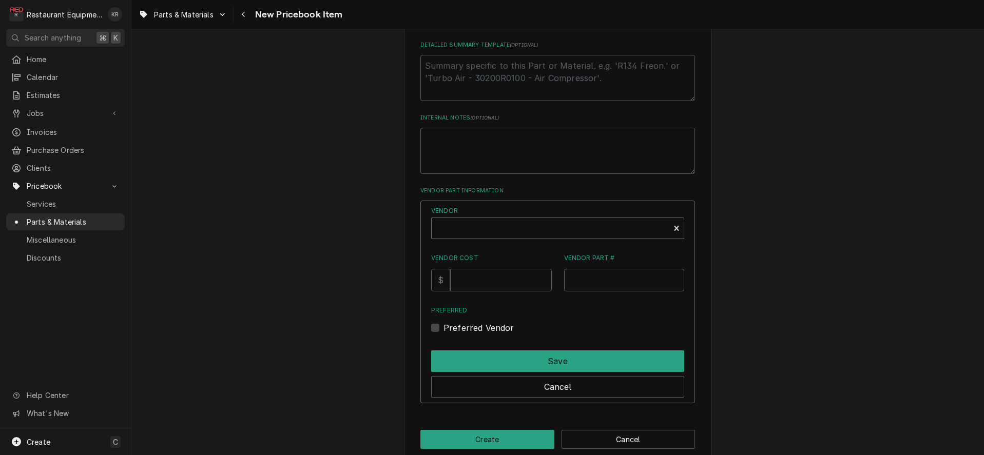
scroll to position [502, 0]
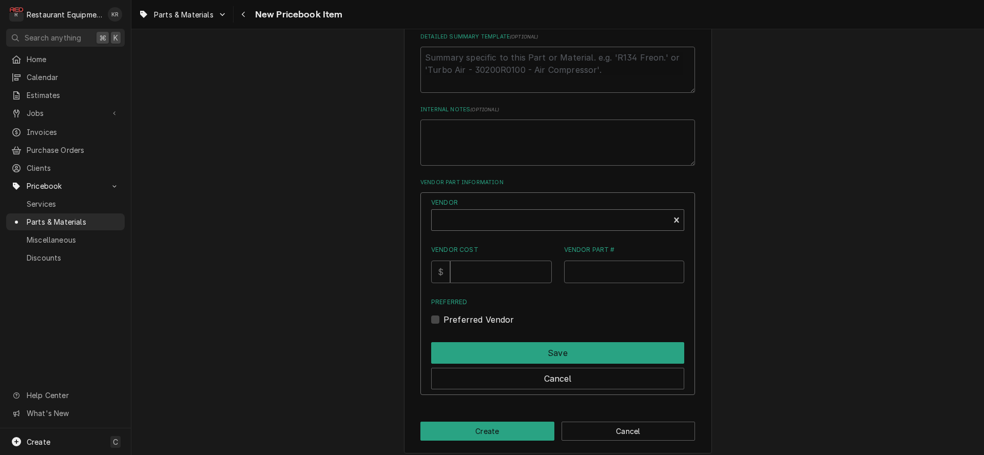
click at [487, 213] on div "Vendor" at bounding box center [550, 224] width 227 height 25
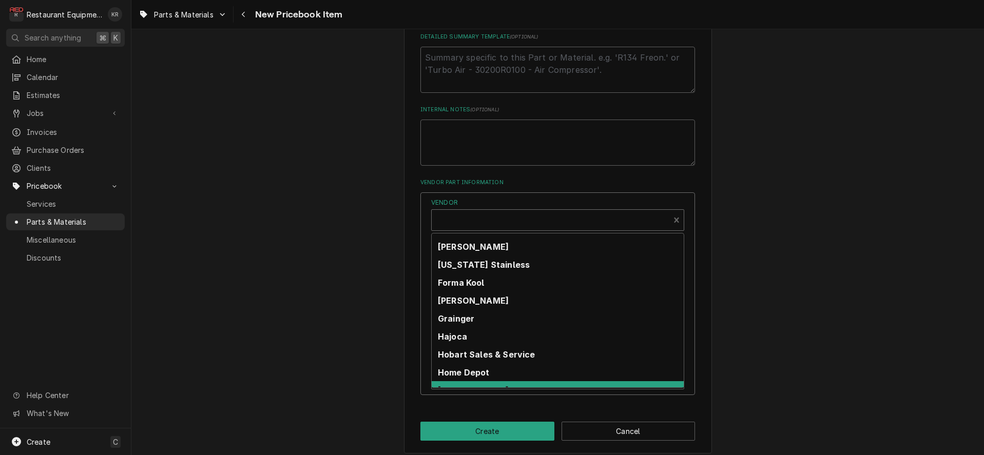
scroll to position [117, 0]
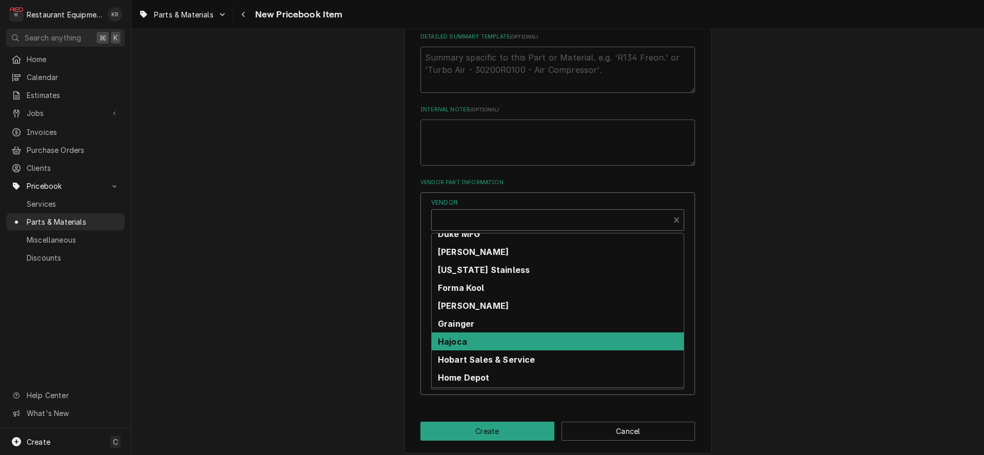
click at [754, 283] on div "Please provide the following information to create a PriceBook item. Active Sta…" at bounding box center [557, 0] width 853 height 925
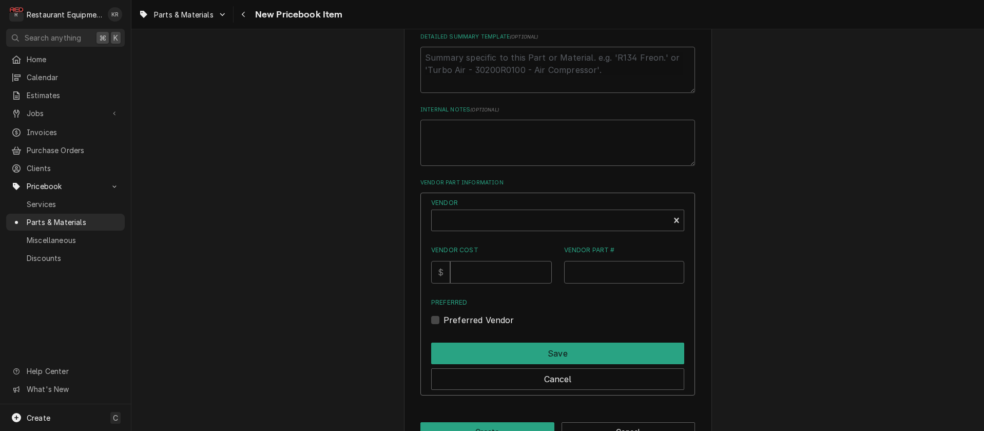
type textarea "x"
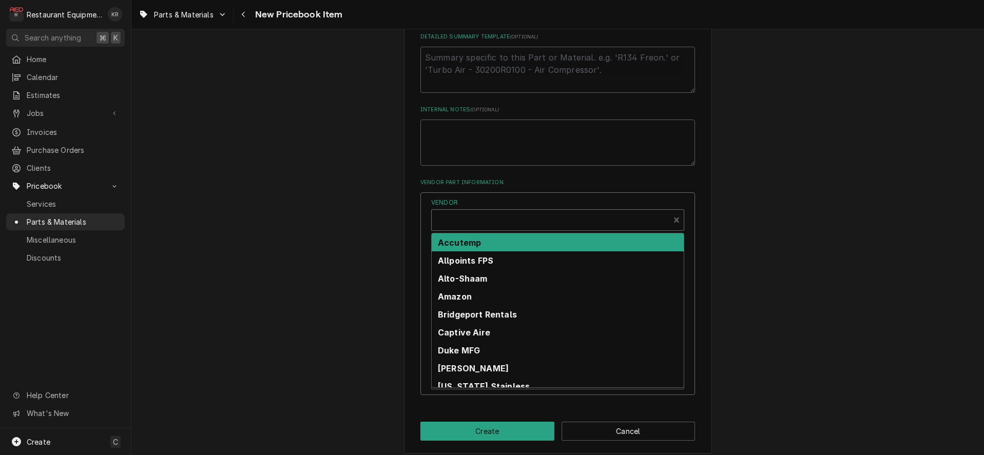
click at [467, 221] on div "Vendor" at bounding box center [550, 224] width 227 height 25
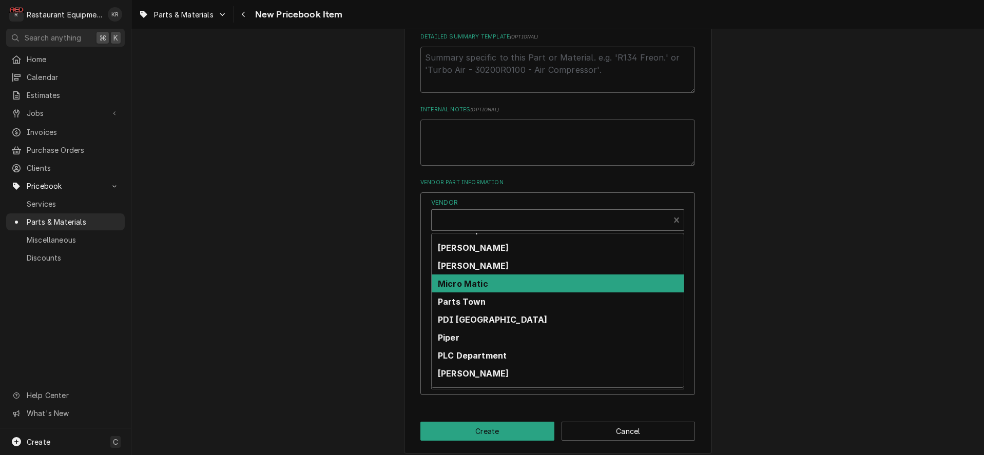
scroll to position [251, 0]
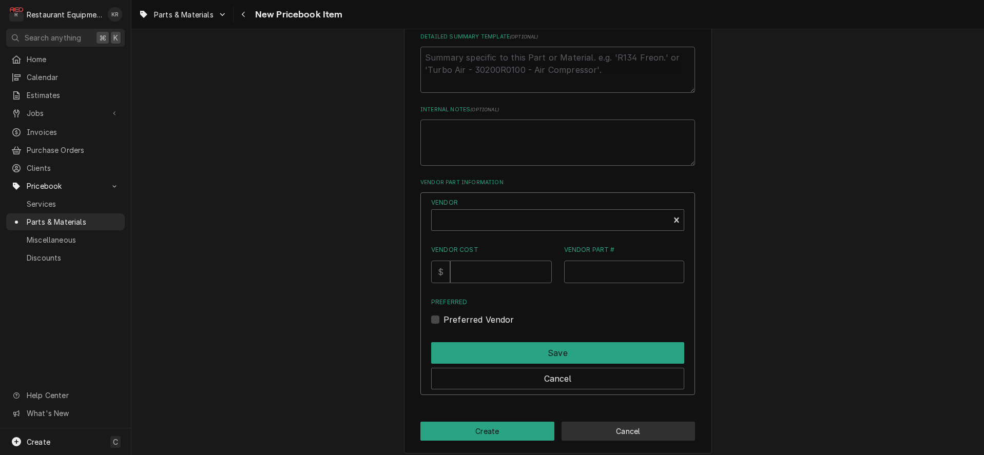
click at [628, 427] on button "Cancel" at bounding box center [629, 431] width 134 height 19
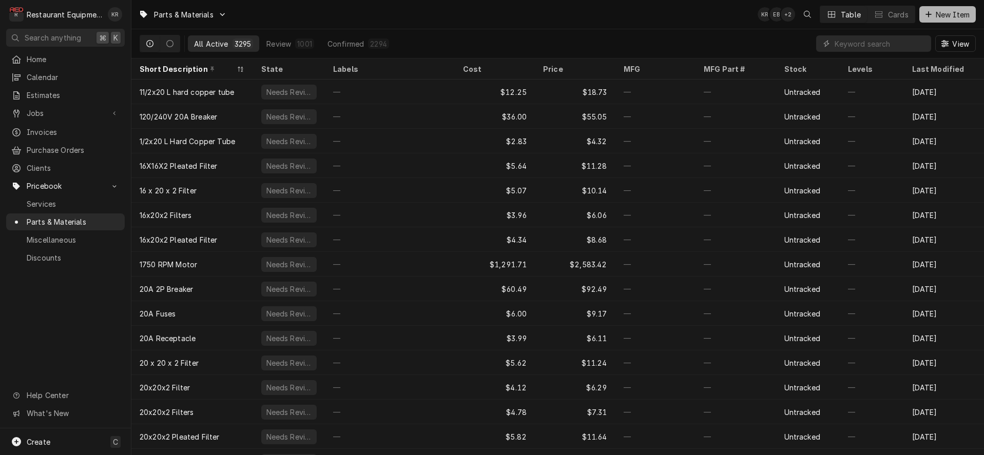
click at [948, 15] on span "New Item" at bounding box center [953, 14] width 38 height 11
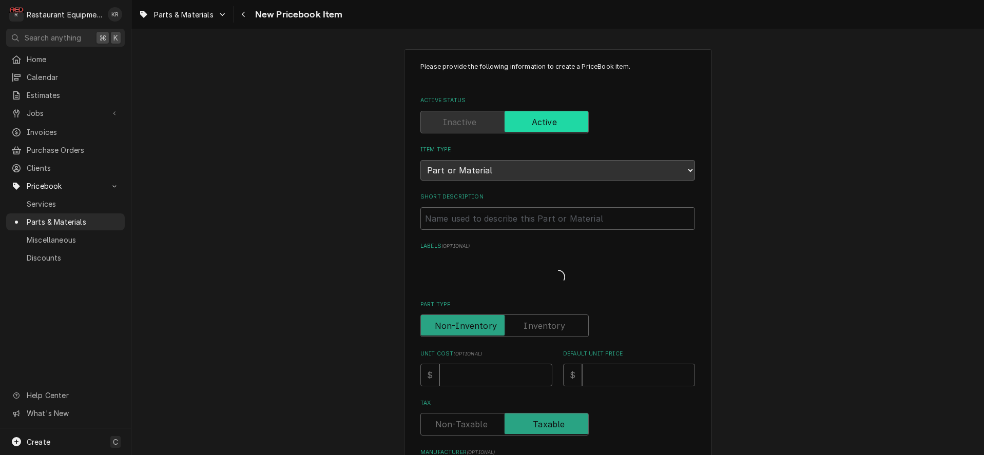
type textarea "x"
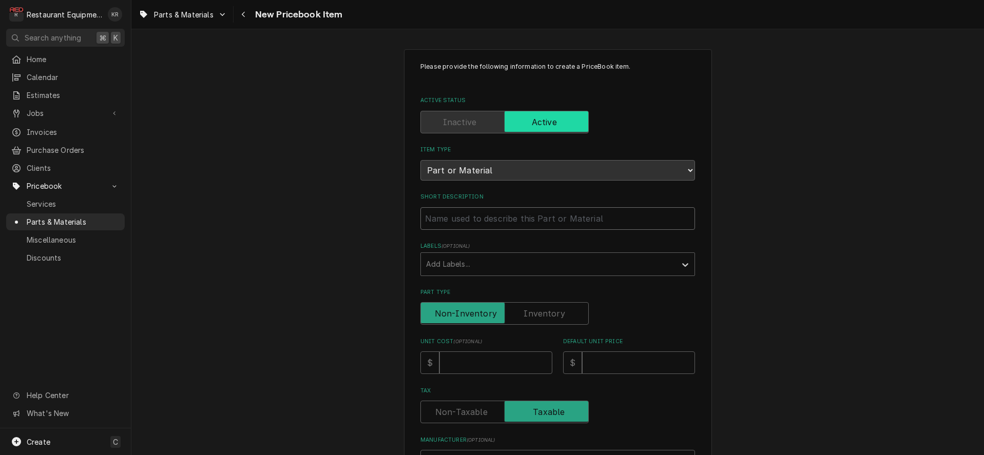
click at [475, 226] on input "Short Description" at bounding box center [557, 218] width 275 height 23
click at [476, 222] on input "Short Description" at bounding box center [557, 218] width 275 height 23
paste input "[EMAIL_ADDRESS][DOMAIN_NAME]"
type input "[EMAIL_ADDRESS][DOMAIN_NAME]"
type textarea "x"
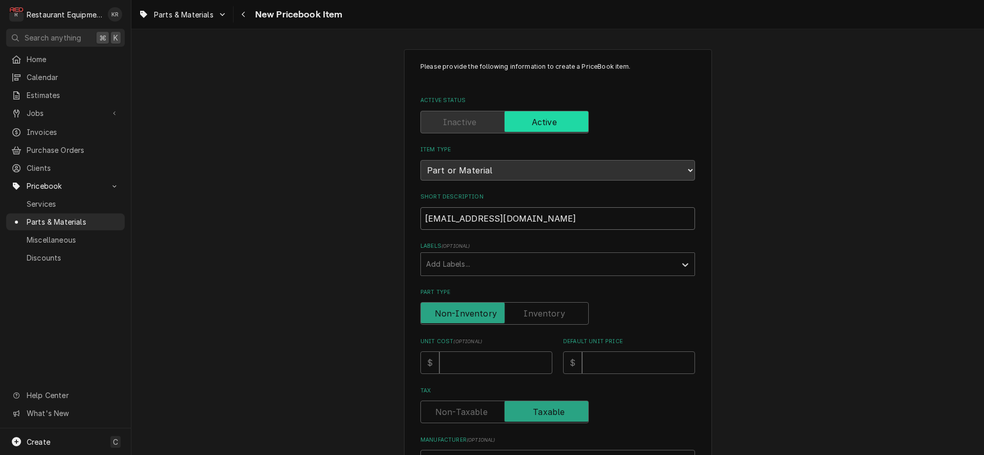
drag, startPoint x: 452, startPoint y: 212, endPoint x: 311, endPoint y: 201, distance: 141.6
click at [420, 207] on input "[EMAIL_ADDRESS][DOMAIN_NAME]" at bounding box center [557, 218] width 275 height 23
type textarea "x"
drag, startPoint x: 435, startPoint y: 218, endPoint x: 438, endPoint y: 226, distance: 9.0
click at [435, 218] on input "Short Description" at bounding box center [557, 218] width 275 height 23
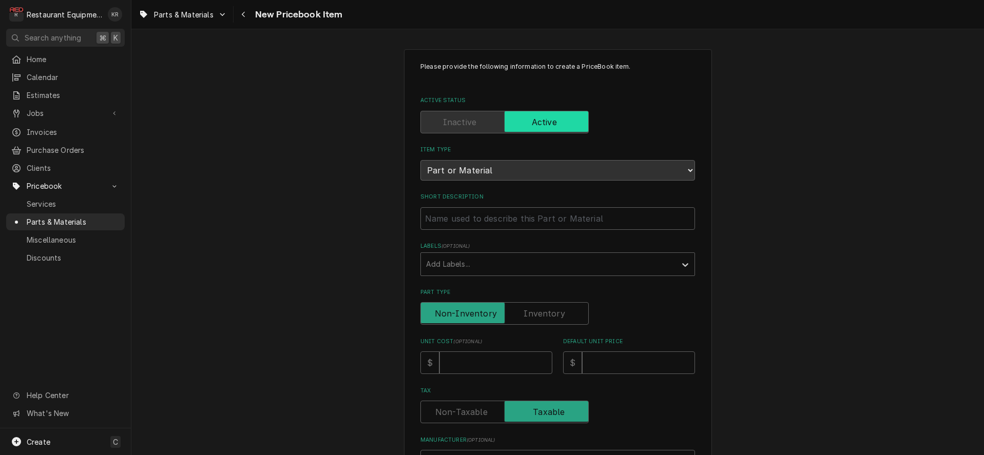
click at [400, 212] on div "Please provide the following information to create a PriceBook item. Active Sta…" at bounding box center [557, 408] width 853 height 737
paste input "Entree EX12517140005 Hinge, Bottom, Right"
type input "Entree EX12517140005 Hinge, Bottom, Right"
type textarea "x"
drag, startPoint x: 515, startPoint y: 218, endPoint x: 450, endPoint y: 216, distance: 65.3
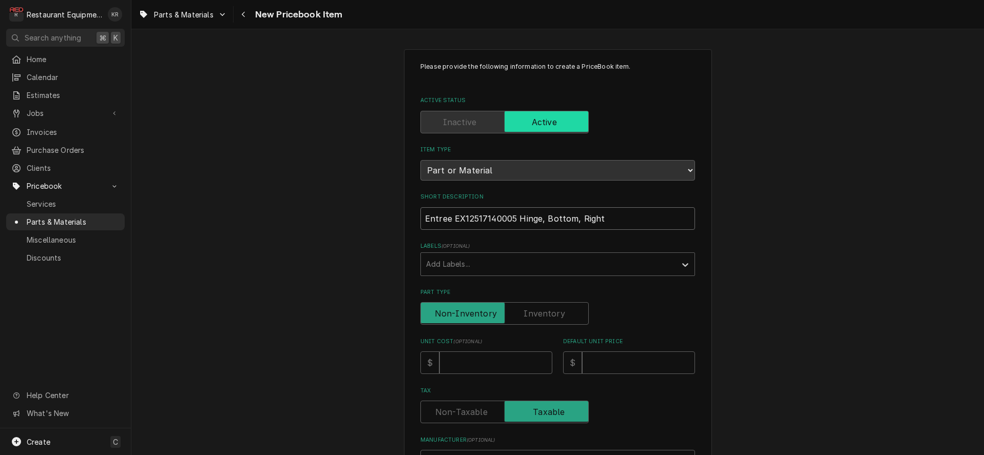
click at [420, 217] on input "Entree EX12517140005 Hinge, Bottom, Right" at bounding box center [557, 218] width 275 height 23
type input "Hinge, Bottom, Right"
type textarea "x"
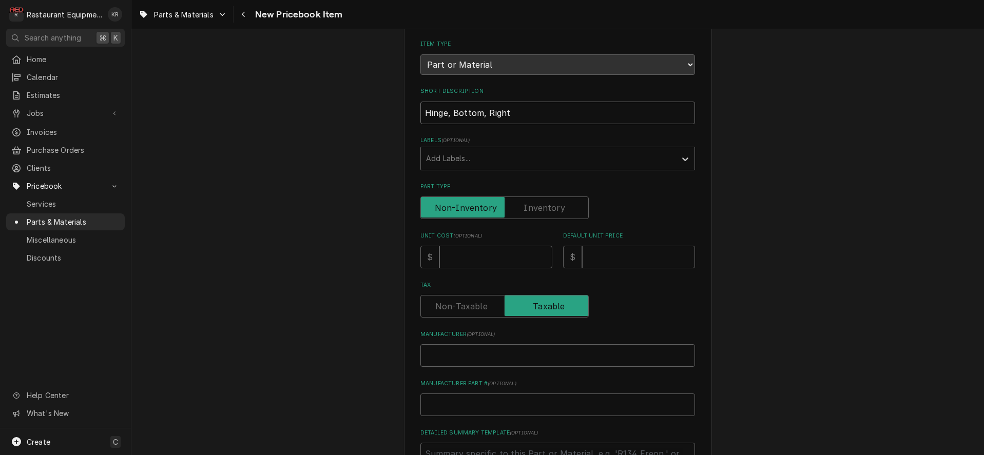
scroll to position [106, 0]
type input "Hinge, Bottom, Right"
click at [465, 253] on input "Unit Cost ( optional )" at bounding box center [495, 256] width 113 height 23
type input "2"
type textarea "x"
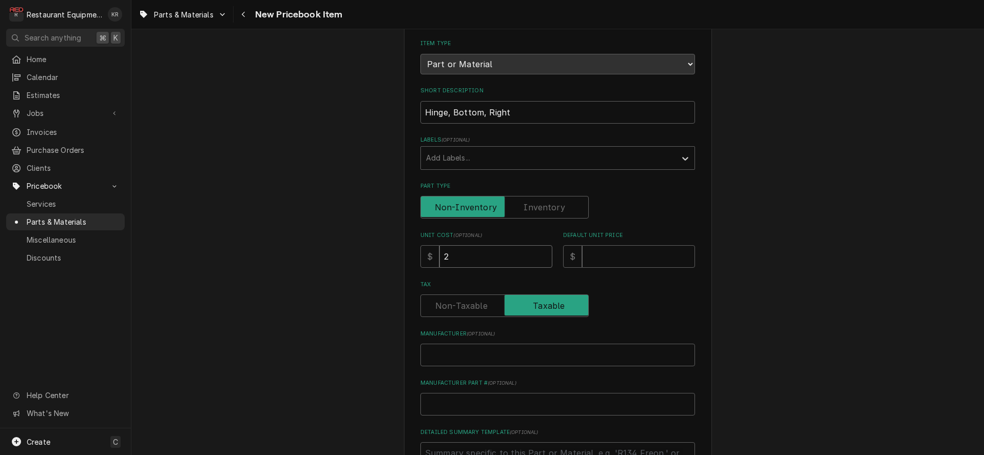
type input "24"
type textarea "x"
type input "24.6"
type textarea "x"
type input "24.64"
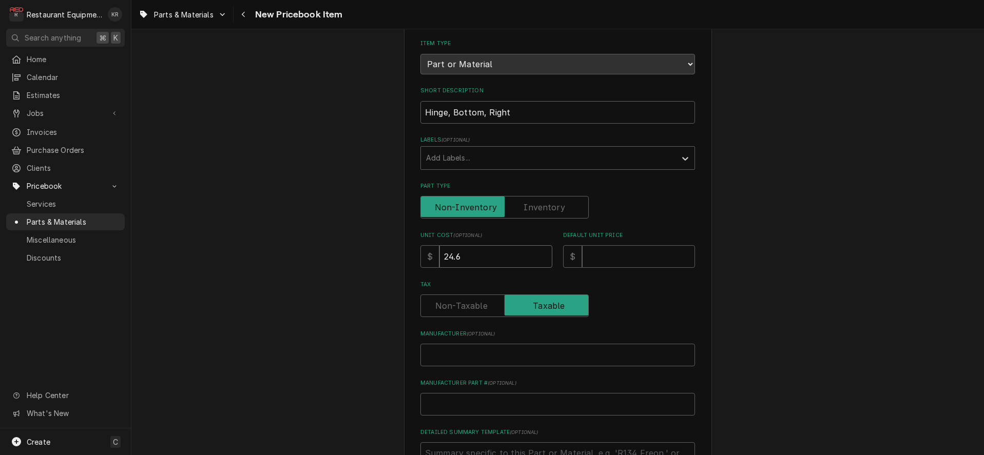
type textarea "x"
type input "24.64"
type input "2"
type textarea "x"
type input "27"
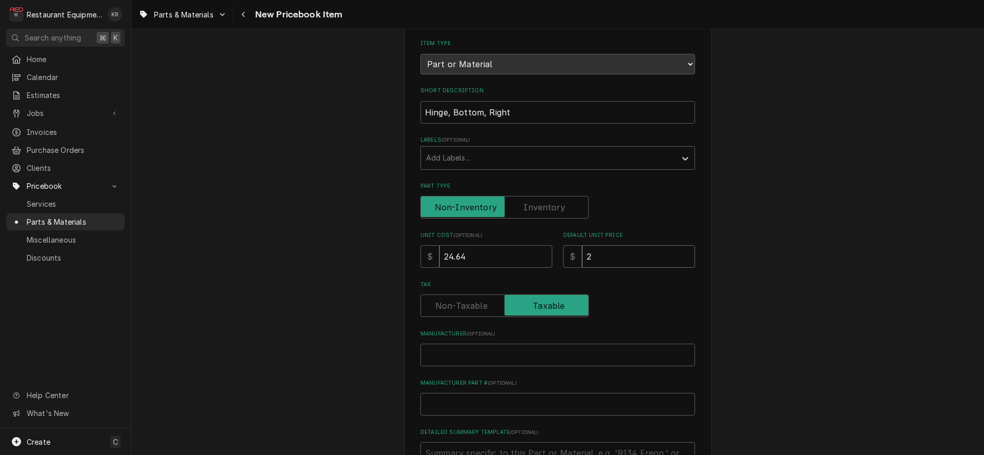
type textarea "x"
type input "27.7"
type textarea "x"
type input "27"
type textarea "x"
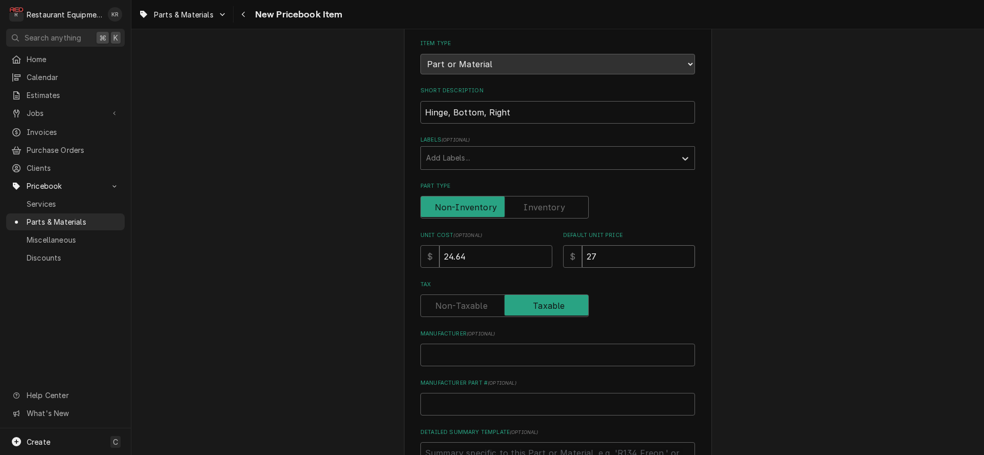
type input "2"
type textarea "x"
type input "3"
type textarea "x"
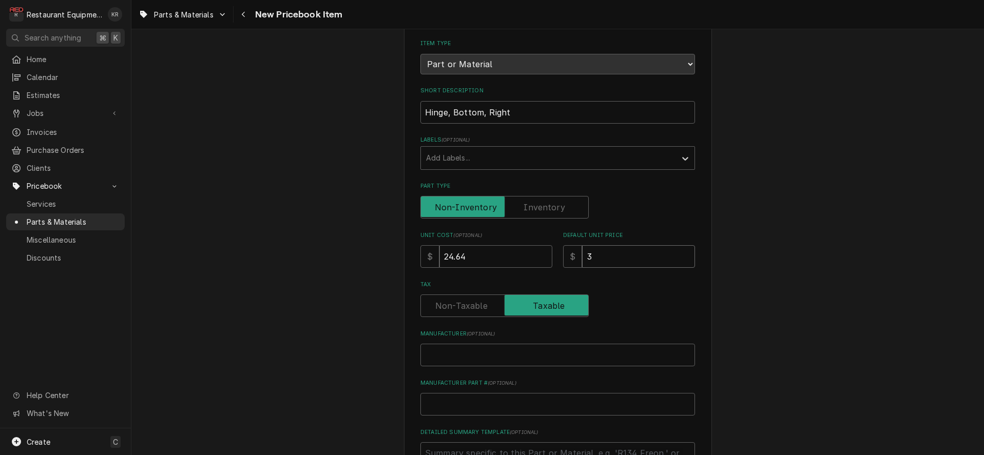
type input "37"
type textarea "x"
type input "37.6"
type textarea "x"
type input "37.67"
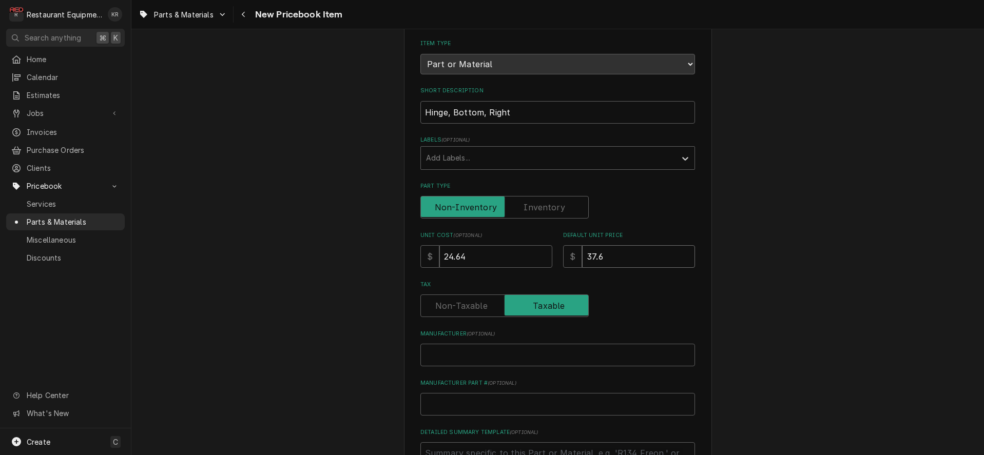
type textarea "x"
type input "37.67"
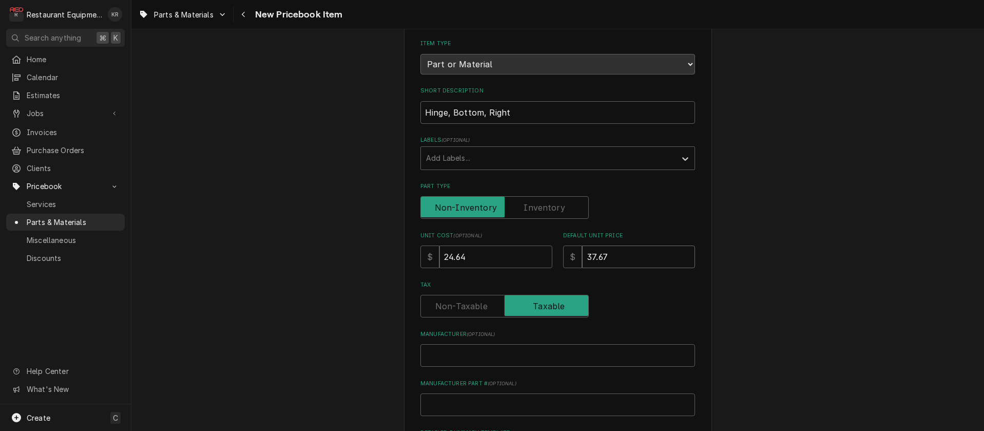
type textarea "x"
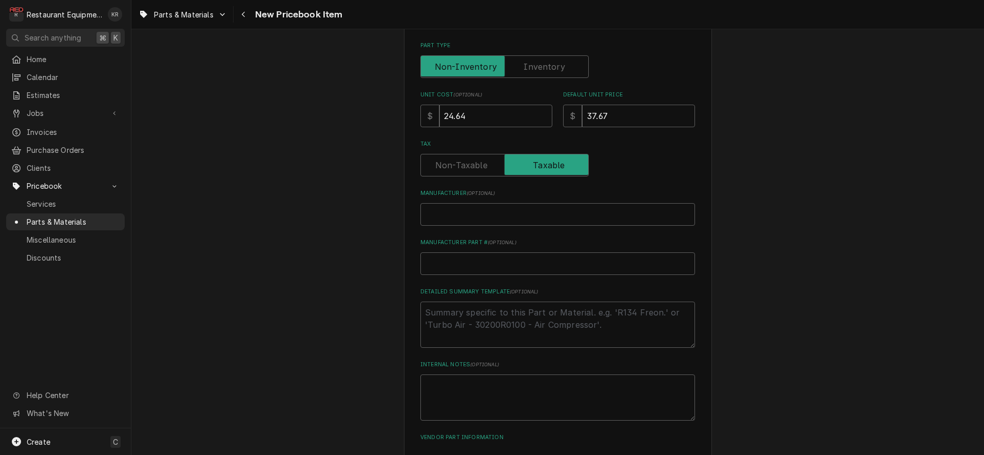
scroll to position [261, 0]
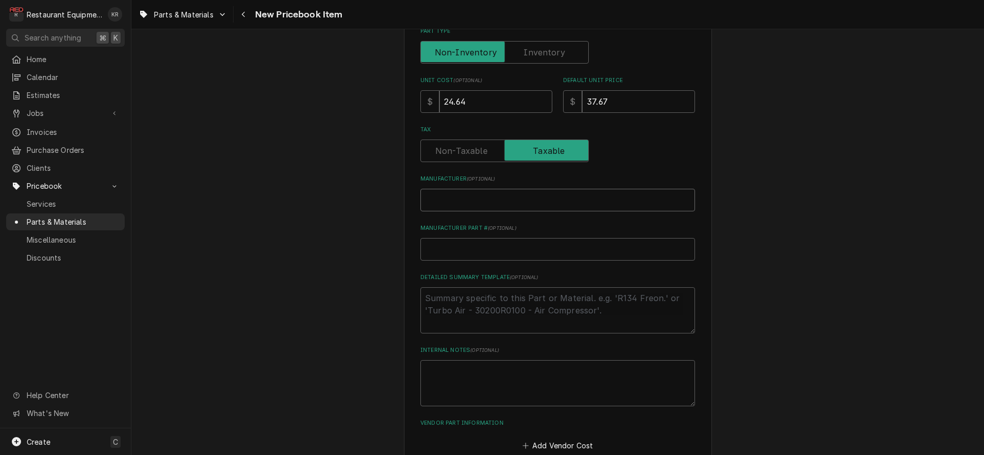
click at [460, 201] on input "Manufacturer ( optional )" at bounding box center [557, 200] width 275 height 23
paste input "Entree EX12517140005"
type input "Entree EX12517140005"
type textarea "x"
click at [469, 199] on input "Entree EX12517140005" at bounding box center [557, 200] width 275 height 23
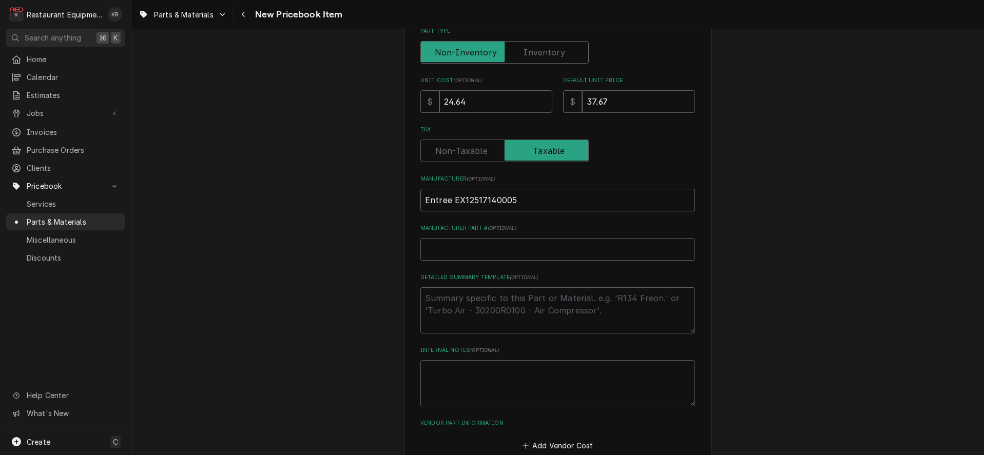
click at [469, 199] on input "Entree EX12517140005" at bounding box center [557, 200] width 275 height 23
type input "Entree"
type textarea "x"
type input "Entree"
click at [450, 252] on input "Manufacturer Part # ( optional )" at bounding box center [557, 249] width 275 height 23
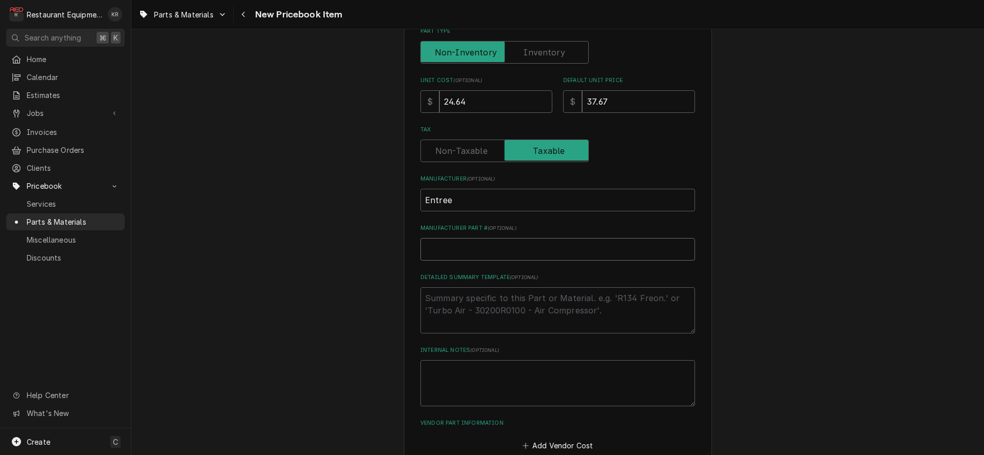
paste input "EX12517140005"
type input "EX12517140005"
type textarea "x"
drag, startPoint x: 428, startPoint y: 250, endPoint x: 414, endPoint y: 250, distance: 13.9
click at [420, 250] on input "EX12517140005" at bounding box center [557, 249] width 275 height 23
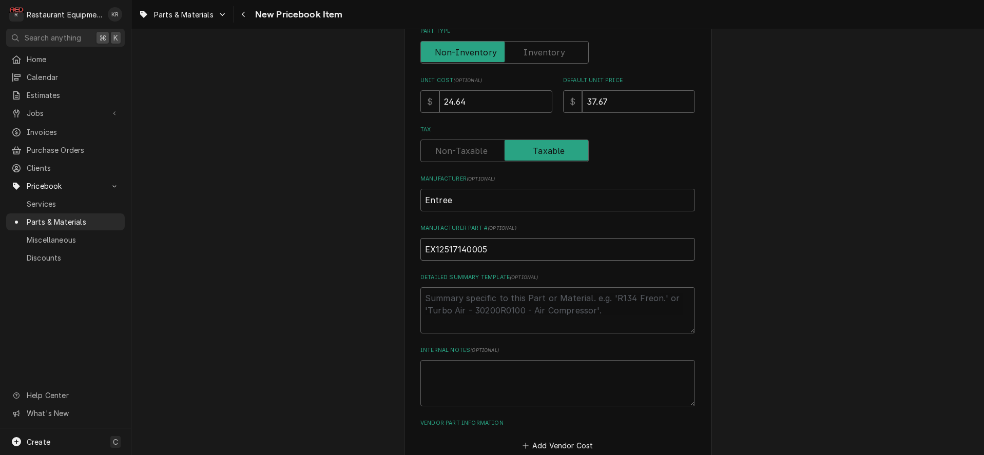
type input "X12517140005"
type textarea "x"
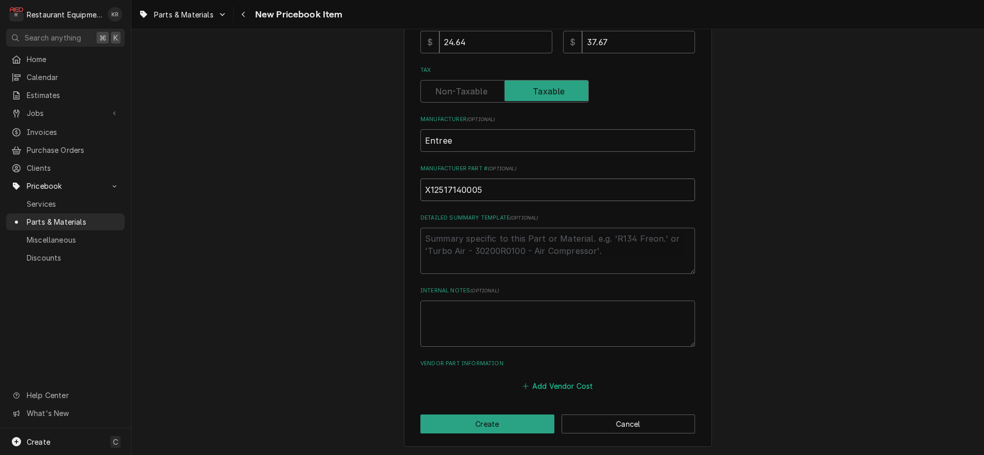
type input "X12517140005"
drag, startPoint x: 576, startPoint y: 386, endPoint x: 545, endPoint y: 329, distance: 64.8
click at [576, 385] on button "Add Vendor Cost" at bounding box center [558, 386] width 74 height 14
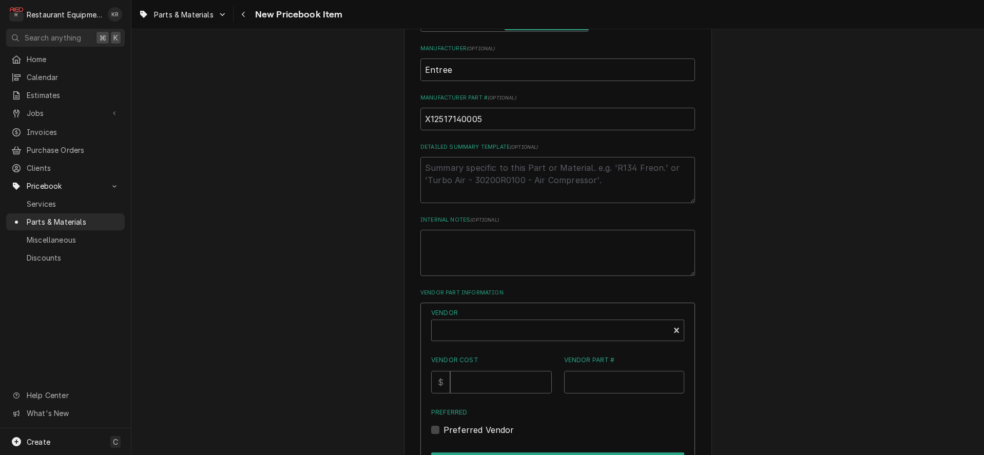
scroll to position [509, 0]
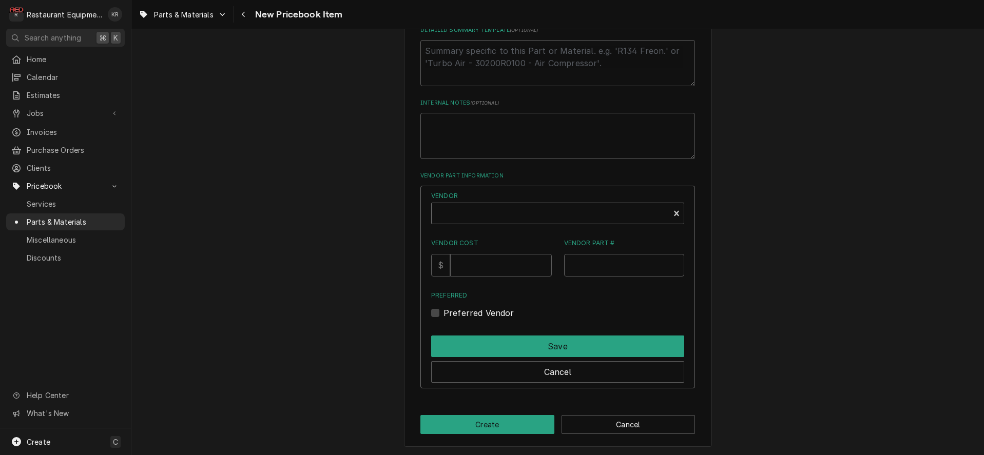
type textarea "x"
click at [483, 216] on div "Vendor" at bounding box center [550, 217] width 227 height 25
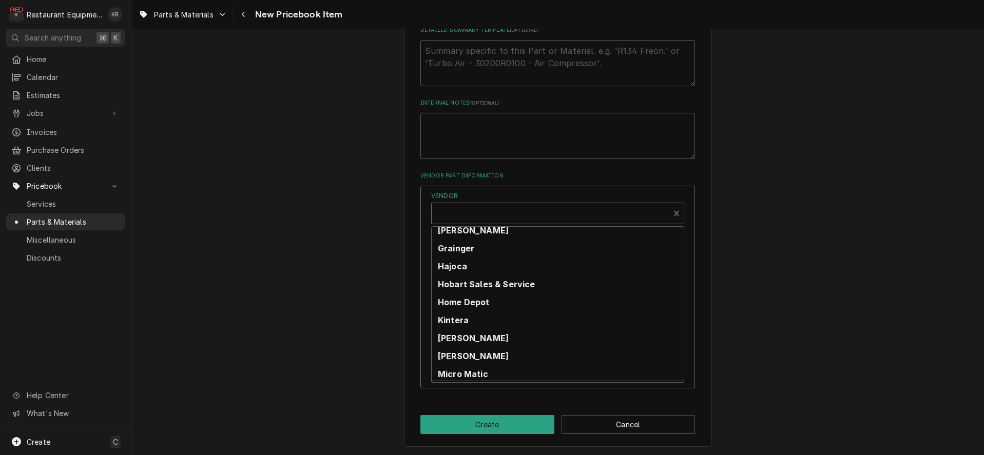
scroll to position [205, 0]
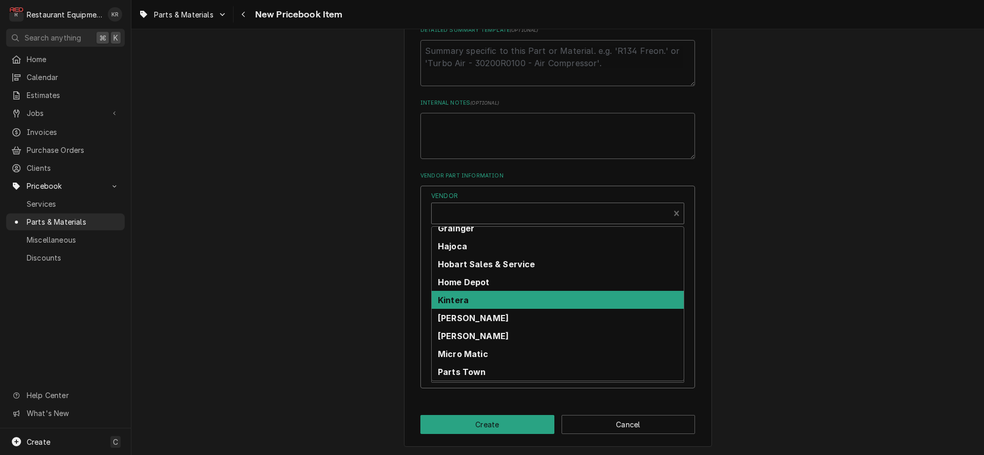
click at [487, 303] on div "Kintera" at bounding box center [558, 300] width 252 height 18
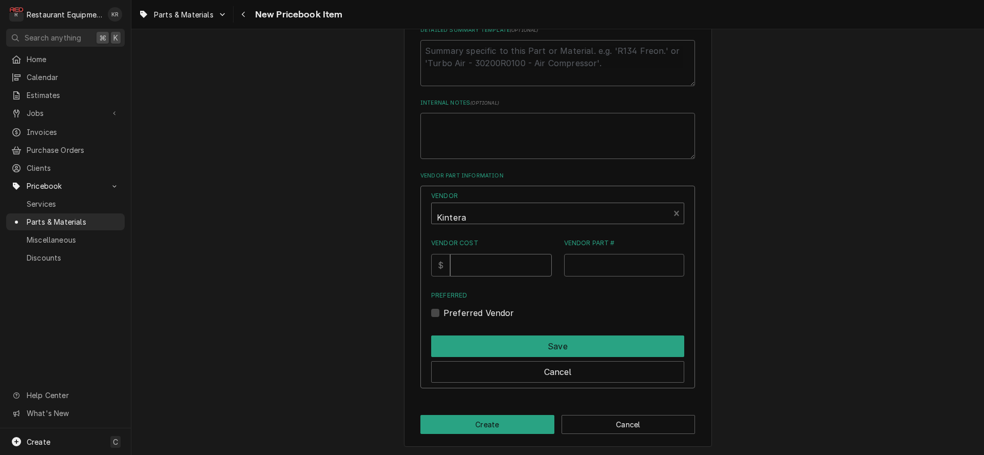
click at [487, 264] on input "Vendor Cost" at bounding box center [500, 265] width 101 height 23
type input "24.64"
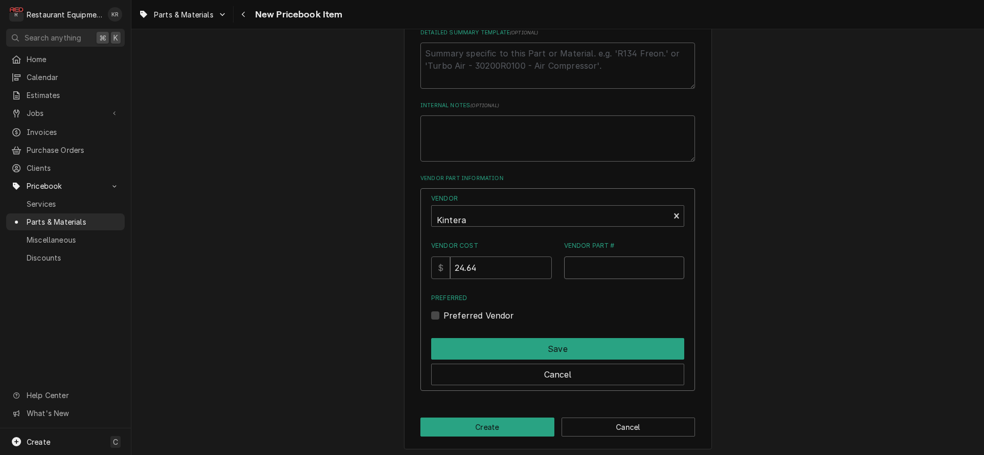
scroll to position [501, 0]
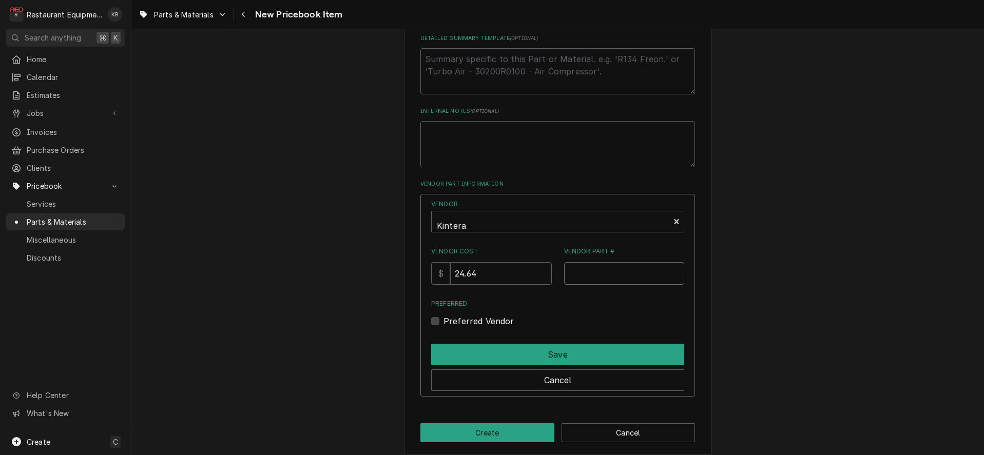
paste input "EX12517140005"
drag, startPoint x: 573, startPoint y: 274, endPoint x: 548, endPoint y: 271, distance: 25.9
click at [564, 271] on input "EX12517140005" at bounding box center [624, 273] width 121 height 23
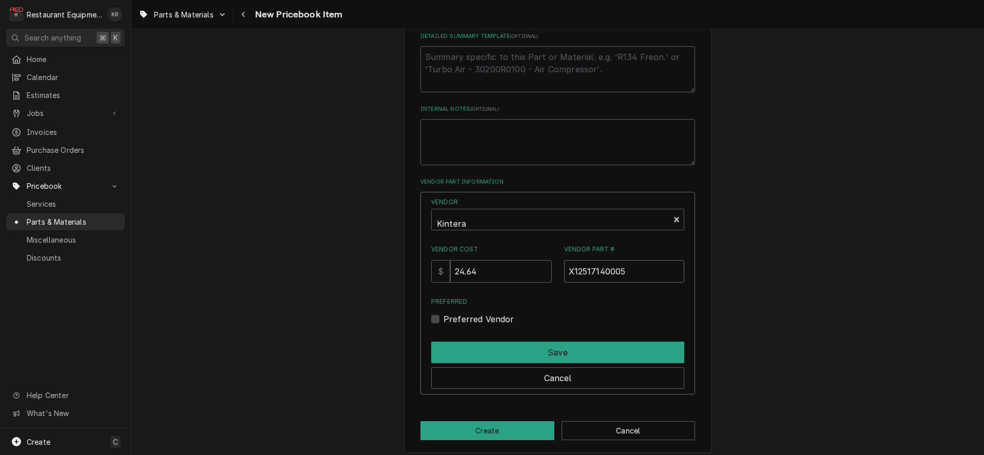
scroll to position [509, 0]
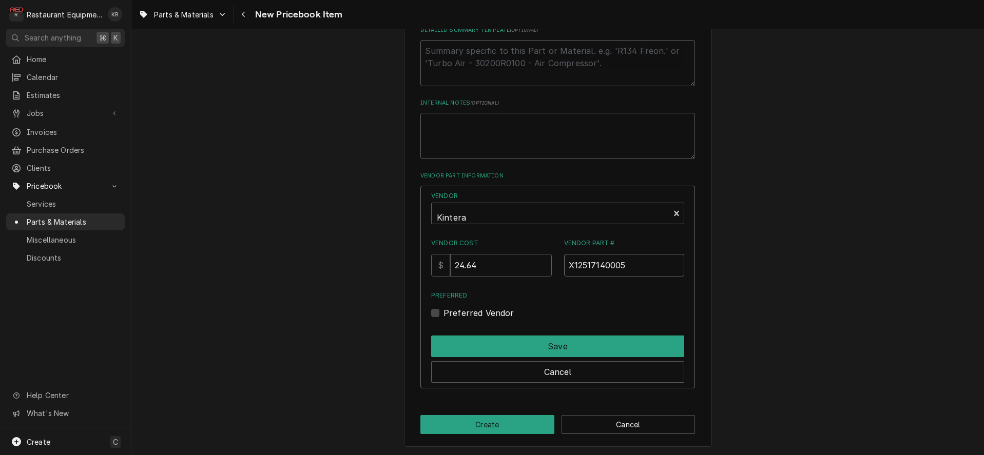
type input "X12517140005"
click at [449, 308] on label "Preferred Vendor" at bounding box center [479, 313] width 71 height 12
click at [449, 308] on input "Preferred" at bounding box center [570, 318] width 253 height 23
checkbox input "true"
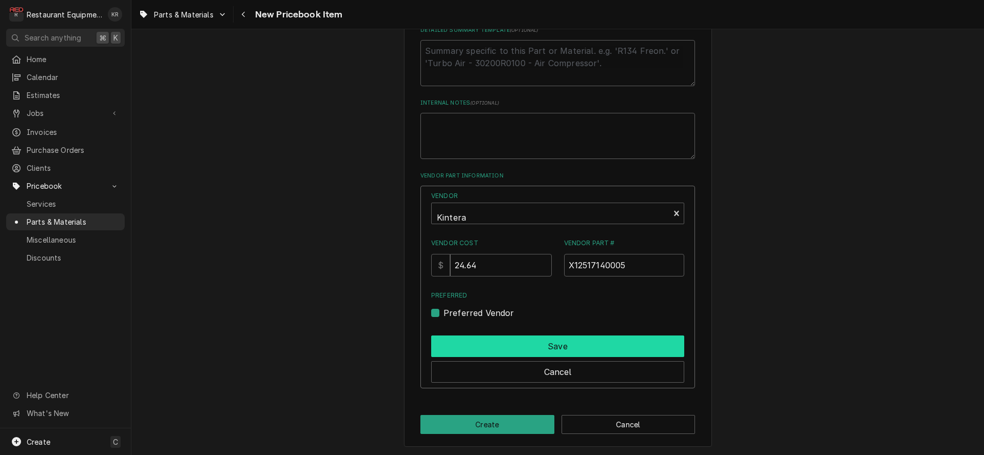
click at [512, 347] on button "Save" at bounding box center [557, 347] width 253 height 22
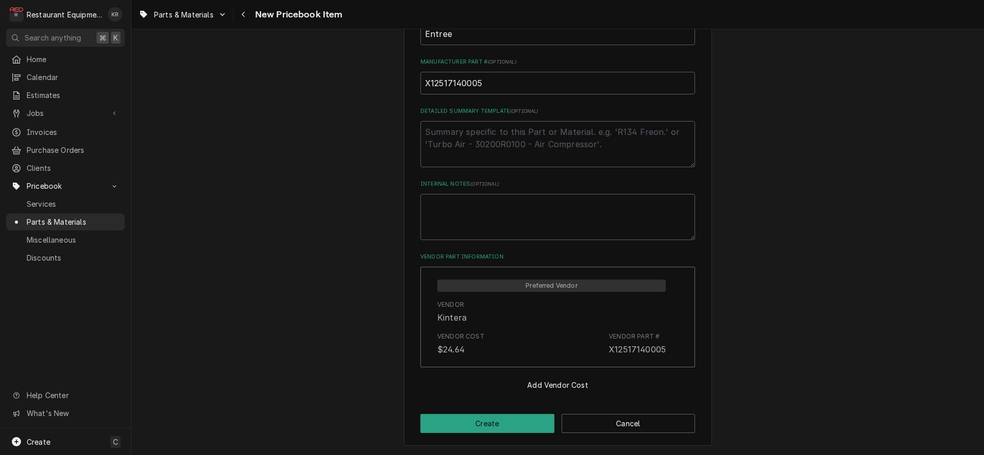
scroll to position [427, 0]
click at [498, 427] on button "Create" at bounding box center [487, 424] width 134 height 19
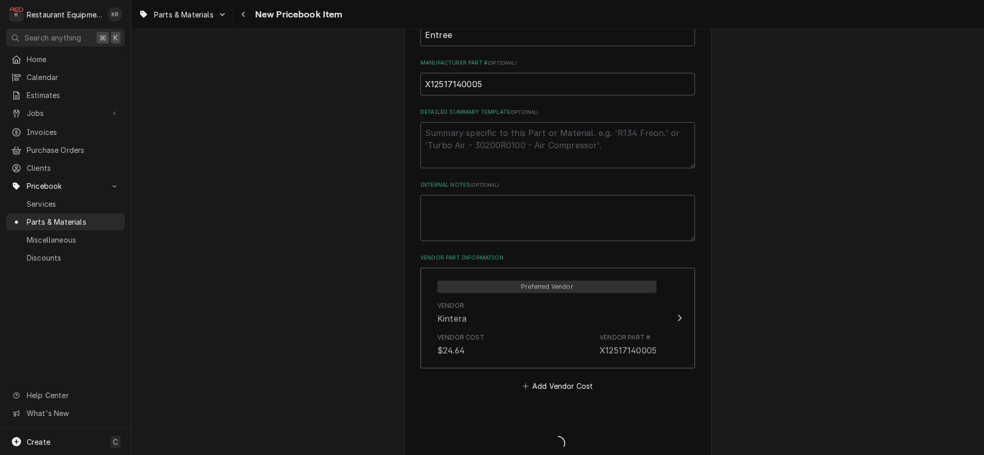
type textarea "x"
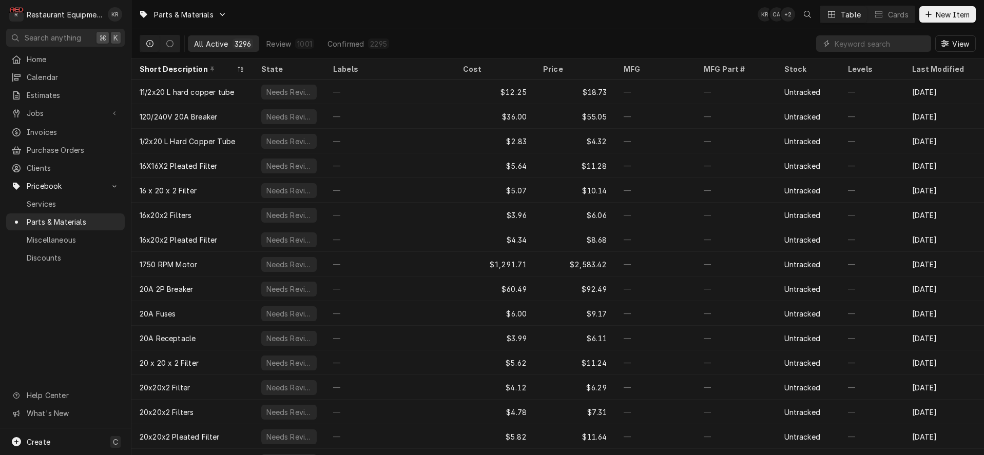
click at [979, 23] on div "Parts & Materials KR CA + 2 Table Cards New Item" at bounding box center [557, 14] width 853 height 29
click at [962, 21] on button "New Item" at bounding box center [947, 14] width 56 height 16
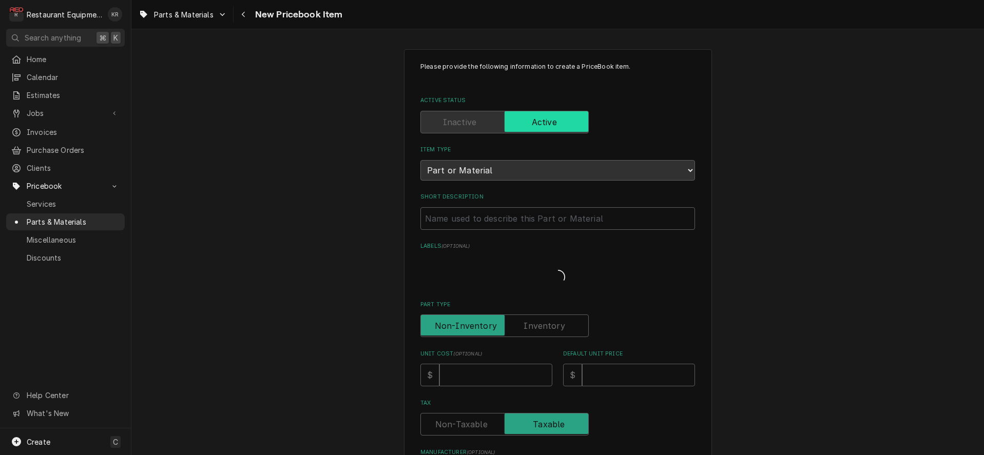
type textarea "x"
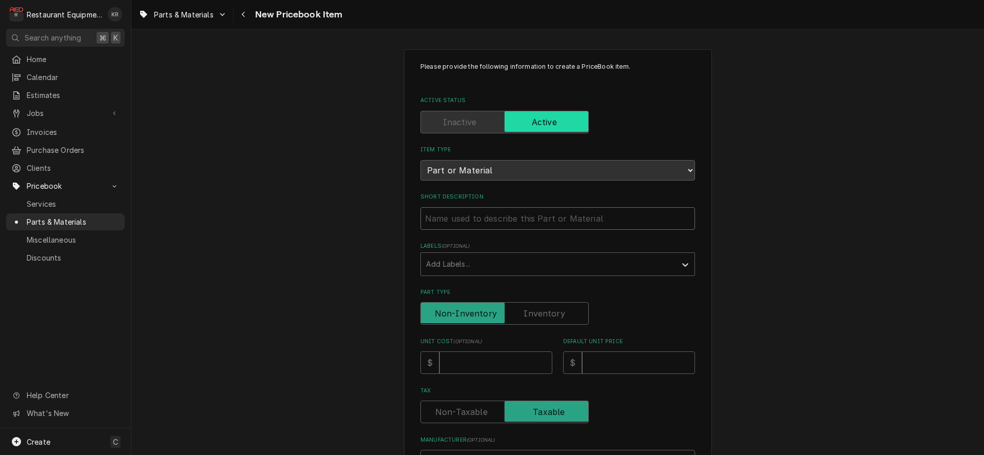
click at [445, 222] on input "Short Description" at bounding box center [557, 218] width 275 height 23
paste input "Entree XX-DC0328 Hinge Cartridge, Self-Closing"
type input "Entree XX-DC0328 Hinge Cartridge, Self-Closing"
type textarea "x"
drag, startPoint x: 500, startPoint y: 218, endPoint x: 407, endPoint y: 214, distance: 93.5
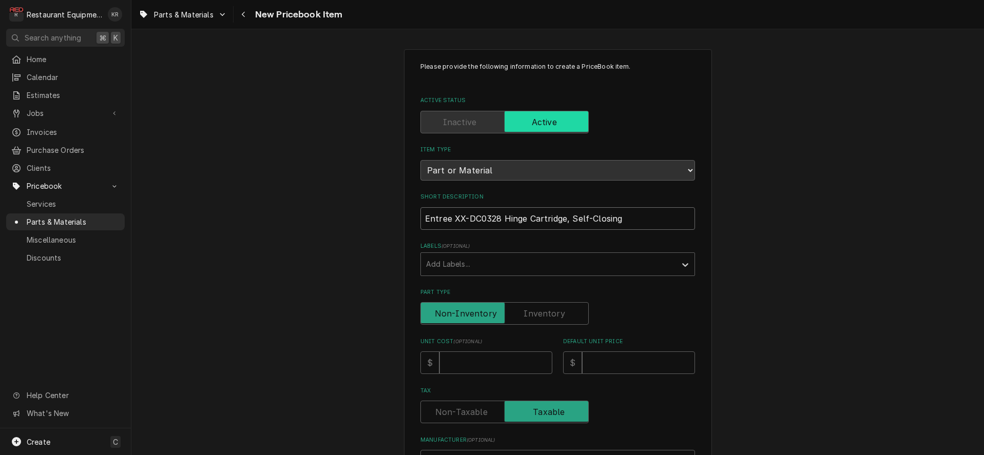
click at [420, 215] on input "Entree XX-DC0328 Hinge Cartridge, Self-Closing" at bounding box center [557, 218] width 275 height 23
type input "Hinge Cartridge, Self-Closing"
type textarea "x"
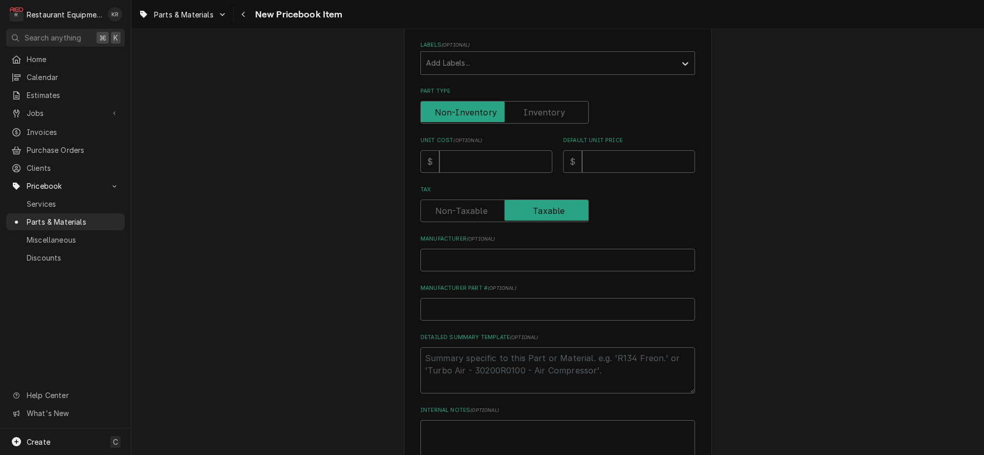
scroll to position [205, 0]
type input "Hinge Cartridge, Self-Closing"
click at [454, 162] on input "Unit Cost ( optional )" at bounding box center [495, 157] width 113 height 23
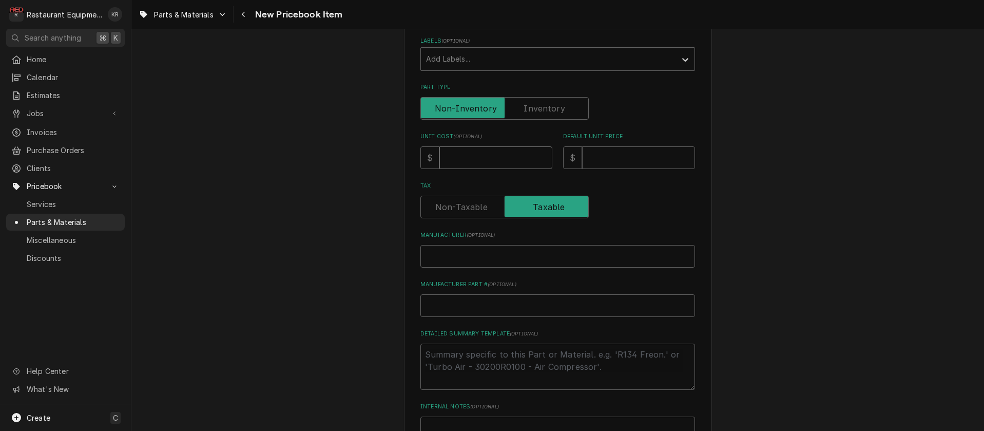
type textarea "x"
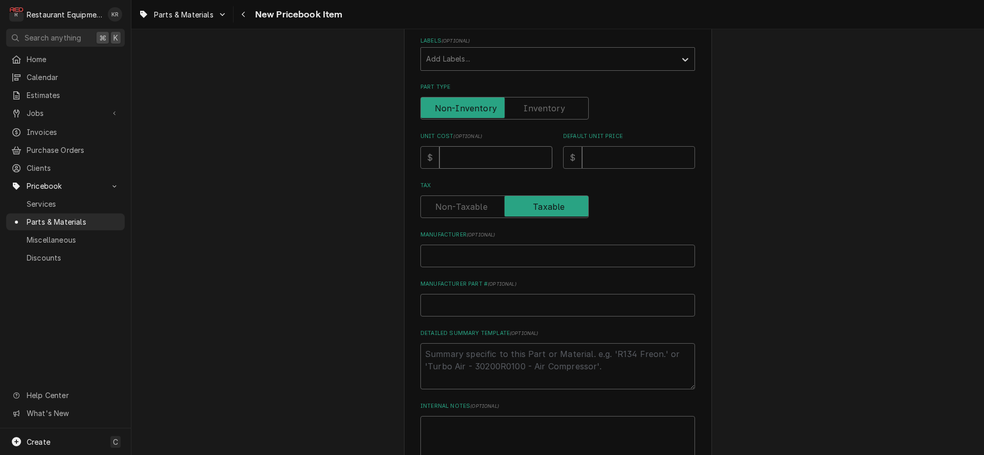
type input "4"
type textarea "x"
type input "41"
type textarea "x"
type input "41.0"
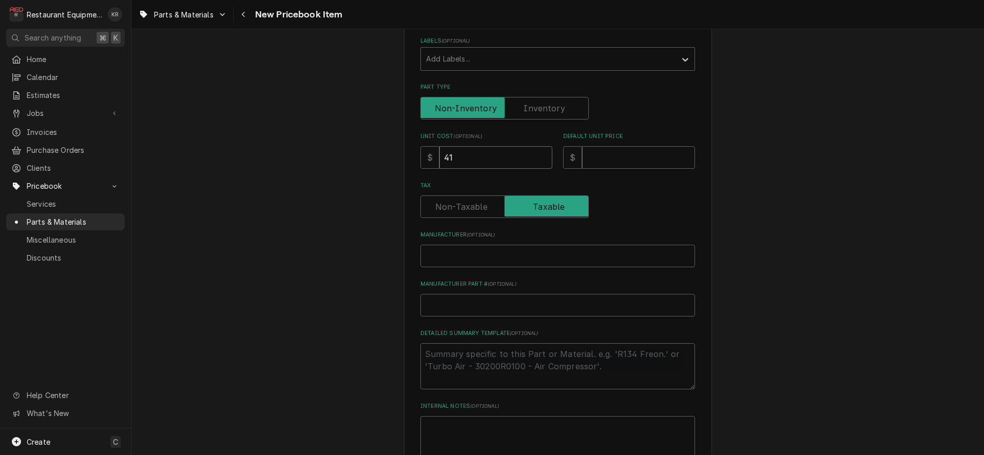
type textarea "x"
type input "41.0"
type textarea "x"
type input "41.06"
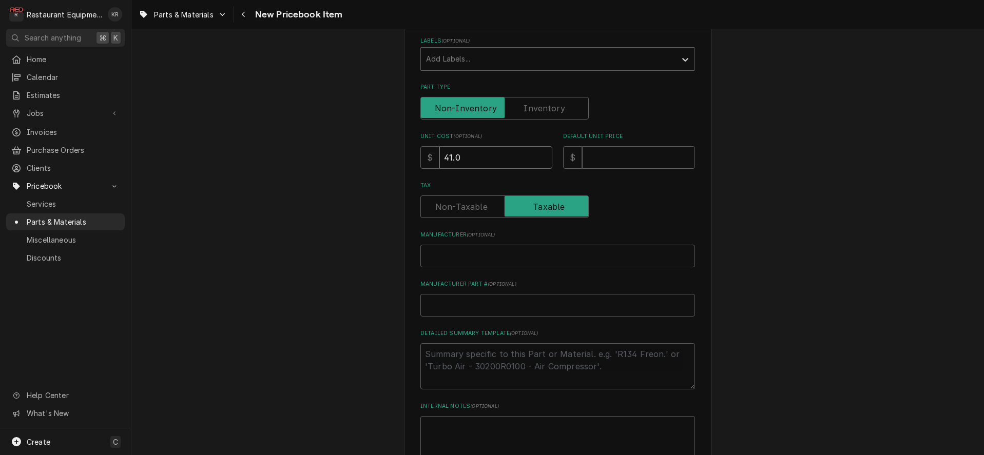
type textarea "x"
type input "41.06"
click at [607, 160] on input "Default Unit Price" at bounding box center [638, 155] width 113 height 23
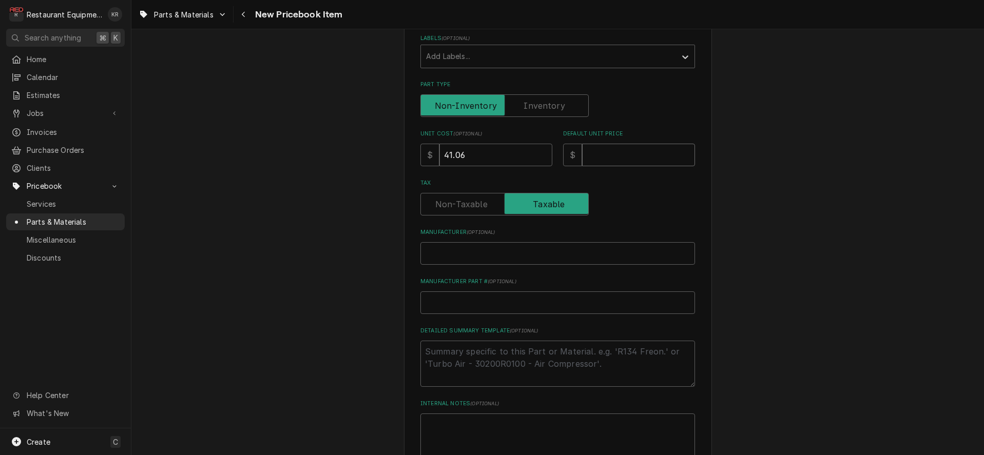
type input "6"
type textarea "x"
type input "62"
type textarea "x"
type input "62.7"
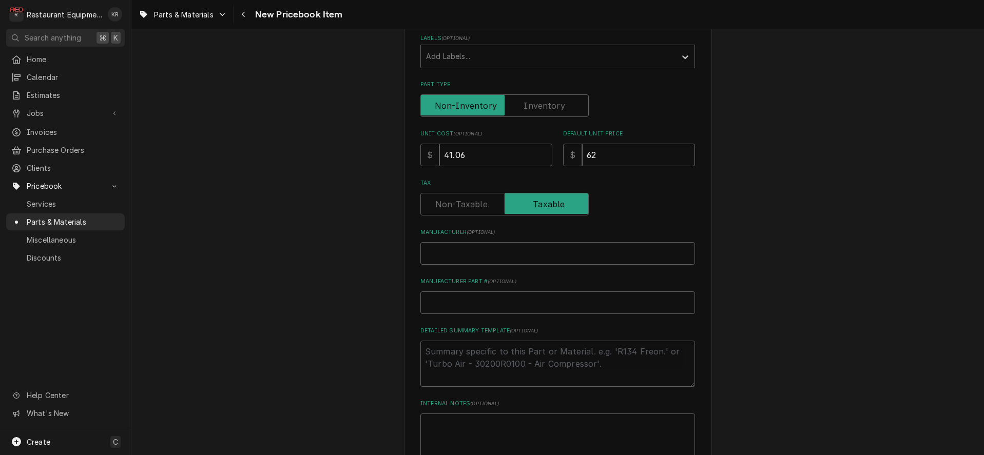
type textarea "x"
type input "62.78"
type textarea "x"
type input "62.78"
click at [459, 254] on input "Manufacturer ( optional )" at bounding box center [557, 253] width 275 height 23
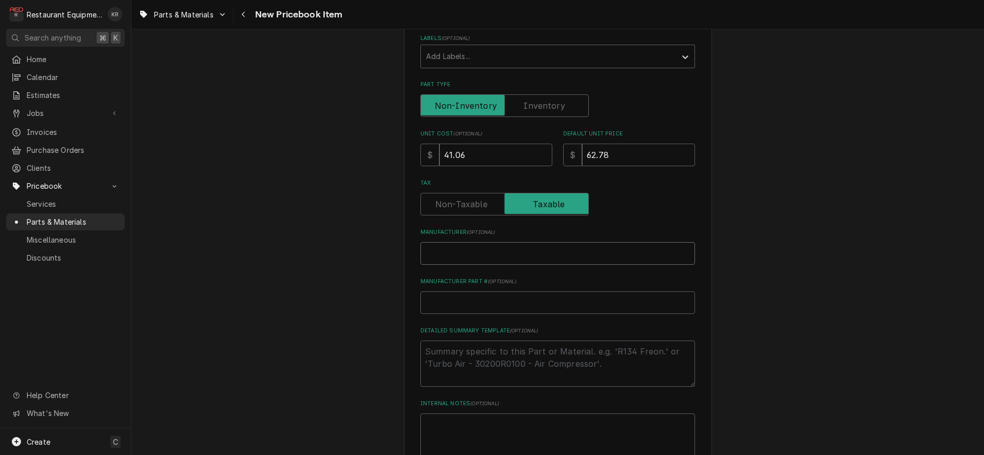
paste input "Entree XX-DC0328"
type input "Entree XX-DC0328"
type textarea "x"
type input "Entree XX-DC0328"
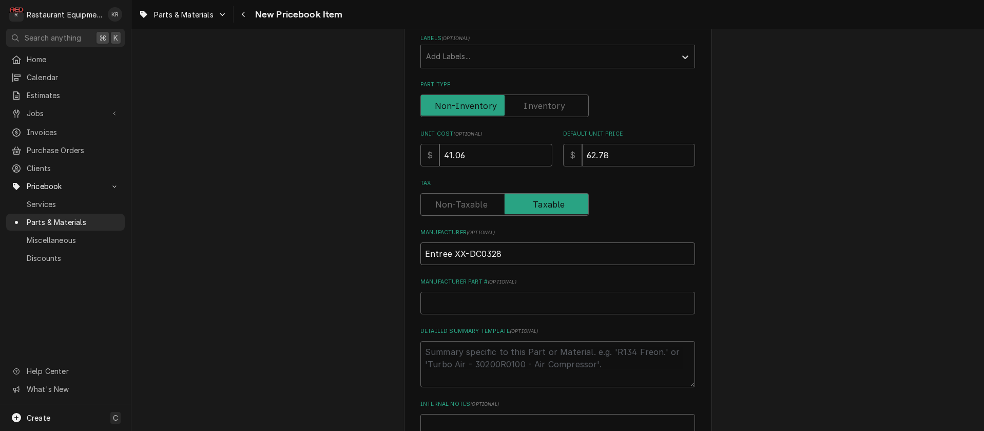
type textarea "x"
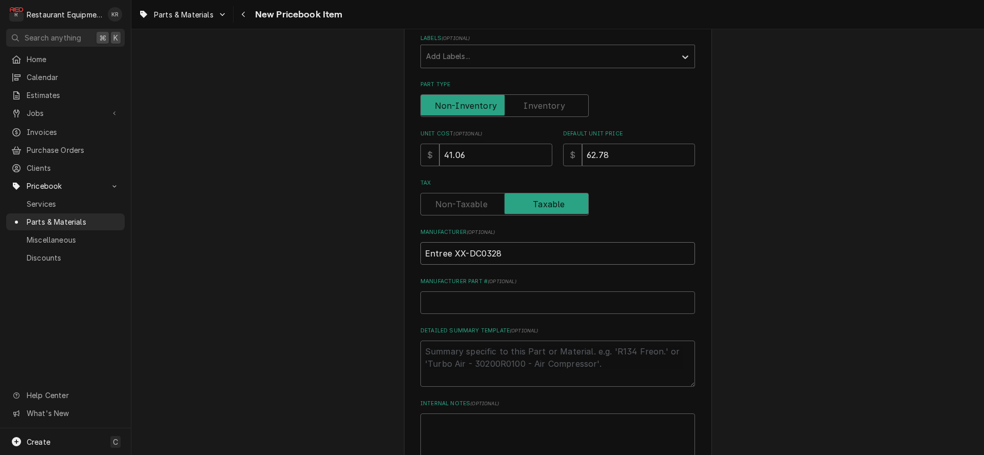
drag, startPoint x: 454, startPoint y: 253, endPoint x: 489, endPoint y: 257, distance: 35.2
click at [522, 252] on input "Entree XX-DC0328" at bounding box center [557, 253] width 275 height 23
type input "Entree"
type textarea "x"
type input "Entree"
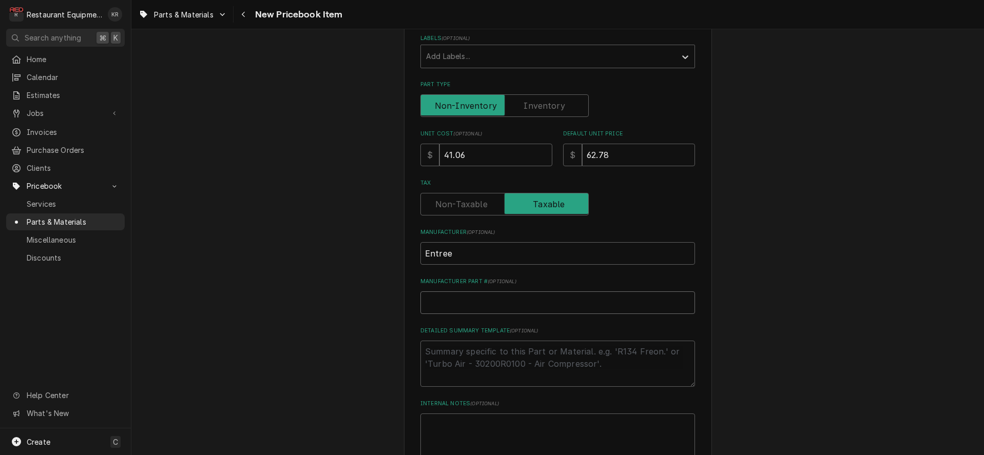
drag, startPoint x: 453, startPoint y: 313, endPoint x: 446, endPoint y: 298, distance: 16.5
click at [453, 313] on input "Manufacturer Part # ( optional )" at bounding box center [557, 303] width 275 height 23
paste input "XX-DC0328"
type input "XX-DC0328"
type textarea "x"
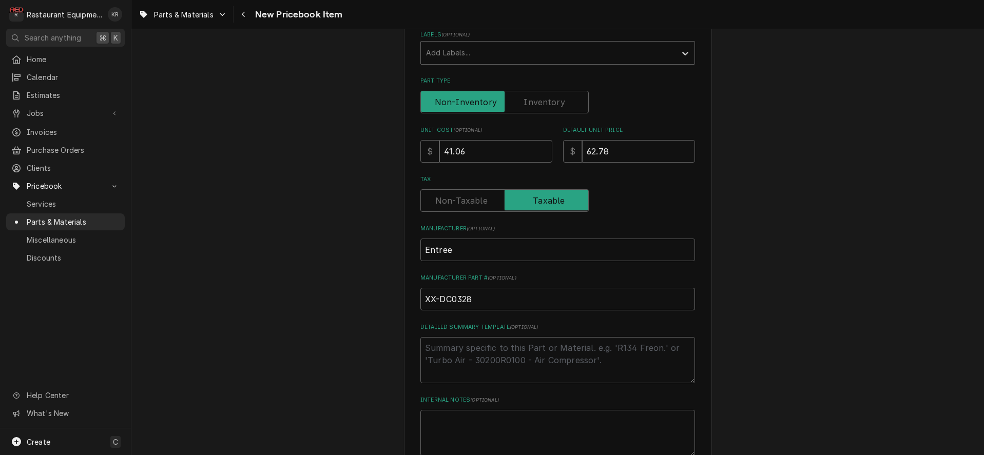
scroll to position [321, 0]
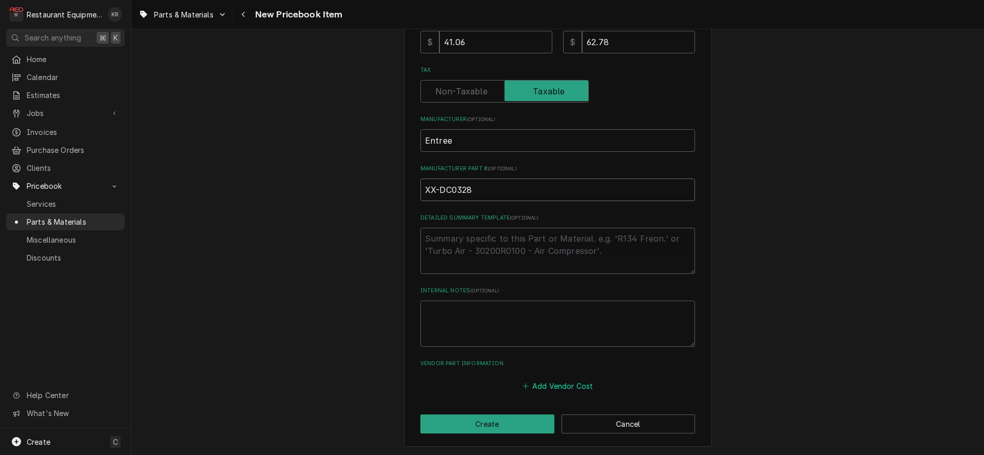
type input "XX-DC0328"
click at [570, 384] on button "Add Vendor Cost" at bounding box center [558, 386] width 74 height 14
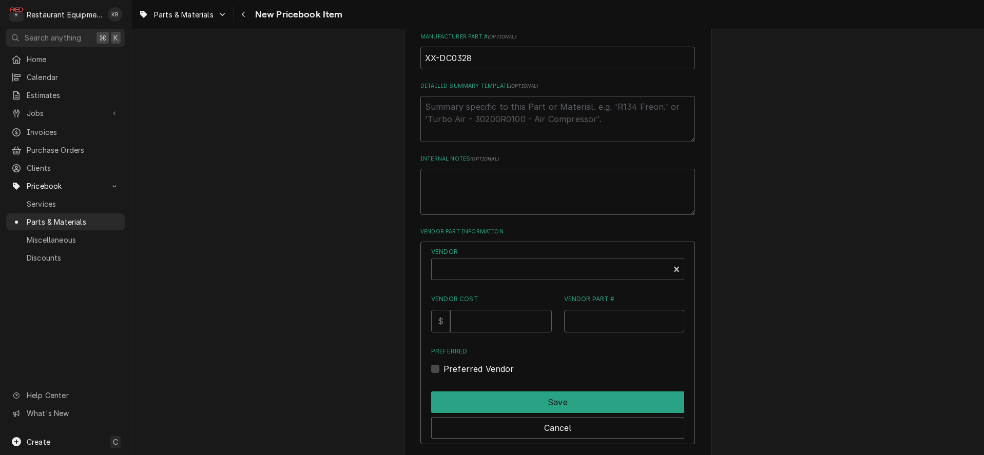
scroll to position [509, 0]
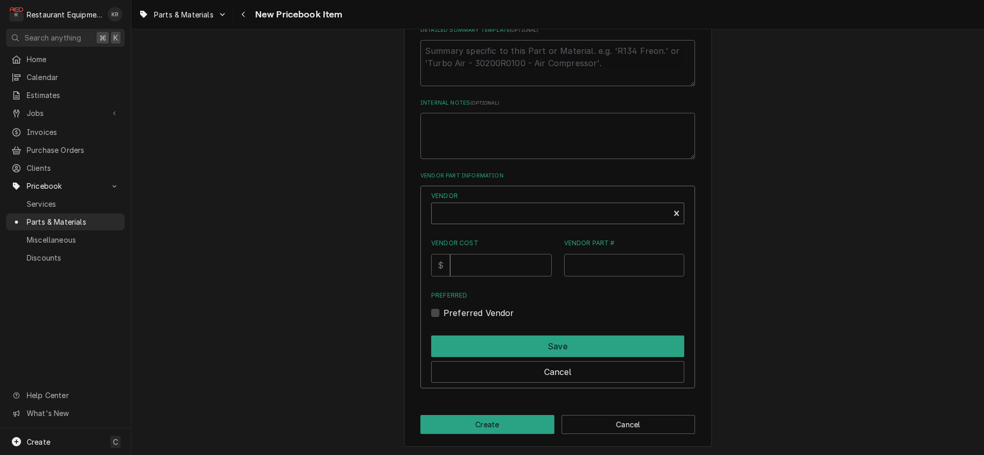
type textarea "x"
click at [474, 207] on div "Vendor" at bounding box center [550, 217] width 227 height 25
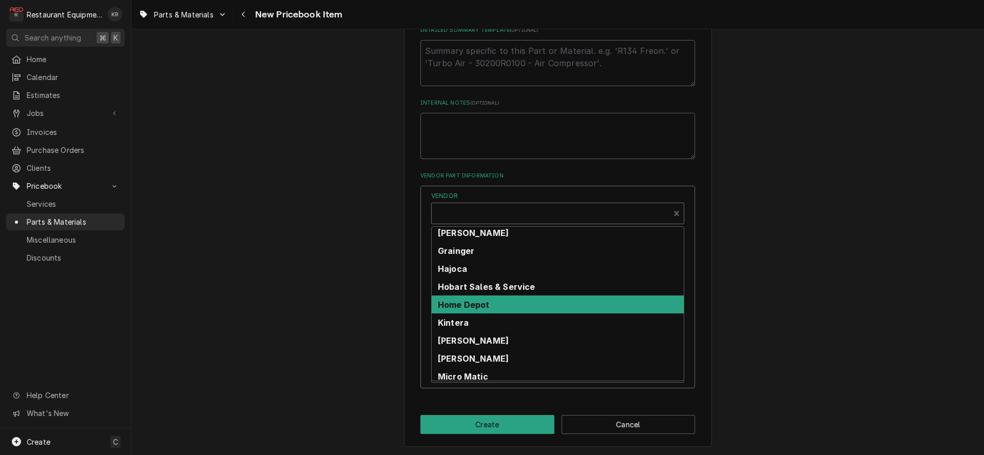
scroll to position [184, 0]
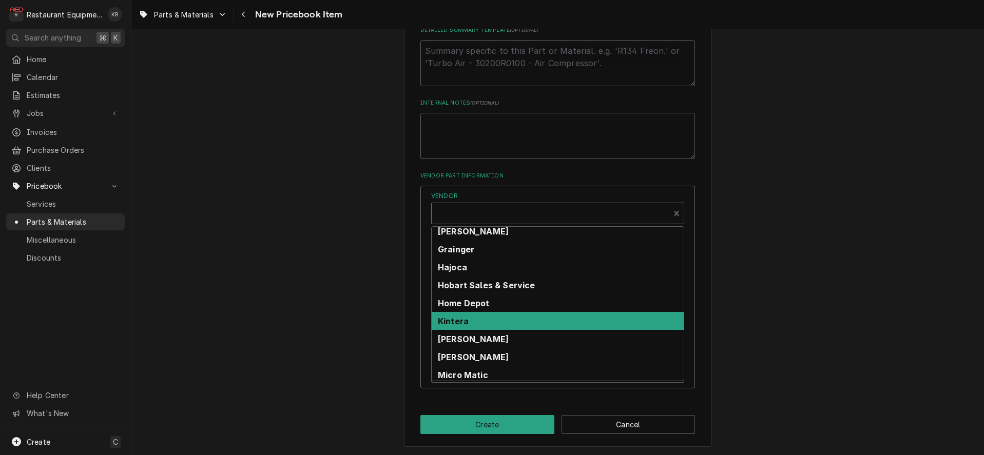
click at [484, 321] on div "Kintera" at bounding box center [558, 321] width 252 height 18
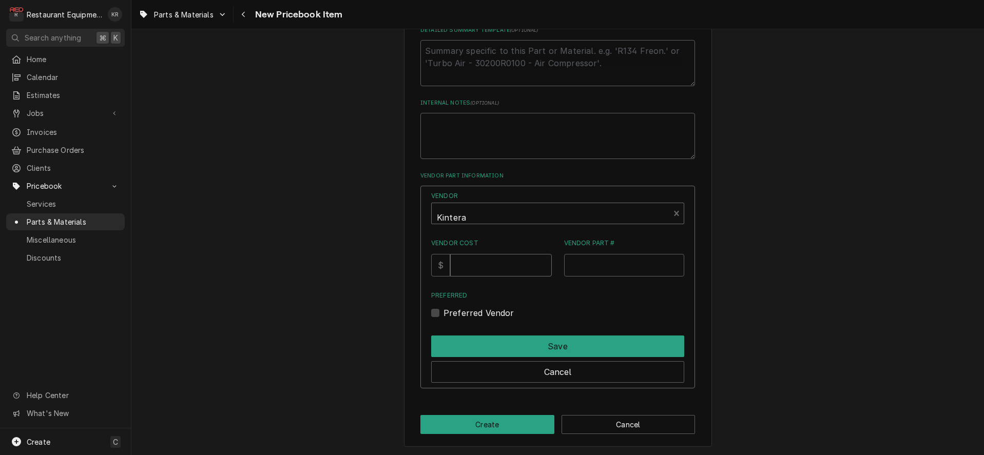
click at [484, 265] on input "Vendor Cost" at bounding box center [500, 265] width 101 height 23
type input "41.06"
paste input "XX-DC0328"
type input "XX-DC0328"
click at [446, 313] on label "Preferred Vendor" at bounding box center [479, 313] width 71 height 12
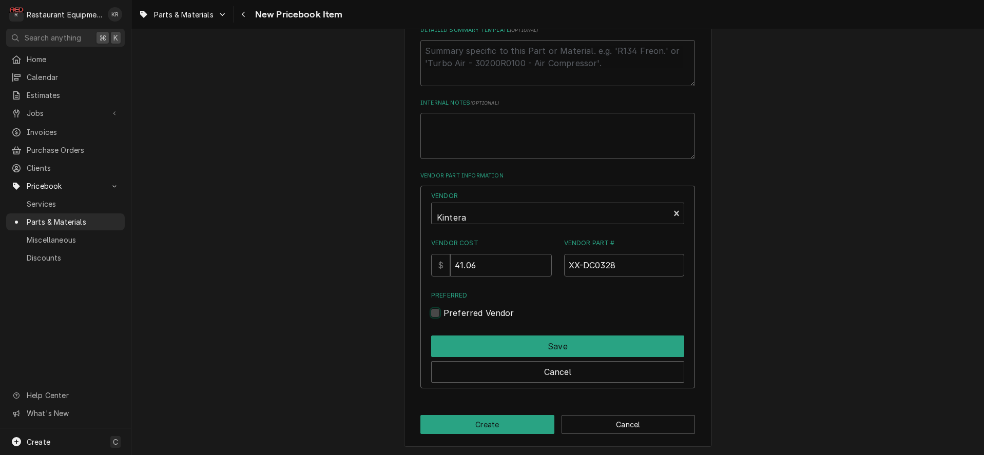
click at [446, 313] on input "Preferred" at bounding box center [570, 318] width 253 height 23
checkbox input "true"
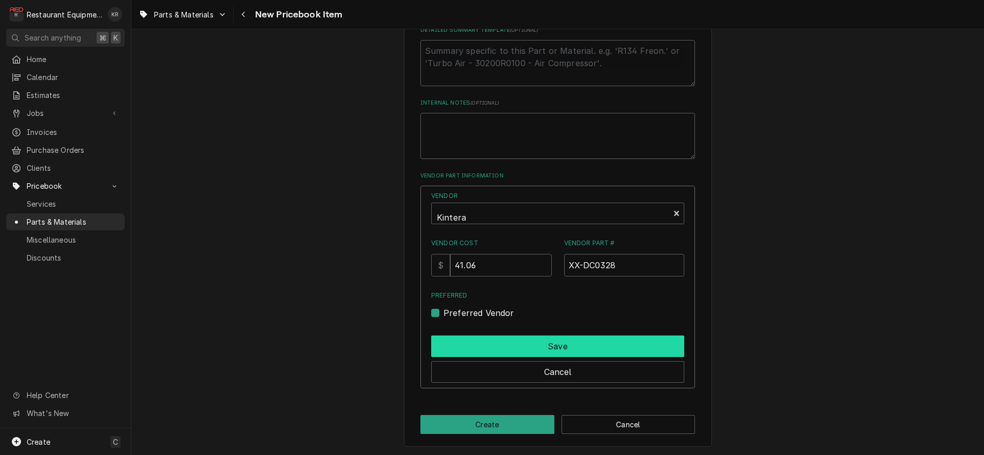
click at [479, 342] on button "Save" at bounding box center [557, 347] width 253 height 22
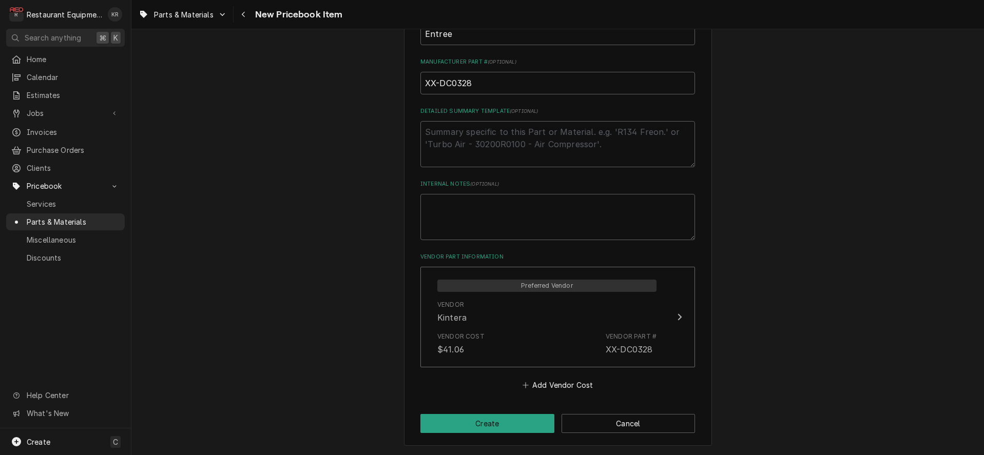
scroll to position [427, 0]
click at [491, 430] on button "Create" at bounding box center [487, 424] width 134 height 19
type textarea "x"
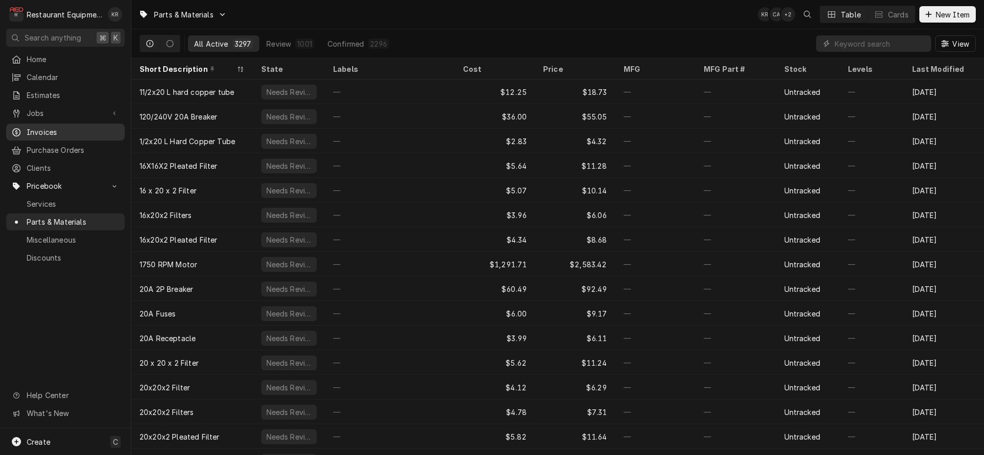
click at [53, 132] on span "Invoices" at bounding box center [73, 132] width 93 height 11
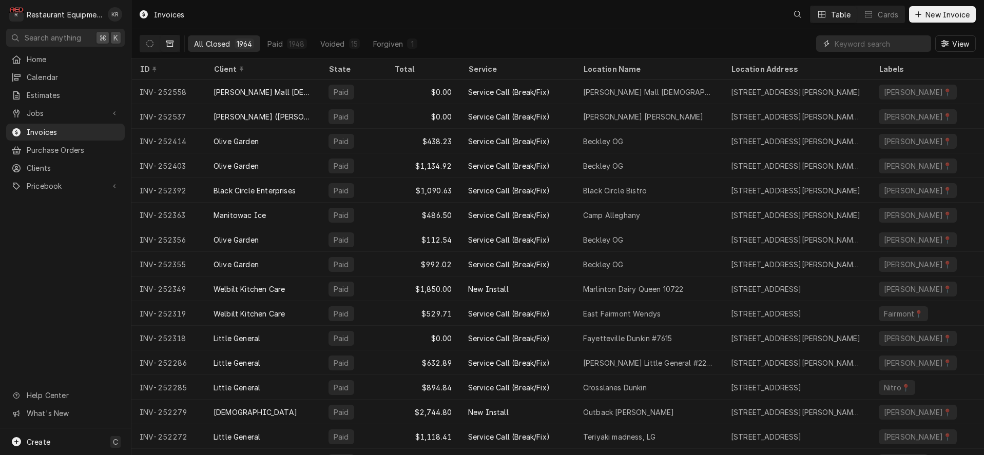
click at [870, 49] on input "Dynamic Content Wrapper" at bounding box center [880, 43] width 91 height 16
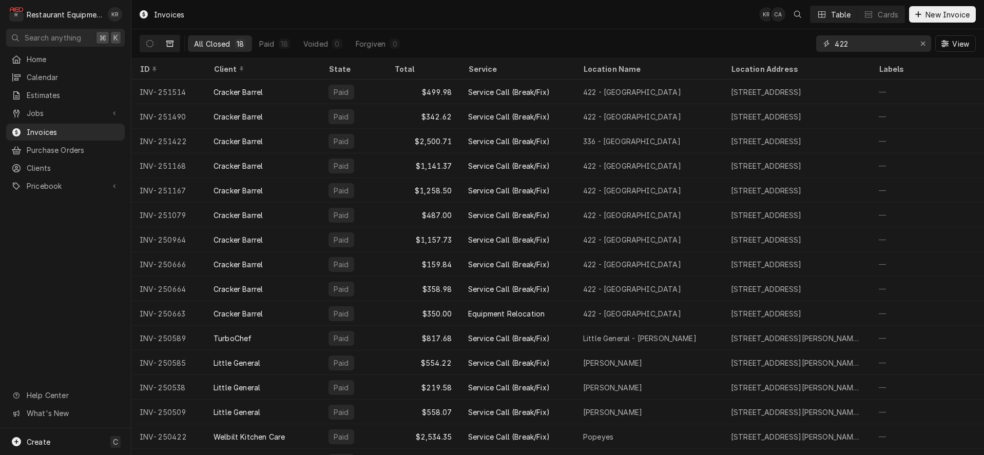
type input "422"
click at [48, 181] on span "Pricebook" at bounding box center [66, 186] width 78 height 11
click at [66, 219] on span "Parts & Materials" at bounding box center [73, 222] width 93 height 11
